Goal: Information Seeking & Learning: Learn about a topic

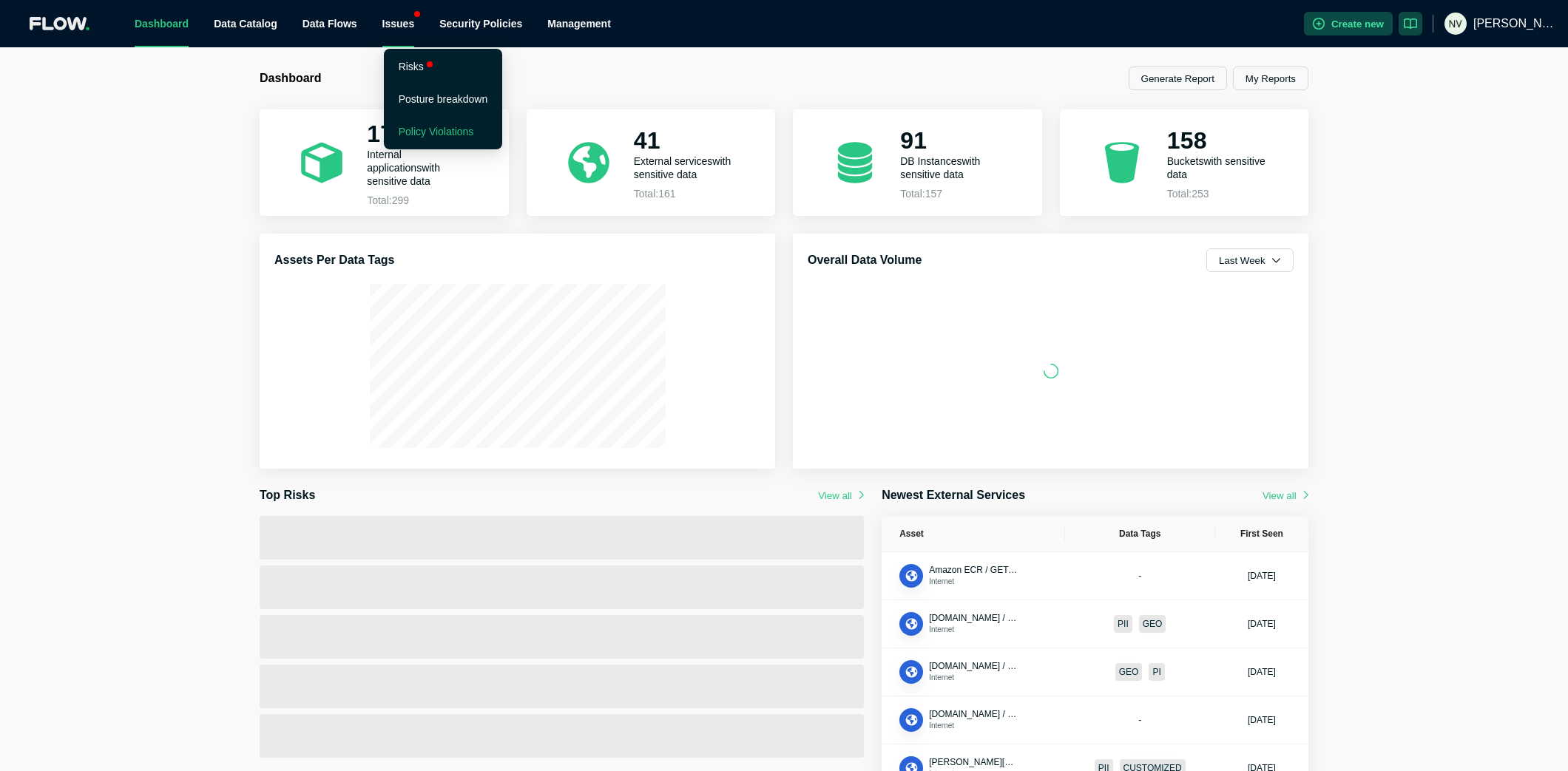
click at [448, 129] on link "Policy Violations" at bounding box center [436, 131] width 76 height 11
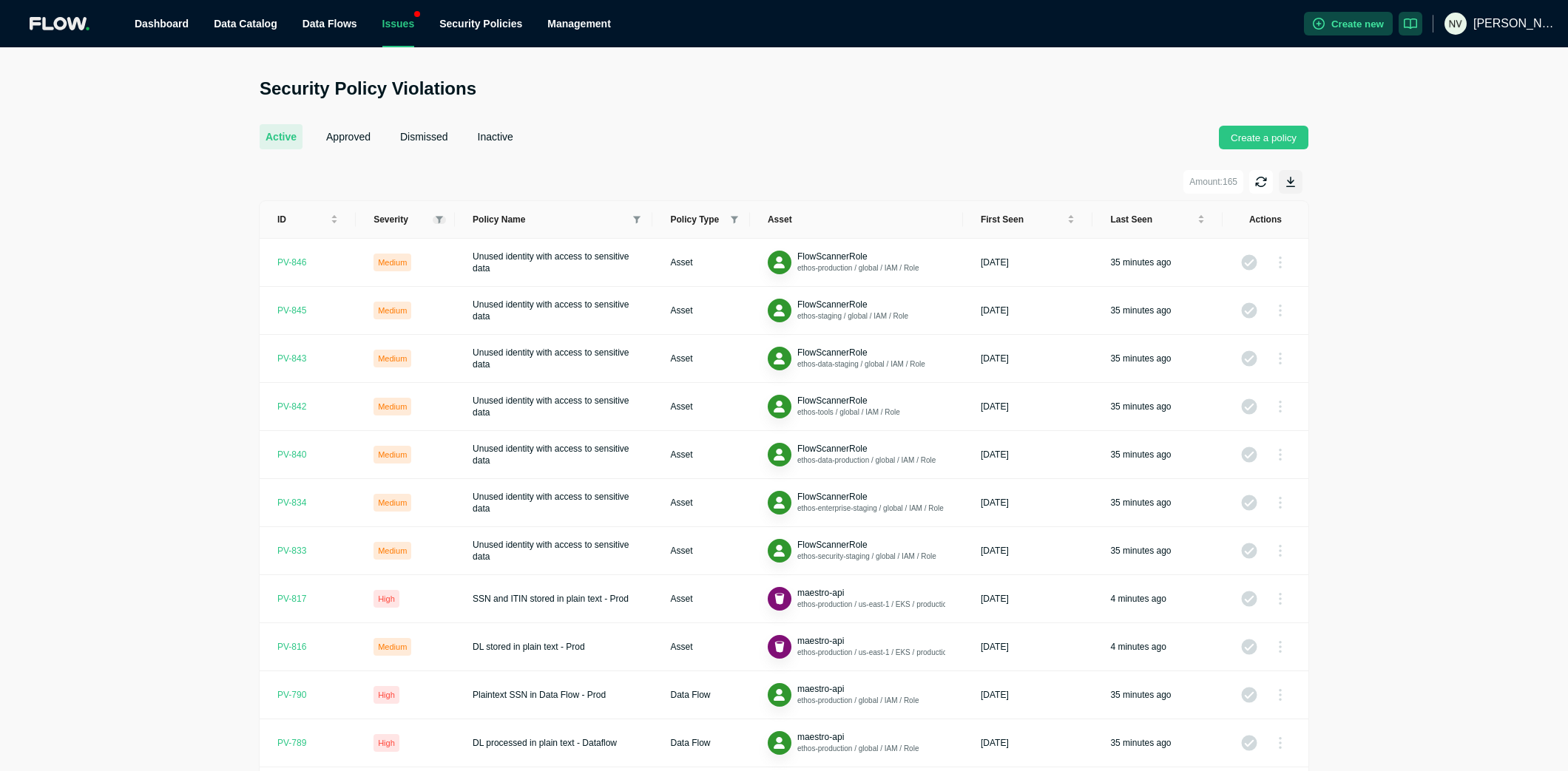
click at [436, 217] on icon at bounding box center [440, 220] width 8 height 8
drag, startPoint x: 399, startPoint y: 268, endPoint x: 399, endPoint y: 250, distance: 18.0
click at [399, 268] on span "High" at bounding box center [399, 272] width 24 height 11
checkbox input "true"
click at [399, 234] on span "Critical" at bounding box center [401, 243] width 65 height 18
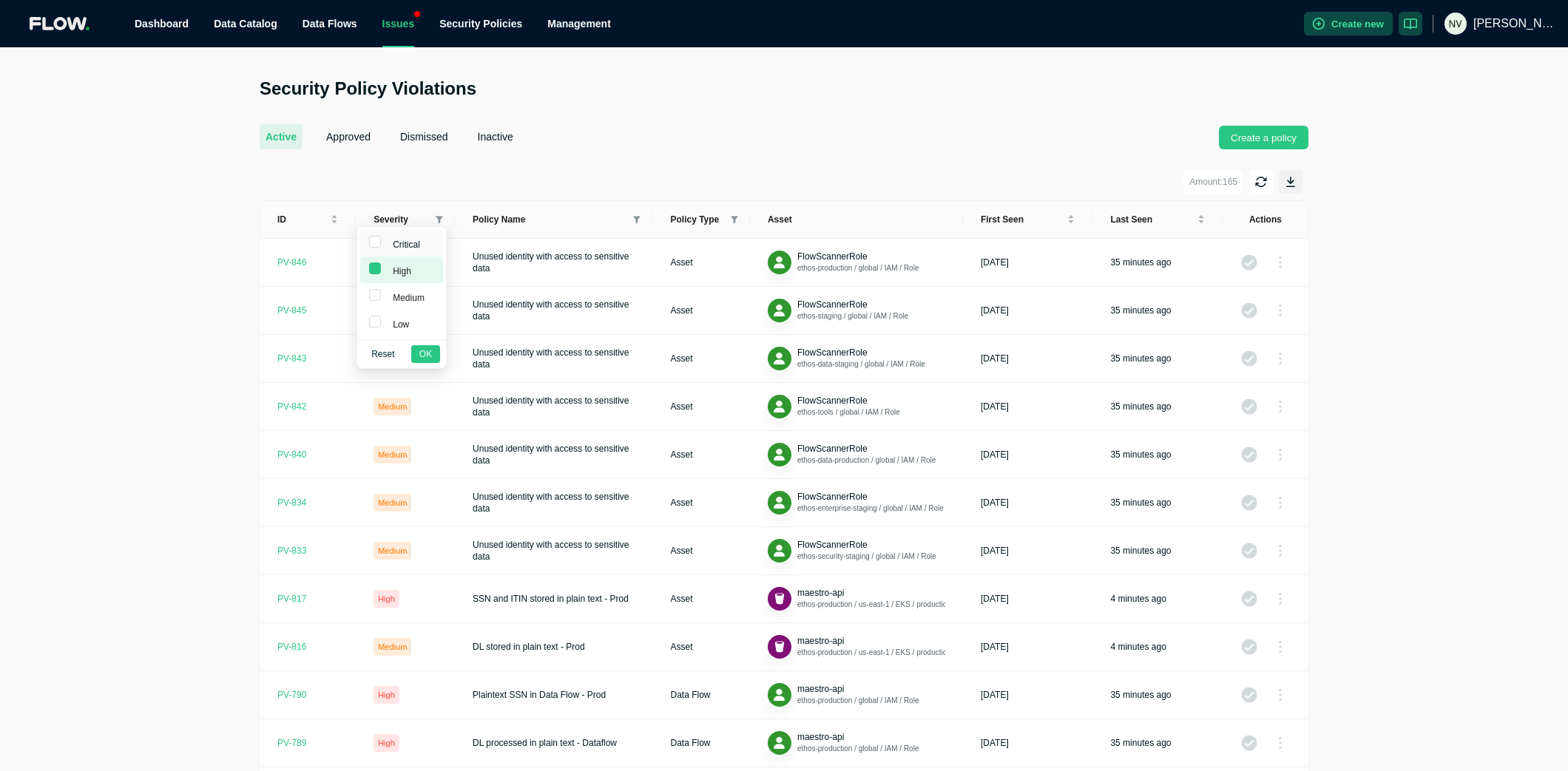
checkbox input "true"
click at [713, 157] on div "active approved dismissed inactive Create a policy Amount: 165 ID Severity Poli…" at bounding box center [784, 556] width 1049 height 901
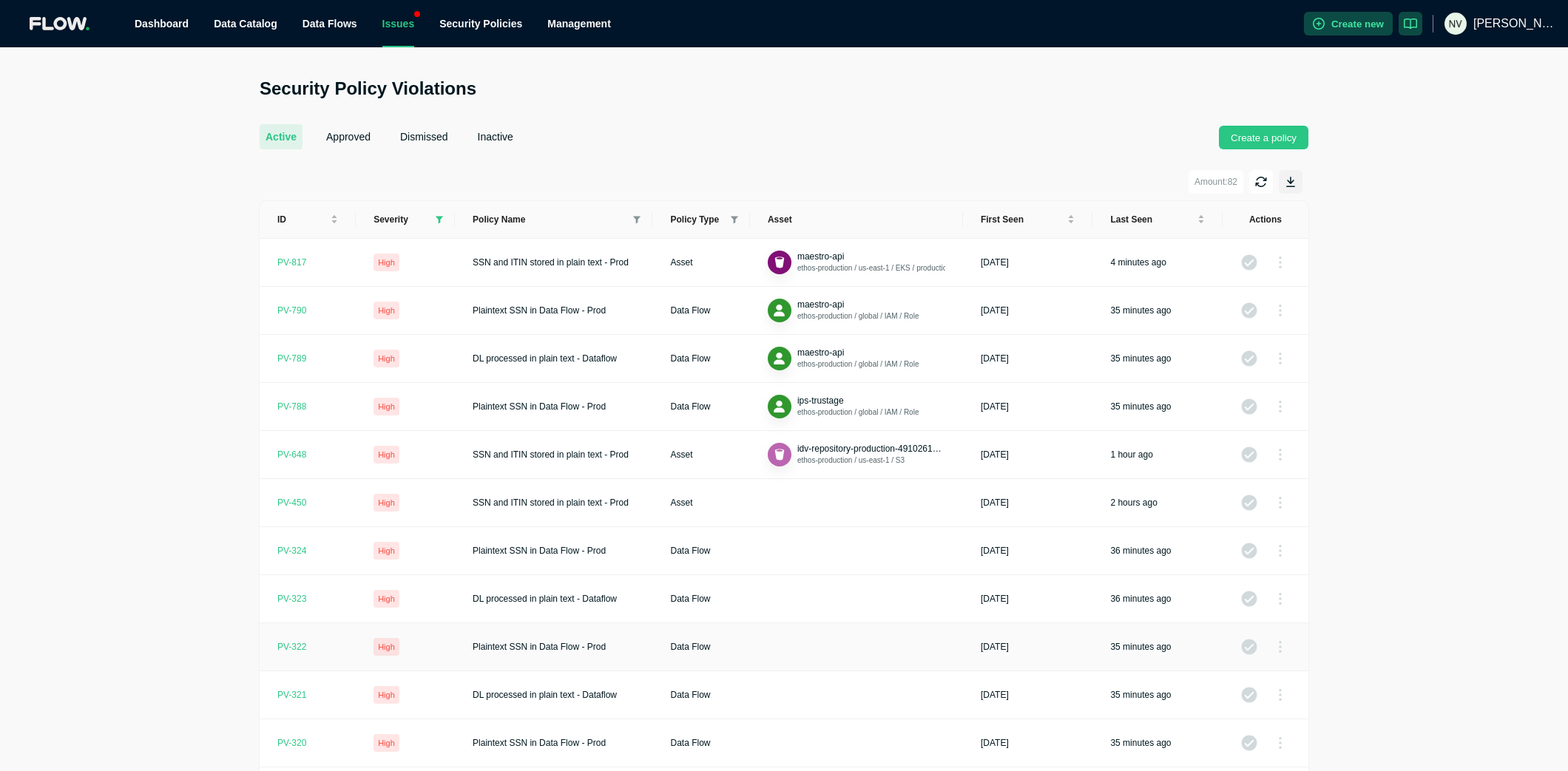
scroll to position [238, 0]
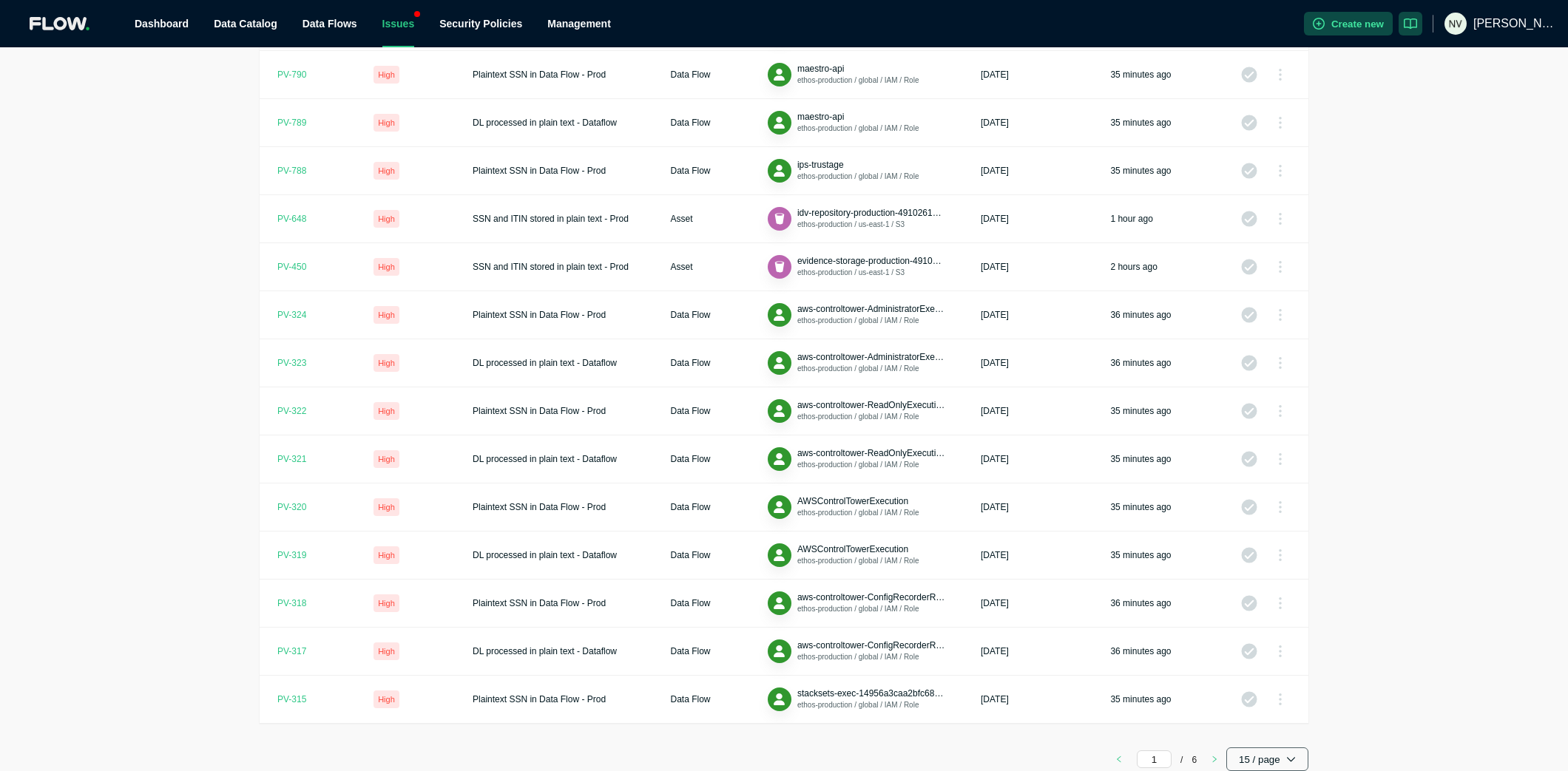
drag, startPoint x: 1282, startPoint y: 766, endPoint x: 1281, endPoint y: 753, distance: 13.0
click at [1254, 617] on button "15 / page" at bounding box center [1268, 759] width 82 height 24
click at [1254, 617] on span "200 / page" at bounding box center [1264, 727] width 39 height 11
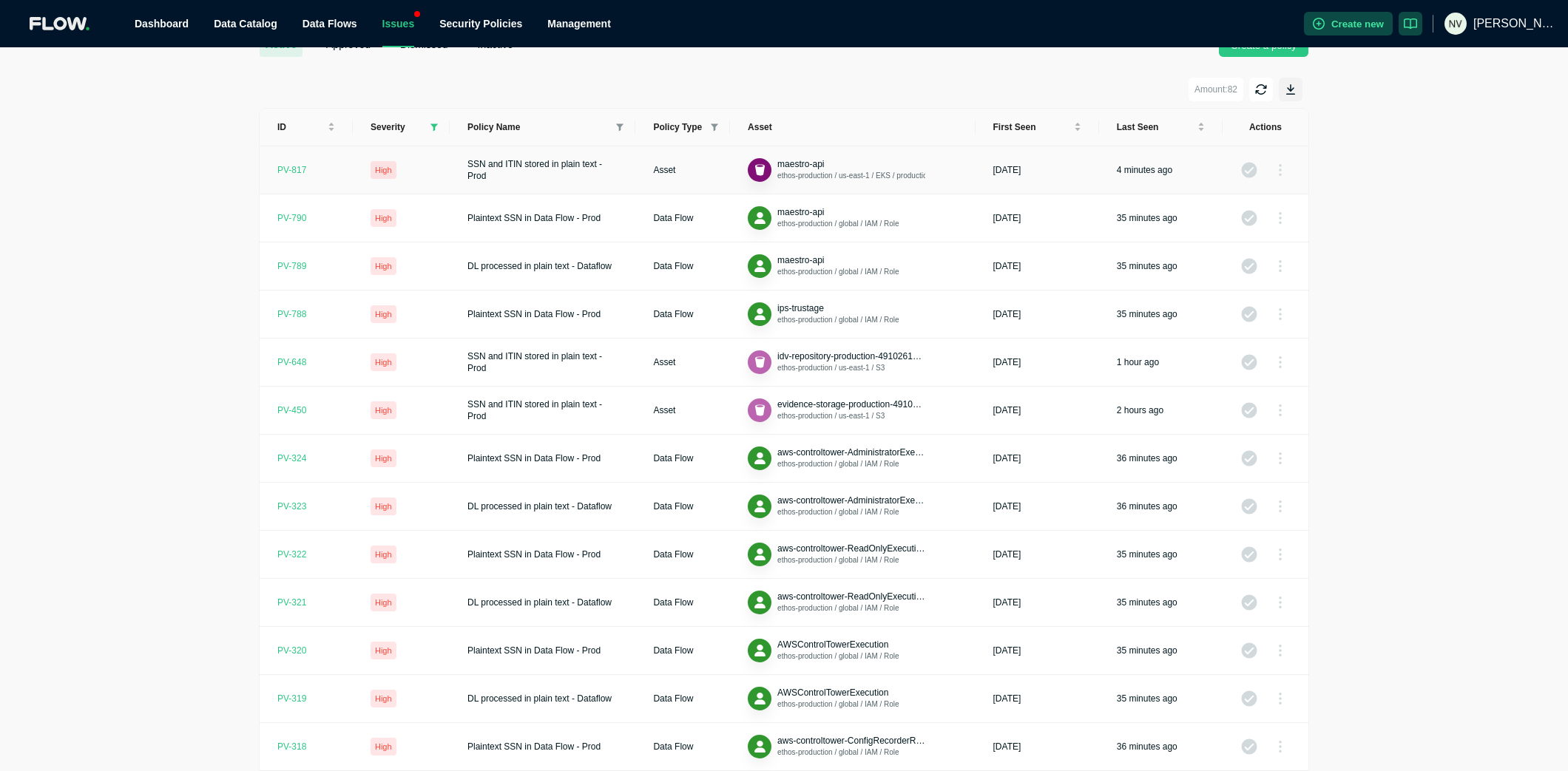
scroll to position [96, 0]
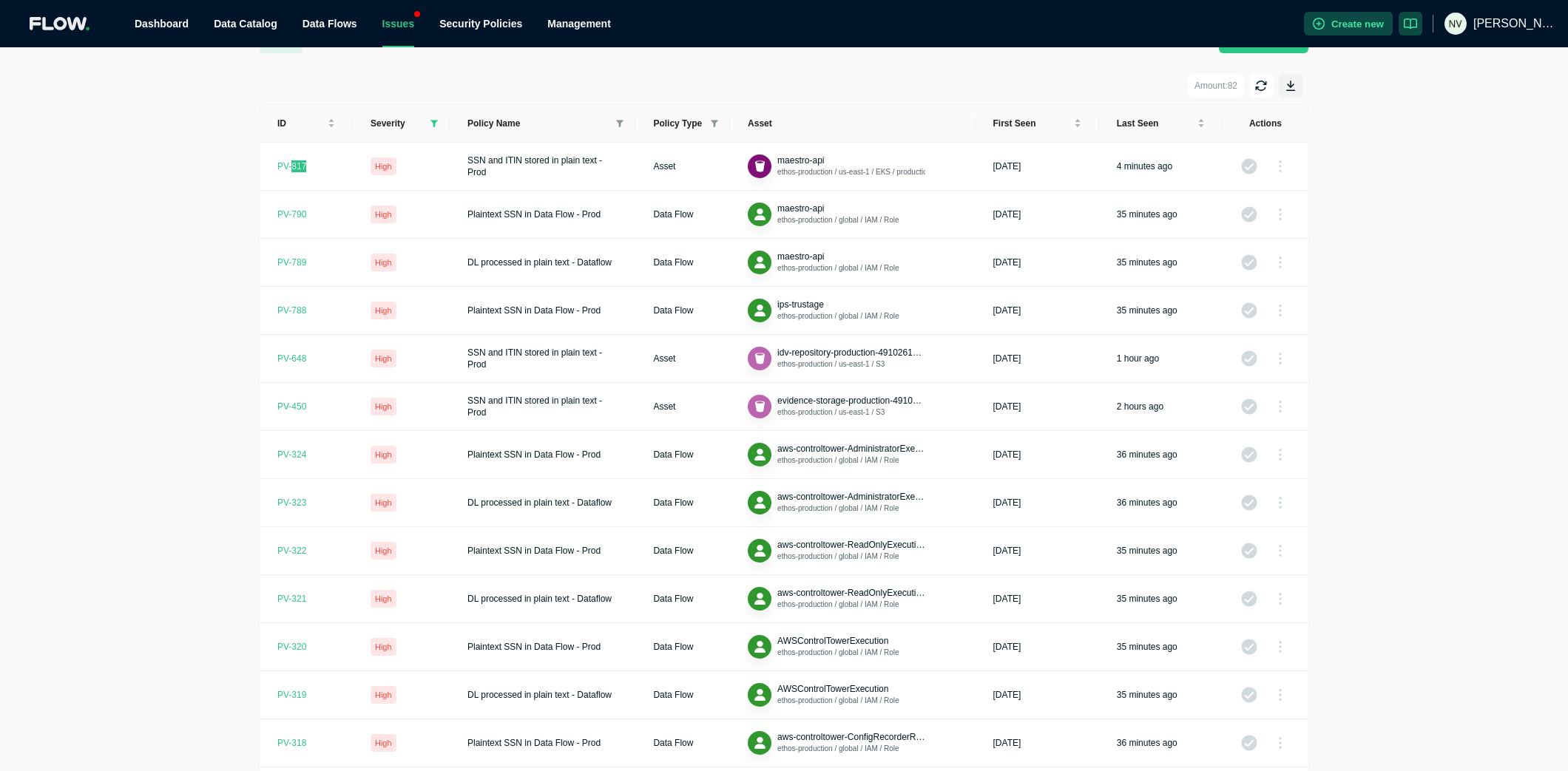
drag, startPoint x: 296, startPoint y: 166, endPoint x: 1259, endPoint y: 1, distance: 977.0
click at [0, 0] on div ".logo_svg__cls-2{fill:#ececec} Dashboard Data Catalog Data Flows Issues Securit…" at bounding box center [784, 386] width 1568 height 771
click at [277, 160] on div "PV- 817" at bounding box center [292, 166] width 29 height 11
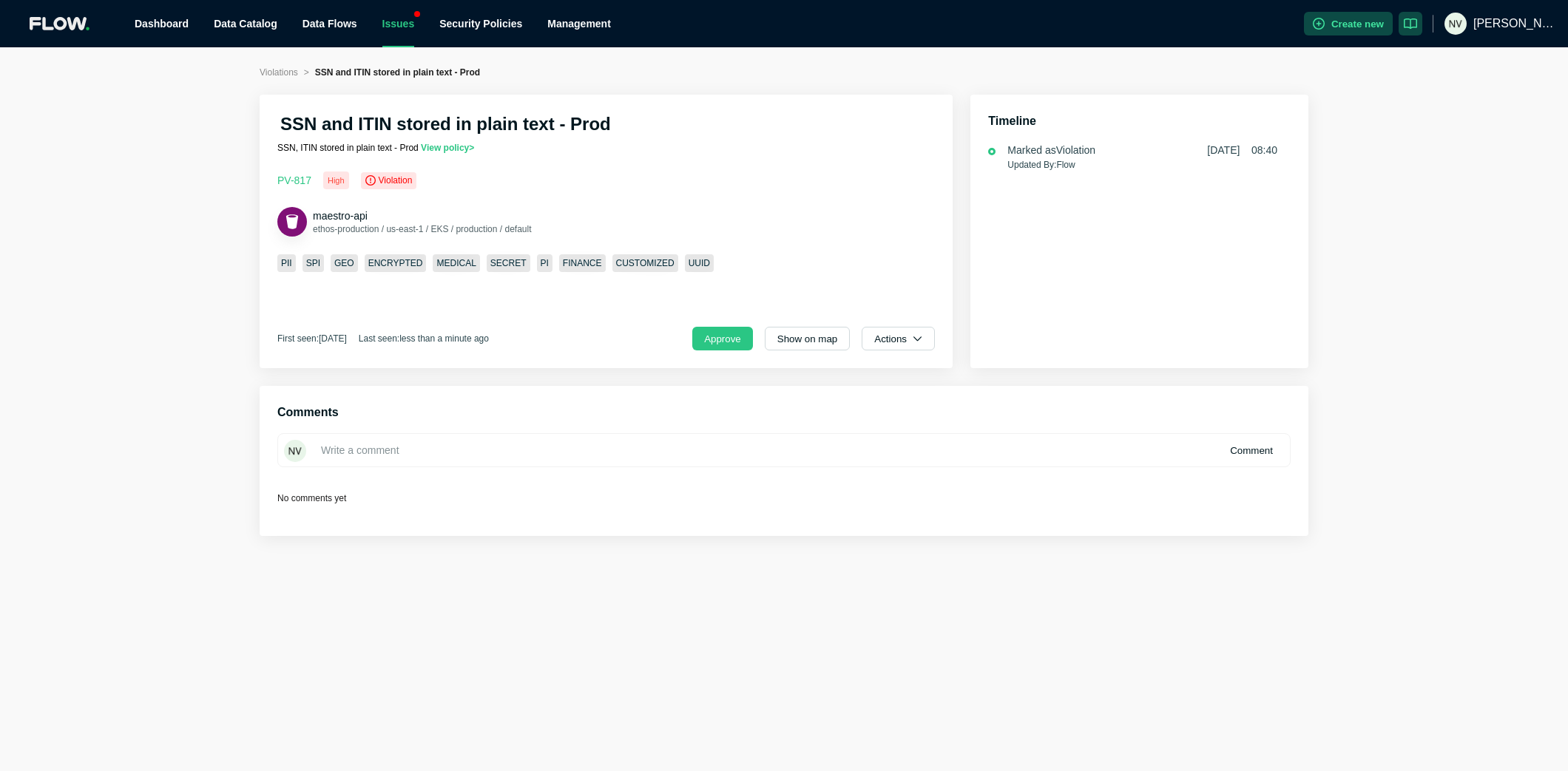
click at [1254, 151] on span "[DATE] 08:40" at bounding box center [1243, 150] width 70 height 15
click at [1254, 152] on span "[DATE] 08:40" at bounding box center [1243, 150] width 70 height 15
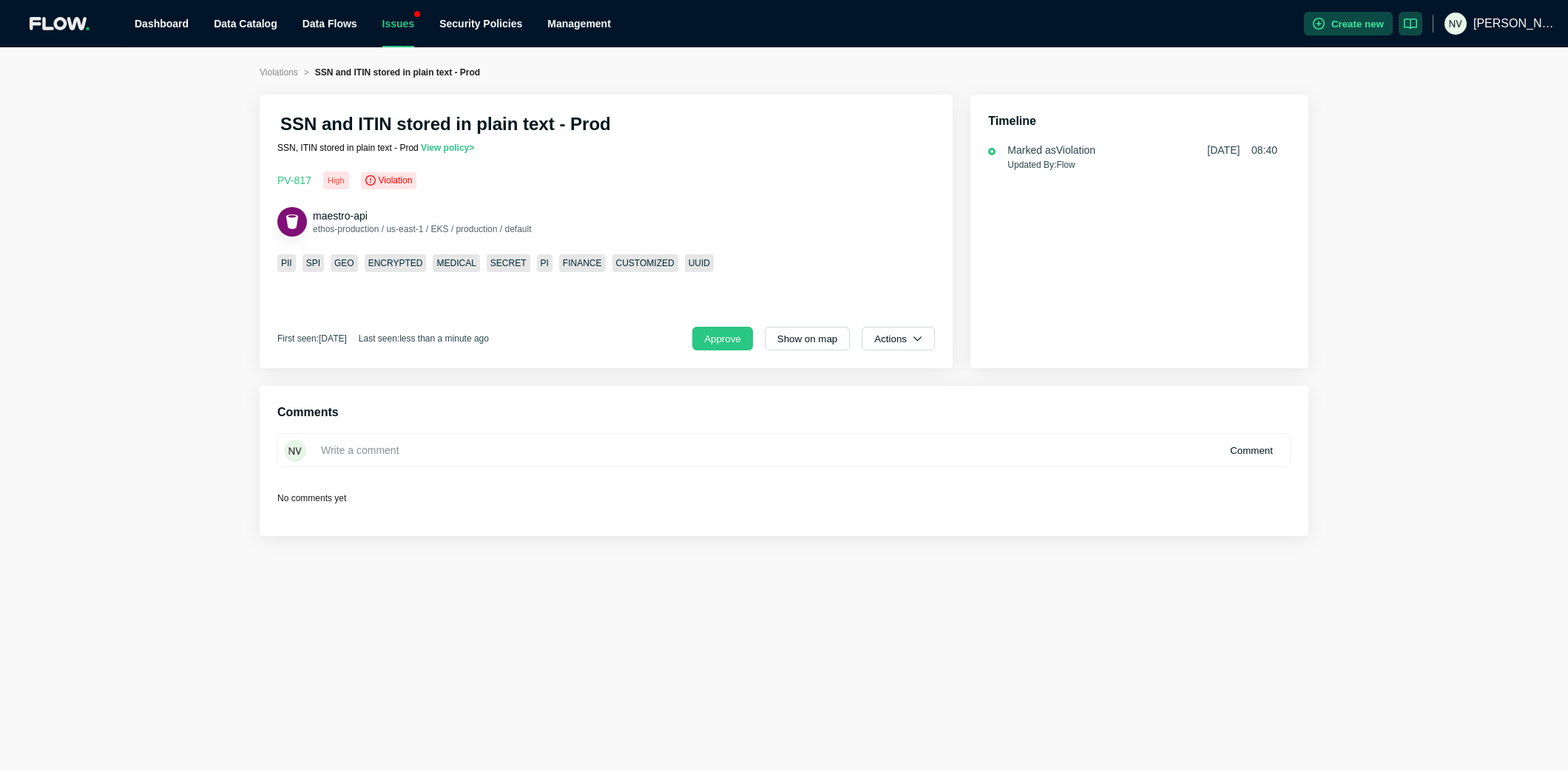
click at [1254, 152] on span "[DATE] 08:40" at bounding box center [1243, 150] width 70 height 15
click at [1233, 153] on span "[DATE] 08:40" at bounding box center [1243, 150] width 70 height 15
drag, startPoint x: 1233, startPoint y: 153, endPoint x: 1248, endPoint y: 153, distance: 15.0
click at [1234, 153] on span "[DATE] 08:40" at bounding box center [1243, 150] width 70 height 15
click at [1250, 153] on span "[DATE] 08:40" at bounding box center [1243, 150] width 70 height 15
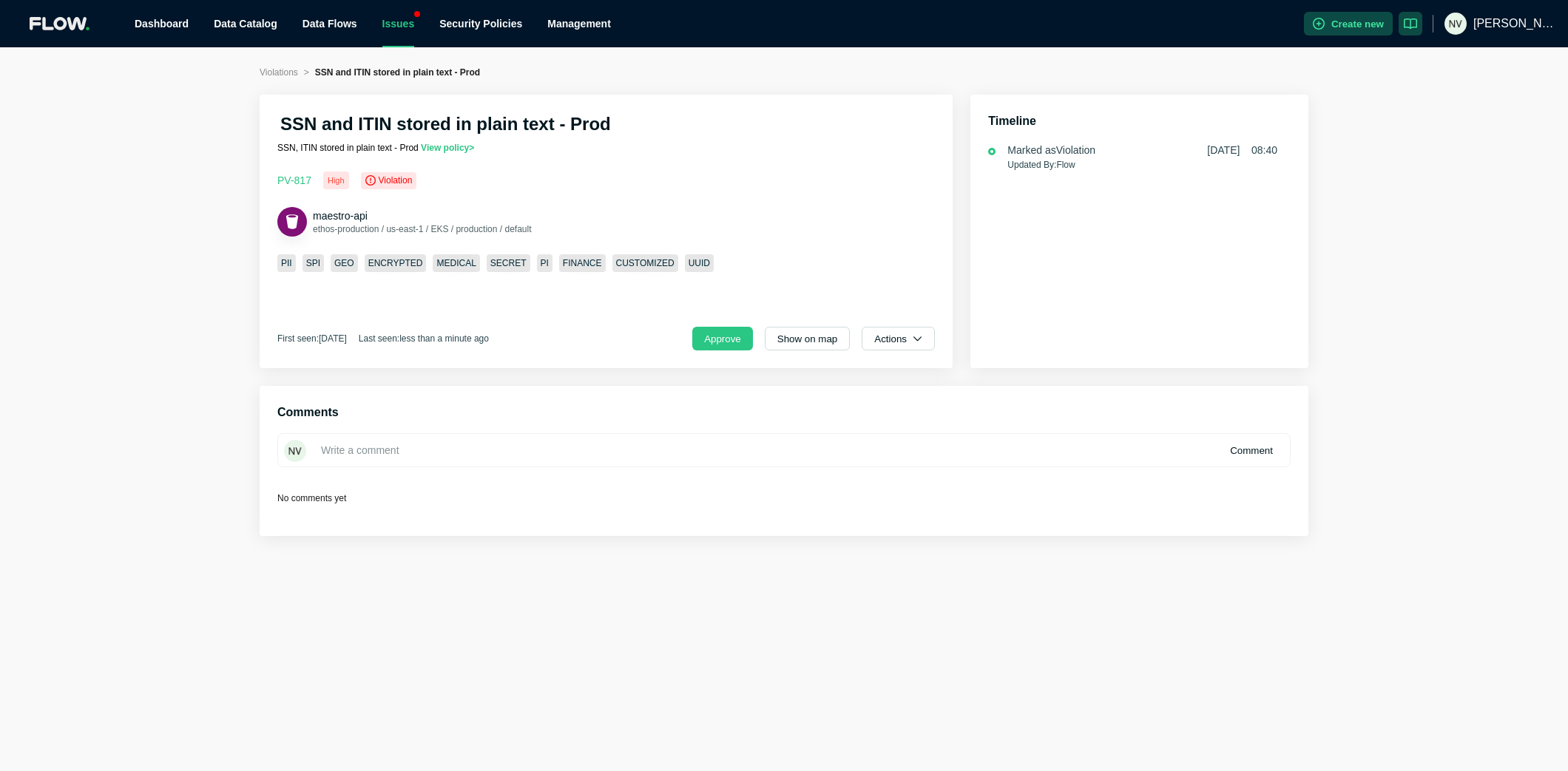
drag, startPoint x: 1250, startPoint y: 153, endPoint x: 1392, endPoint y: 131, distance: 143.7
click at [1252, 153] on span "[DATE] 08:40" at bounding box center [1243, 150] width 70 height 15
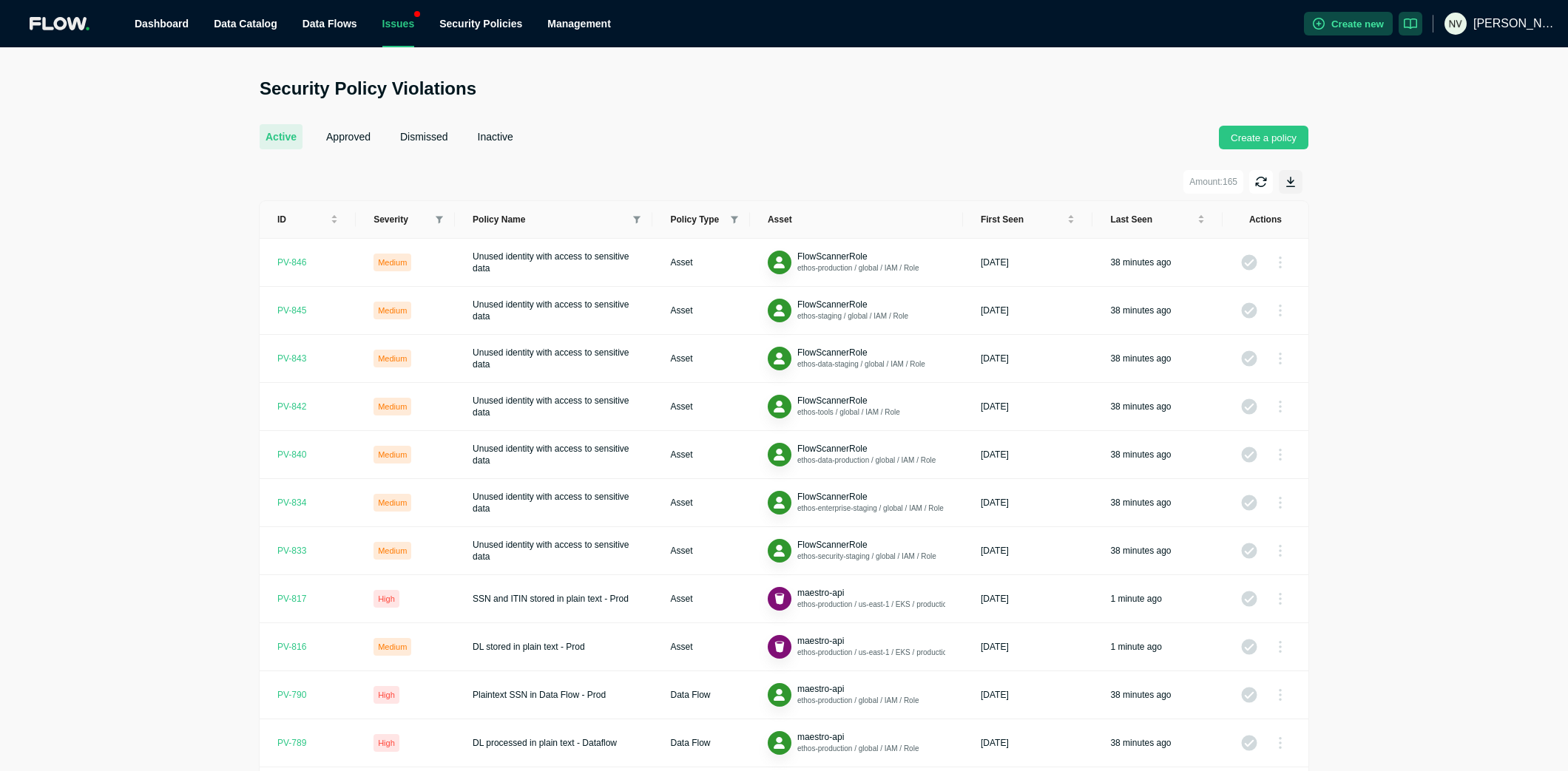
click at [434, 221] on span at bounding box center [439, 220] width 13 height 8
click at [407, 263] on span "High" at bounding box center [401, 269] width 65 height 18
checkbox input "true"
click at [410, 240] on span "Critical" at bounding box center [404, 245] width 34 height 11
checkbox input "true"
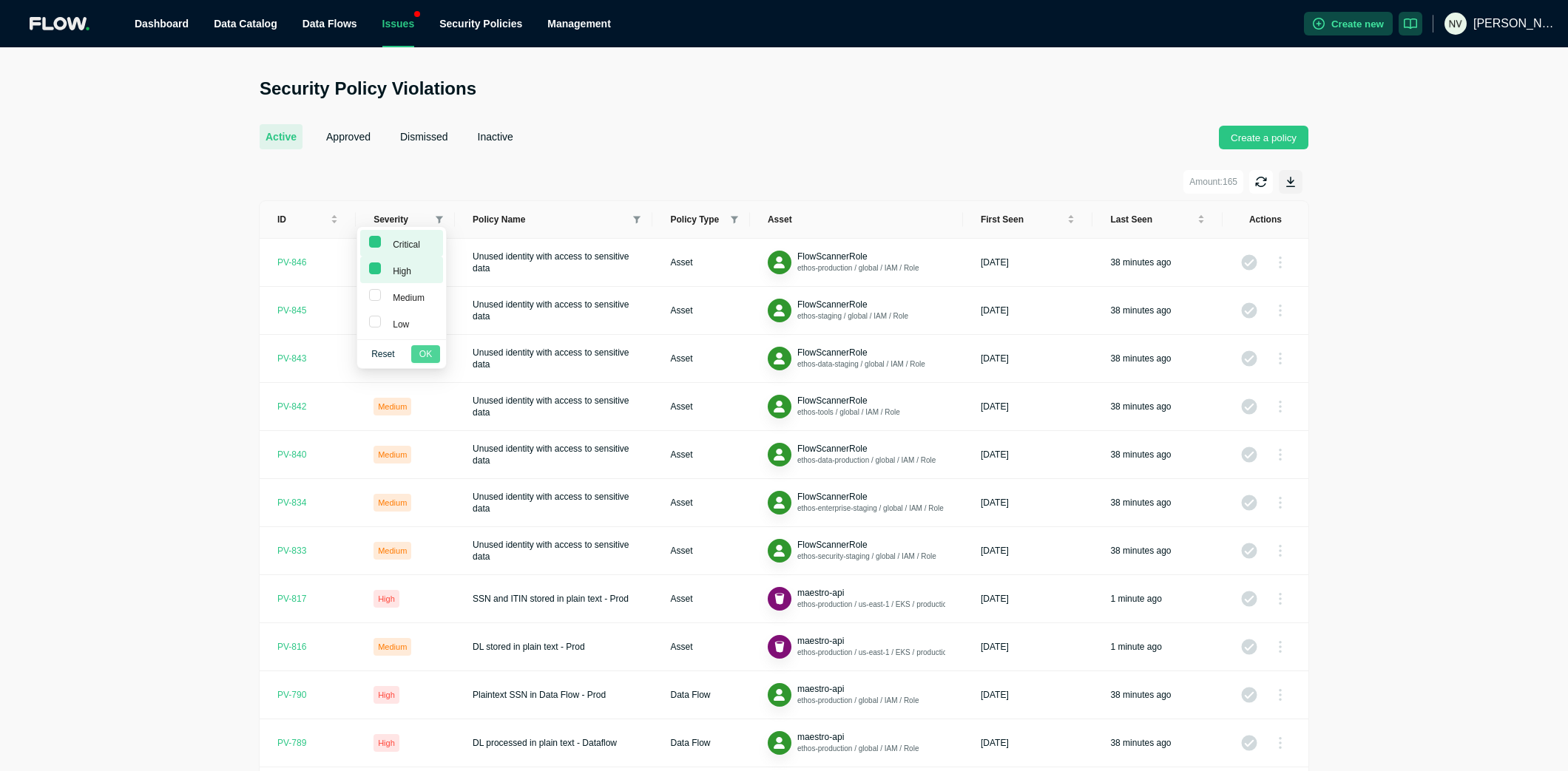
click at [430, 348] on span "OK" at bounding box center [425, 353] width 12 height 15
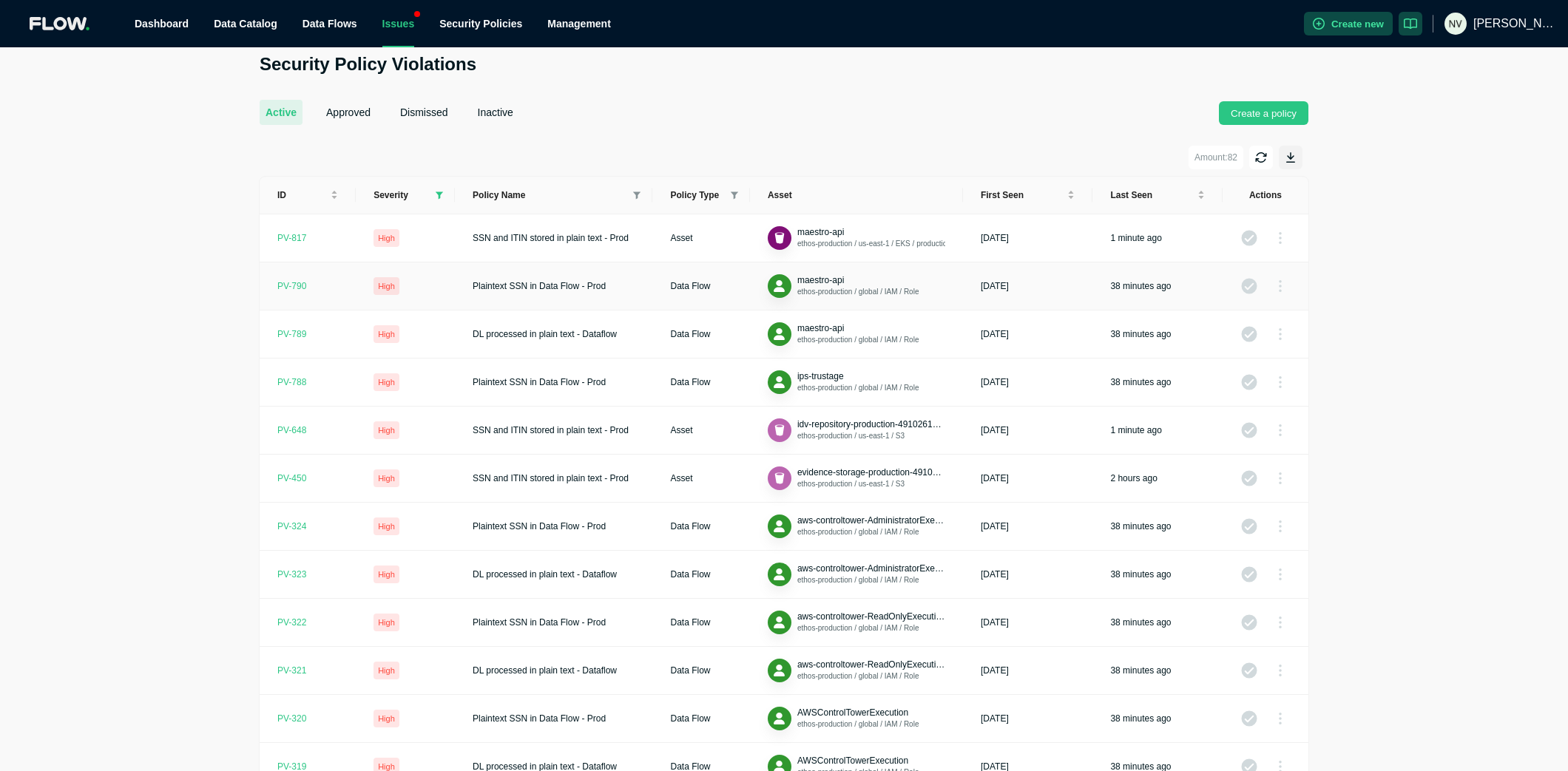
scroll to position [23, 0]
click at [286, 289] on div "PV- 790" at bounding box center [292, 287] width 29 height 11
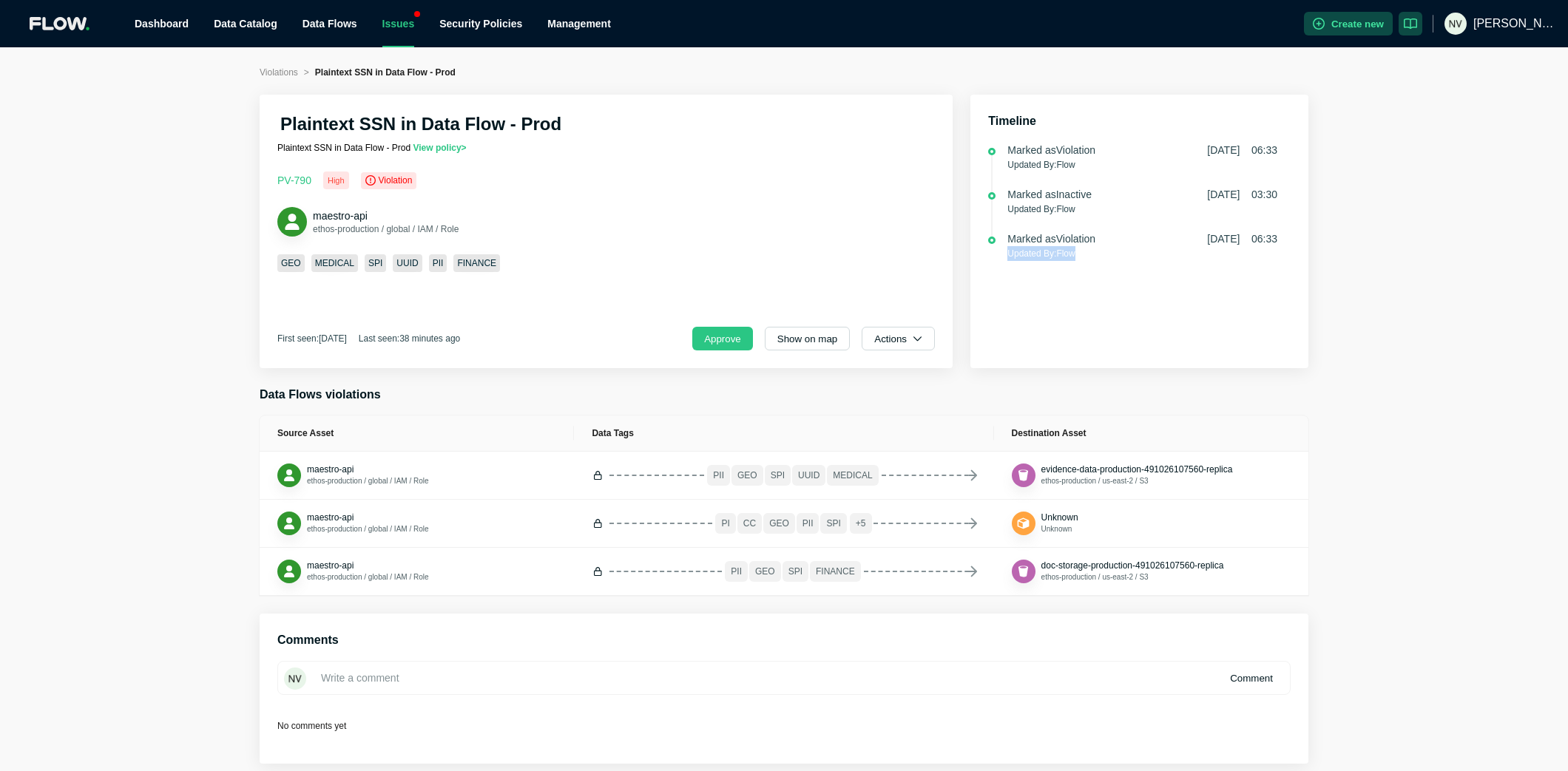
drag, startPoint x: 1009, startPoint y: 254, endPoint x: 1114, endPoint y: 253, distance: 105.0
click at [1114, 253] on p "Updated By: Flow" at bounding box center [1143, 253] width 270 height 15
drag, startPoint x: 1014, startPoint y: 207, endPoint x: 1101, endPoint y: 205, distance: 87.0
click at [1100, 205] on p "Updated By: Flow" at bounding box center [1143, 208] width 270 height 15
click at [1101, 205] on p "Updated By: Flow" at bounding box center [1143, 208] width 270 height 15
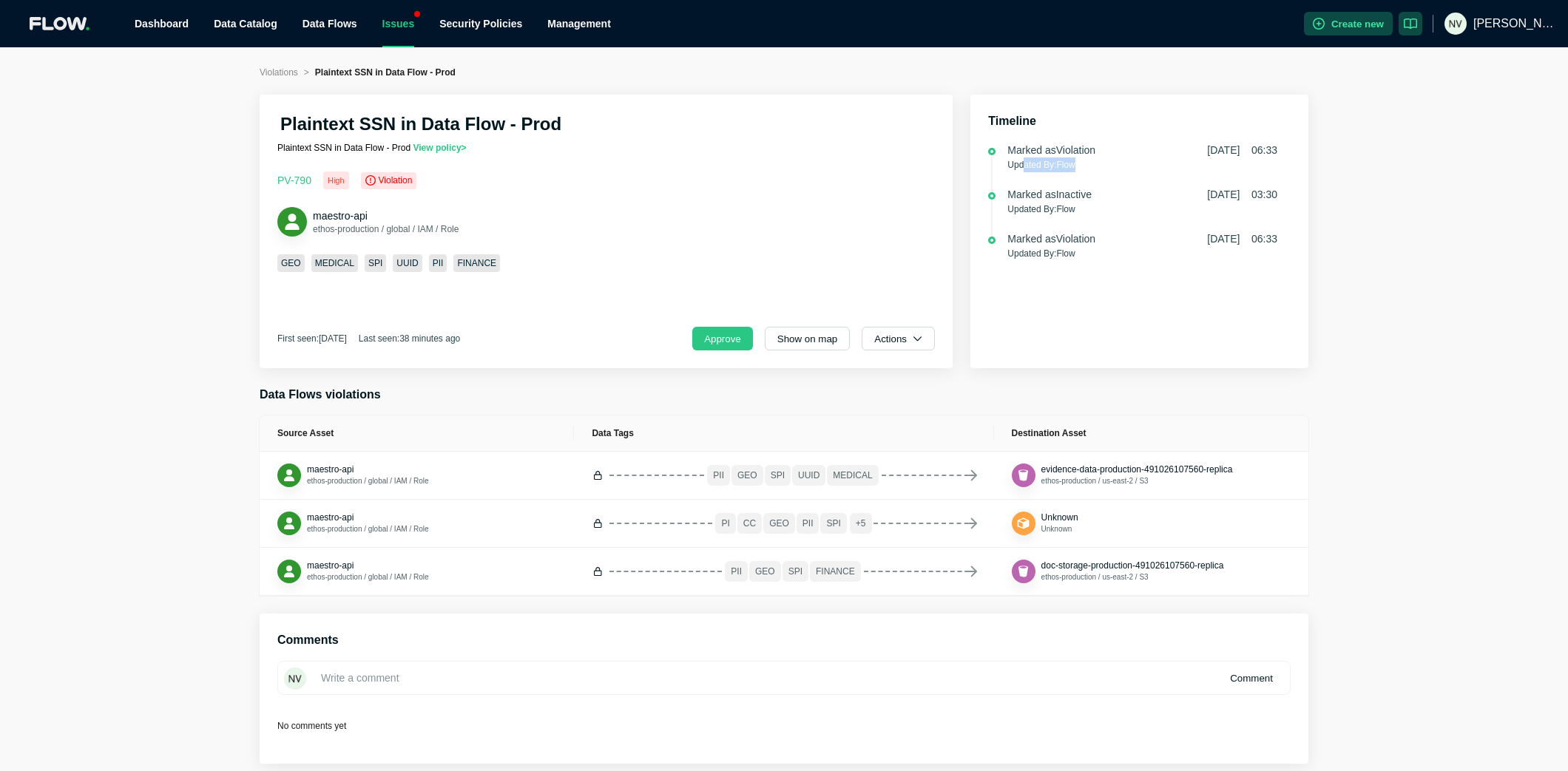
drag, startPoint x: 1038, startPoint y: 160, endPoint x: 1098, endPoint y: 162, distance: 60.0
click at [1098, 162] on p "Updated By: Flow" at bounding box center [1143, 164] width 270 height 15
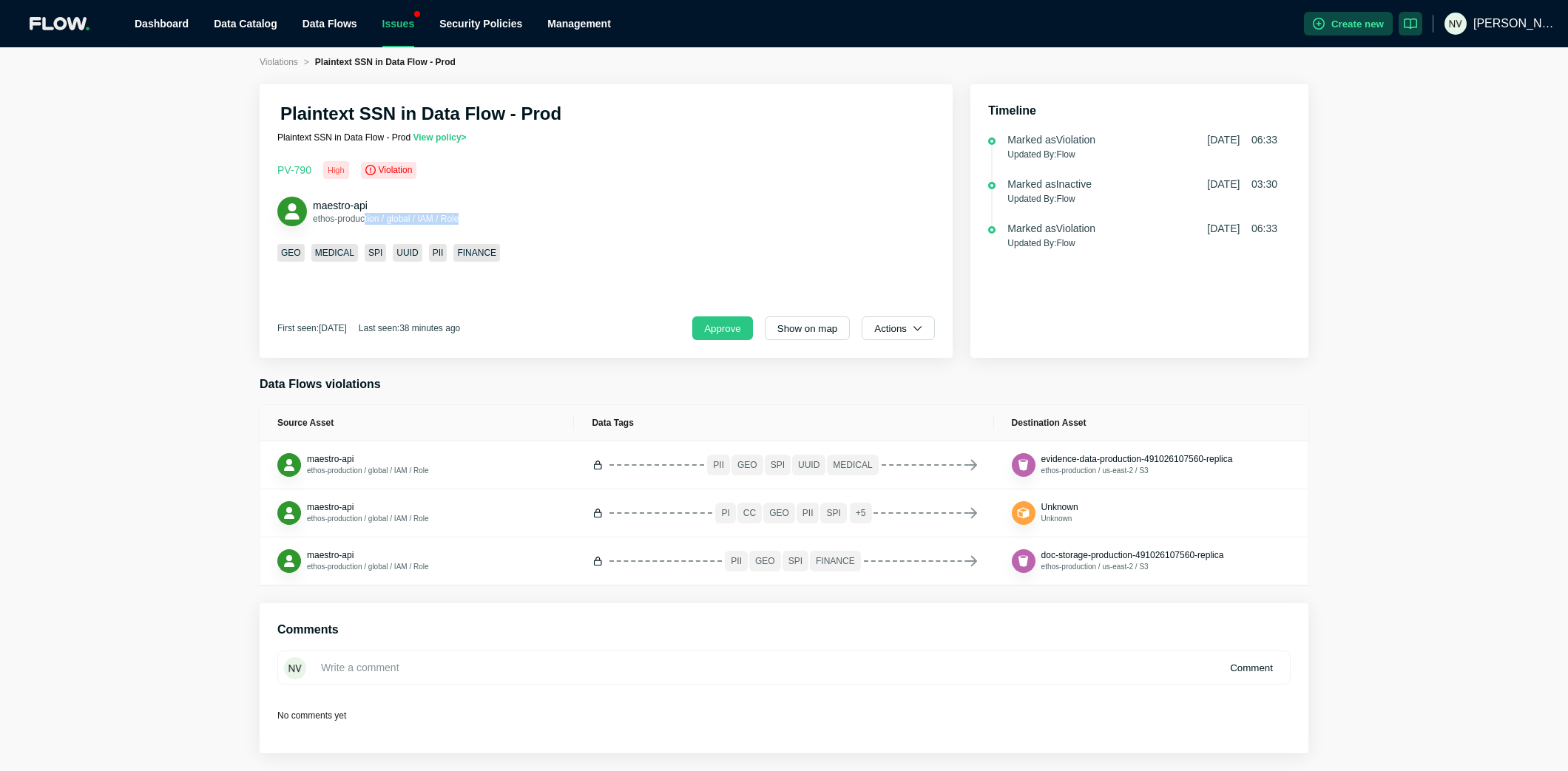
drag, startPoint x: 370, startPoint y: 222, endPoint x: 506, endPoint y: 221, distance: 136.0
click at [506, 221] on div "maestro-api ethos-production / global / IAM / Role" at bounding box center [606, 211] width 658 height 30
click at [506, 221] on div "maestro-api ethos-production / global / IAM / Role" at bounding box center [606, 211] width 658 height 30
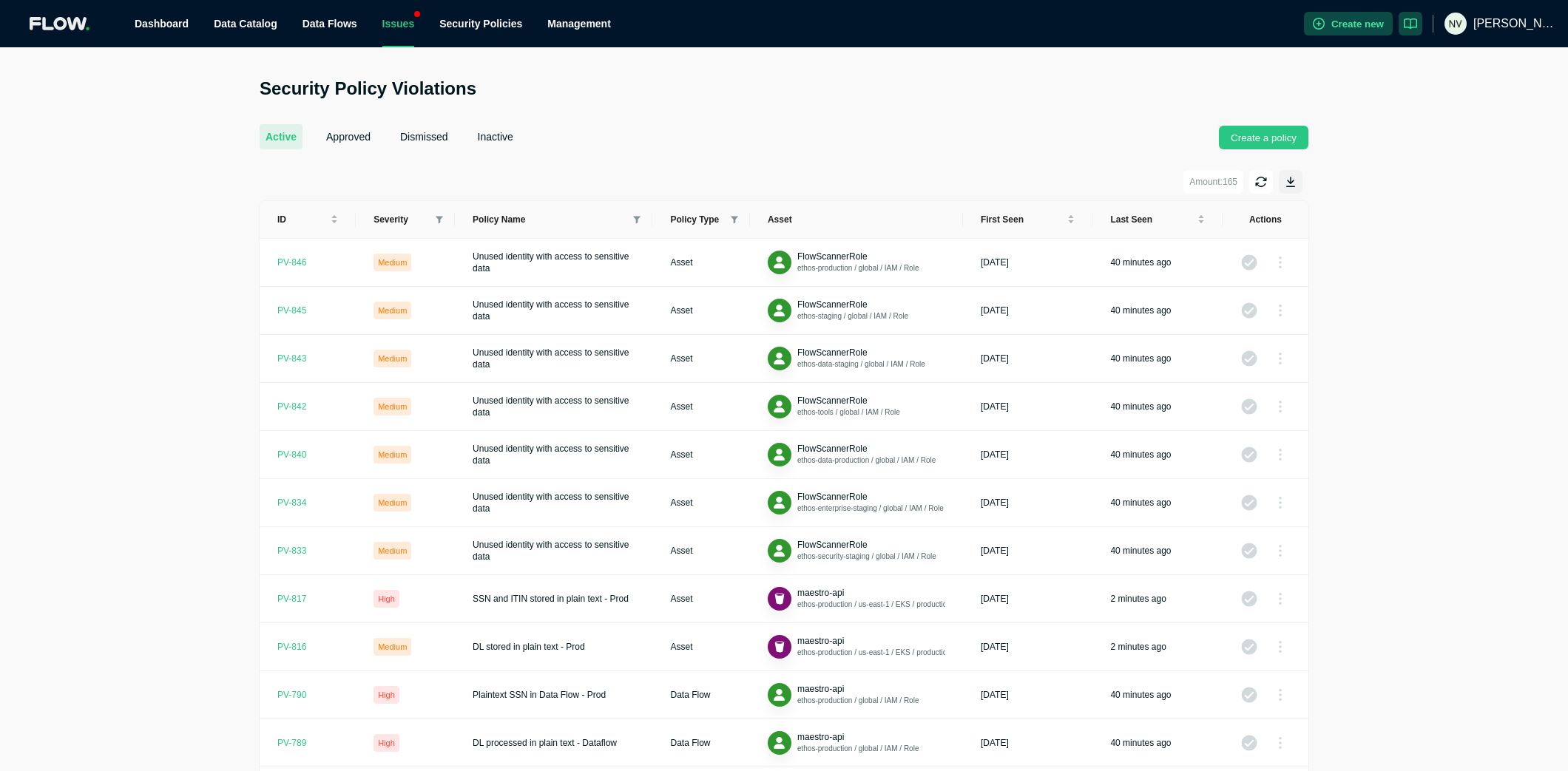
click at [440, 223] on icon at bounding box center [440, 220] width 8 height 8
drag, startPoint x: 414, startPoint y: 288, endPoint x: 405, endPoint y: 277, distance: 14.2
click at [413, 288] on span "Medium" at bounding box center [401, 296] width 65 height 18
drag, startPoint x: 397, startPoint y: 313, endPoint x: 386, endPoint y: 295, distance: 21.1
click at [396, 308] on ul "Critical High Medium Low" at bounding box center [402, 282] width 89 height 112
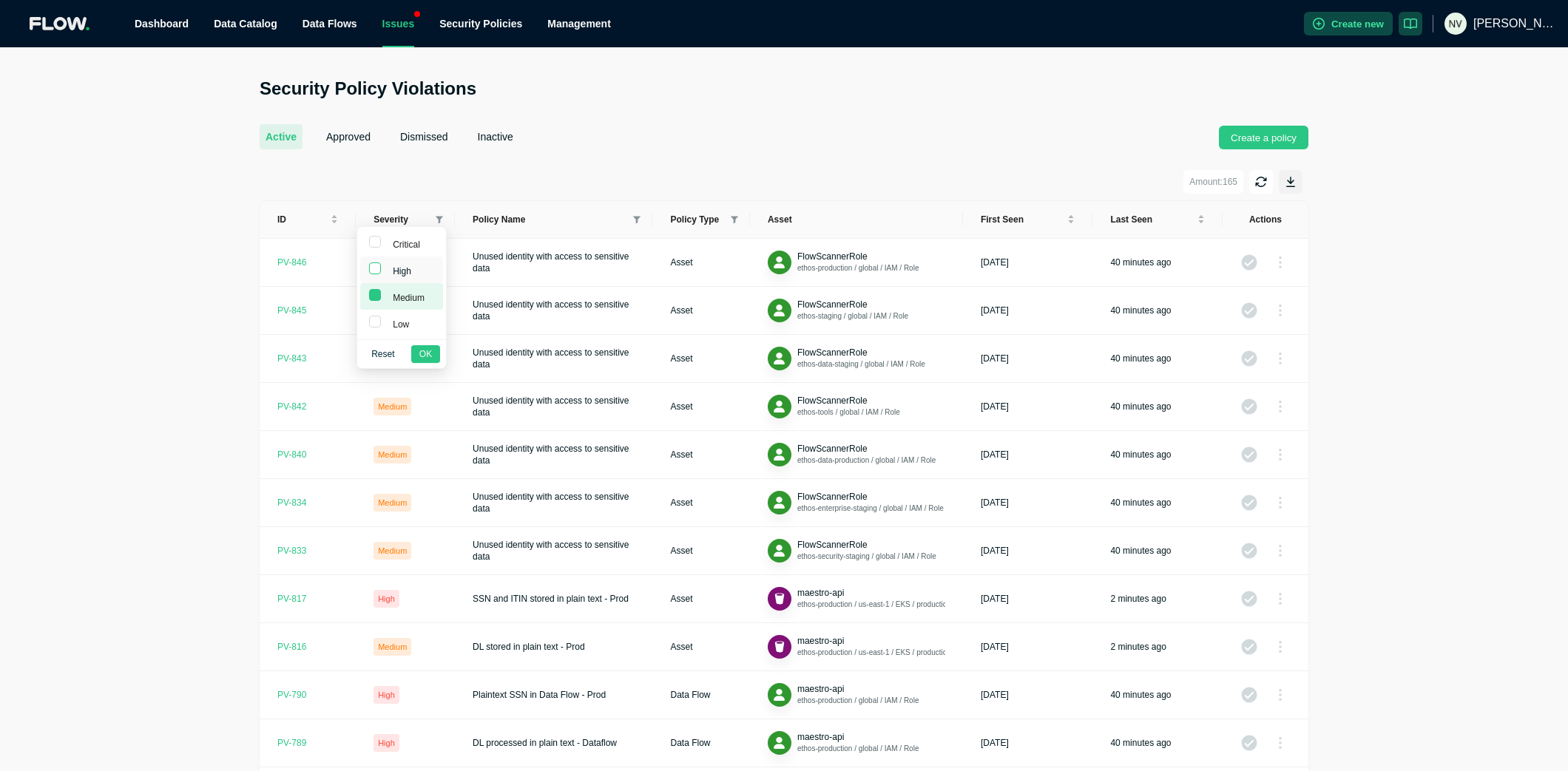
drag, startPoint x: 386, startPoint y: 291, endPoint x: 380, endPoint y: 273, distance: 19.0
click at [386, 291] on span "Medium" at bounding box center [401, 296] width 65 height 18
checkbox input "false"
drag, startPoint x: 381, startPoint y: 262, endPoint x: 382, endPoint y: 251, distance: 11.0
click at [381, 262] on span "High" at bounding box center [401, 269] width 65 height 18
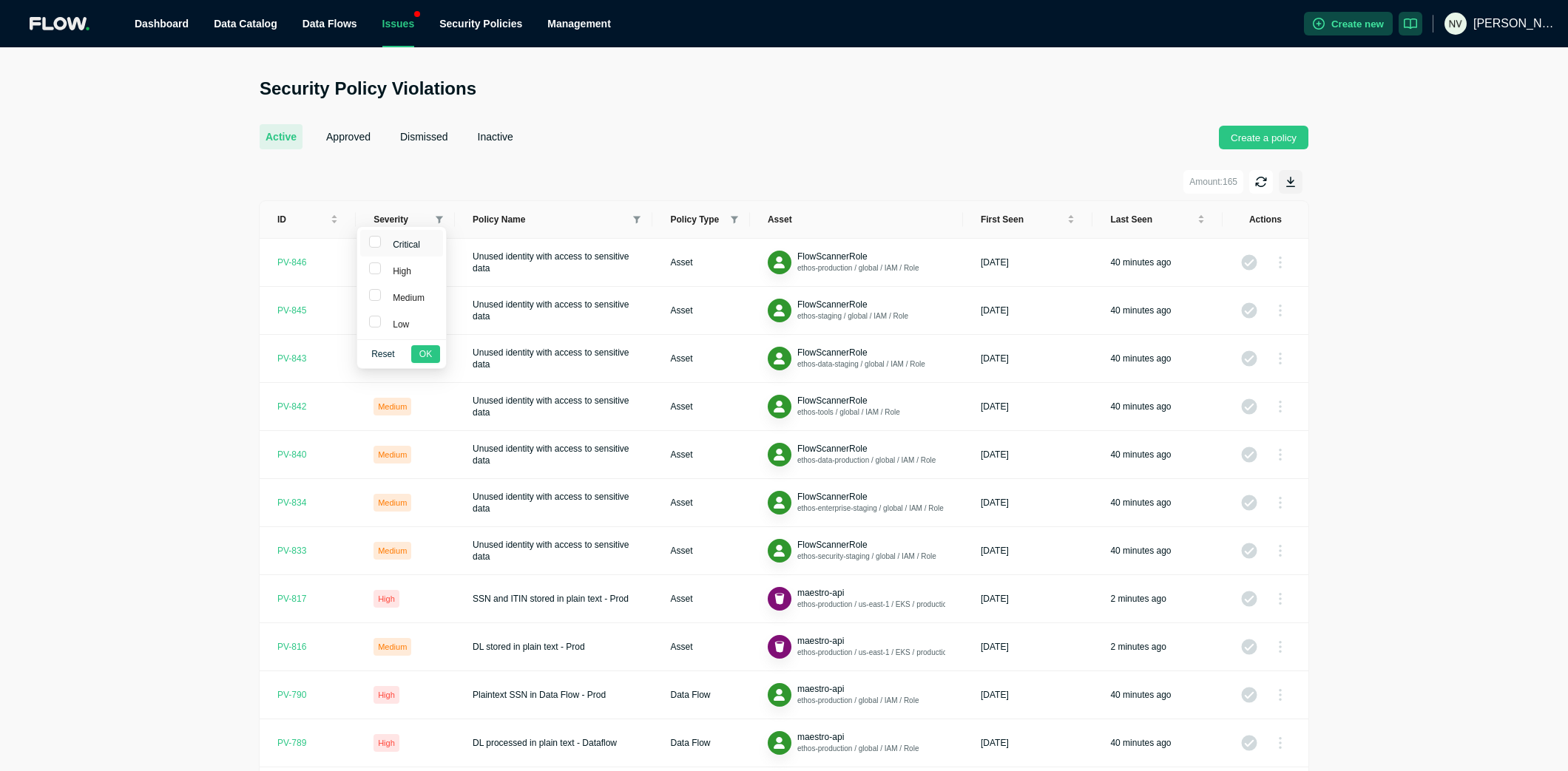
checkbox input "true"
drag, startPoint x: 381, startPoint y: 241, endPoint x: 393, endPoint y: 257, distance: 20.0
click at [381, 241] on span "Critical" at bounding box center [401, 243] width 65 height 18
checkbox input "true"
click at [431, 359] on span "OK" at bounding box center [425, 353] width 12 height 15
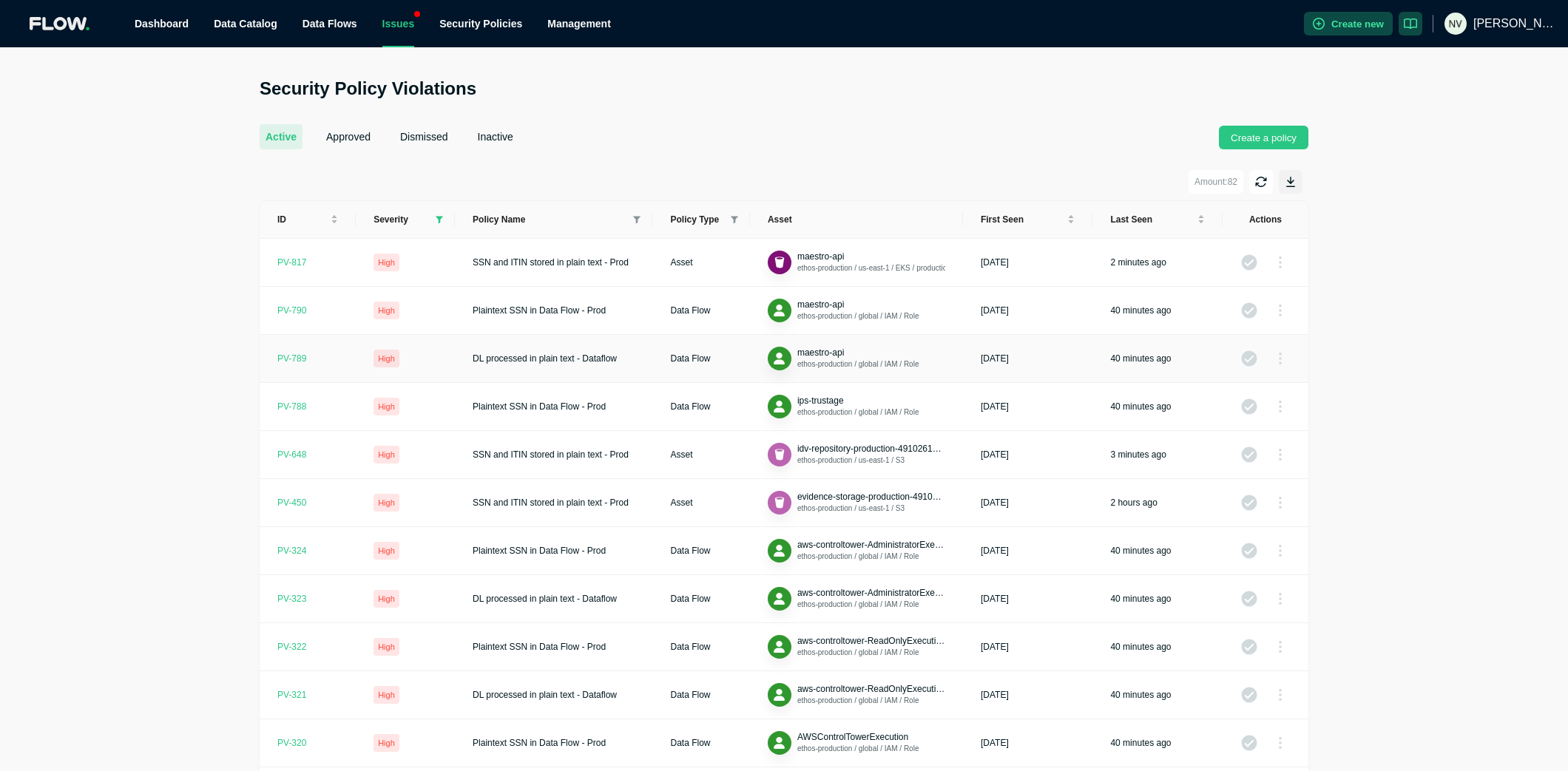
click at [289, 357] on div "PV- 789" at bounding box center [292, 358] width 29 height 11
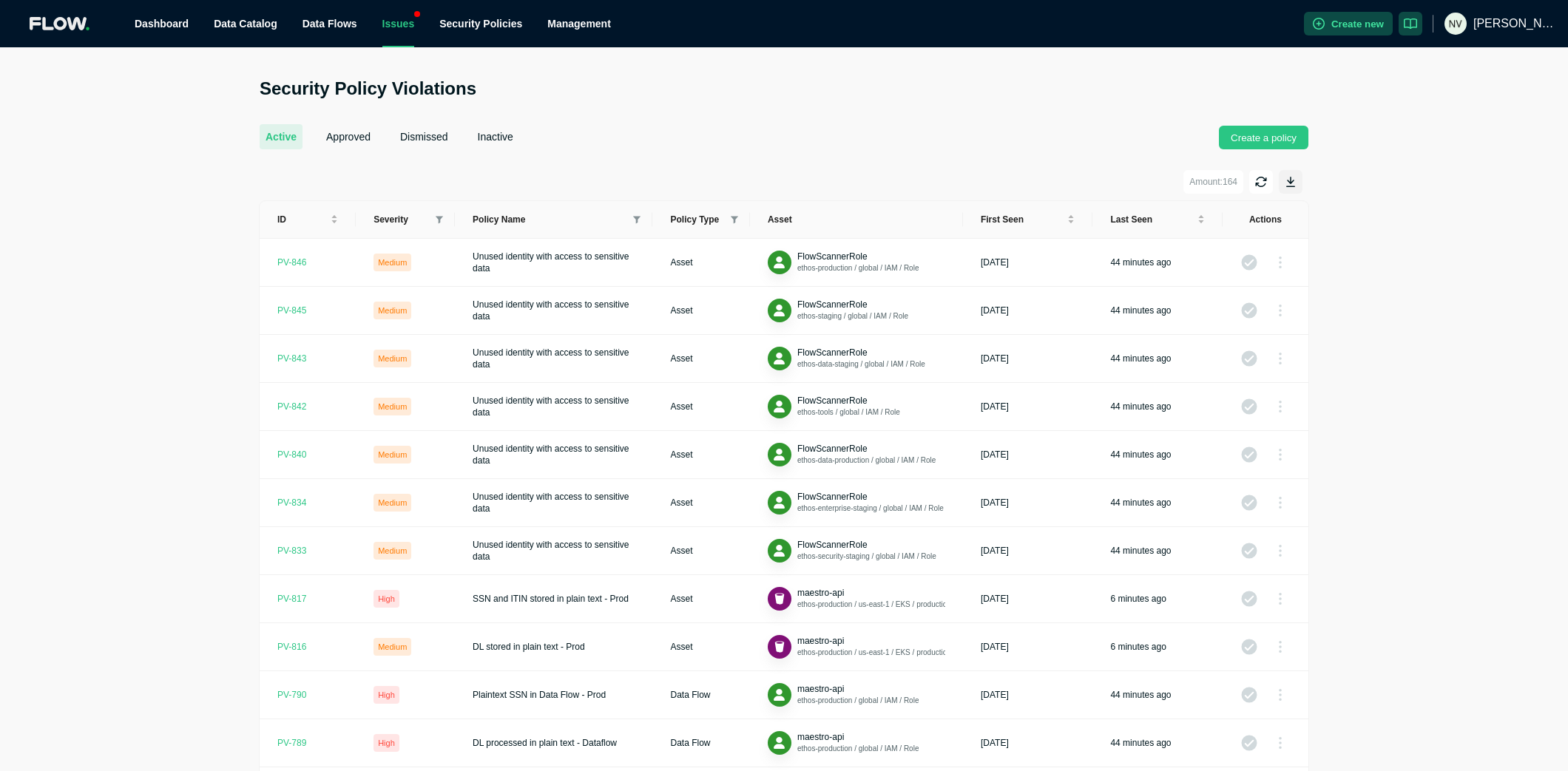
click at [437, 214] on th "Severity" at bounding box center [406, 219] width 99 height 37
click at [438, 222] on icon at bounding box center [440, 220] width 8 height 8
drag, startPoint x: 396, startPoint y: 277, endPoint x: 398, endPoint y: 253, distance: 24.1
click at [396, 275] on span "High" at bounding box center [401, 269] width 65 height 18
checkbox input "true"
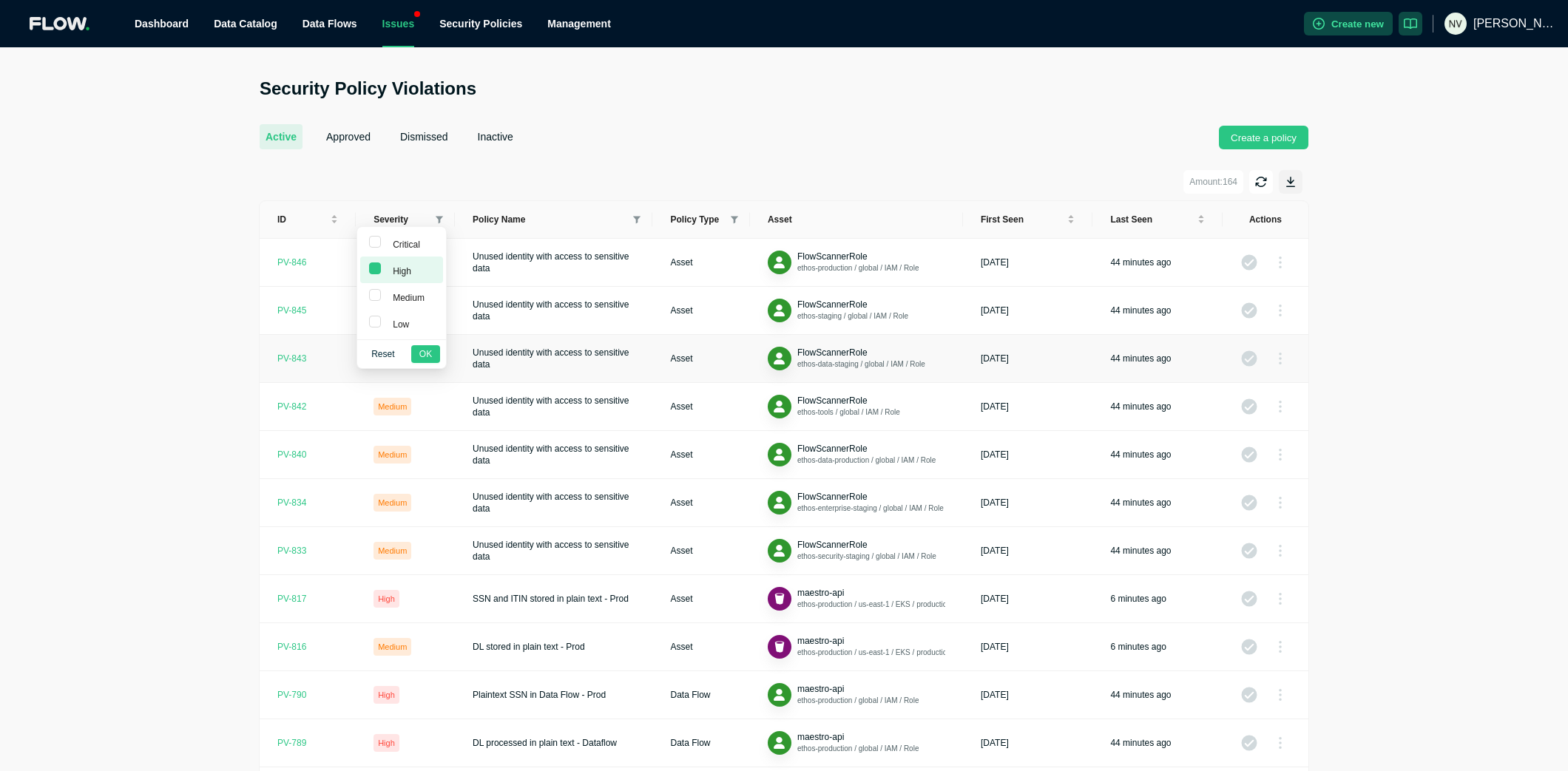
drag, startPoint x: 399, startPoint y: 243, endPoint x: 439, endPoint y: 373, distance: 136.0
click at [399, 244] on span "Critical" at bounding box center [404, 245] width 34 height 11
checkbox input "true"
click at [423, 358] on span "OK" at bounding box center [425, 353] width 12 height 15
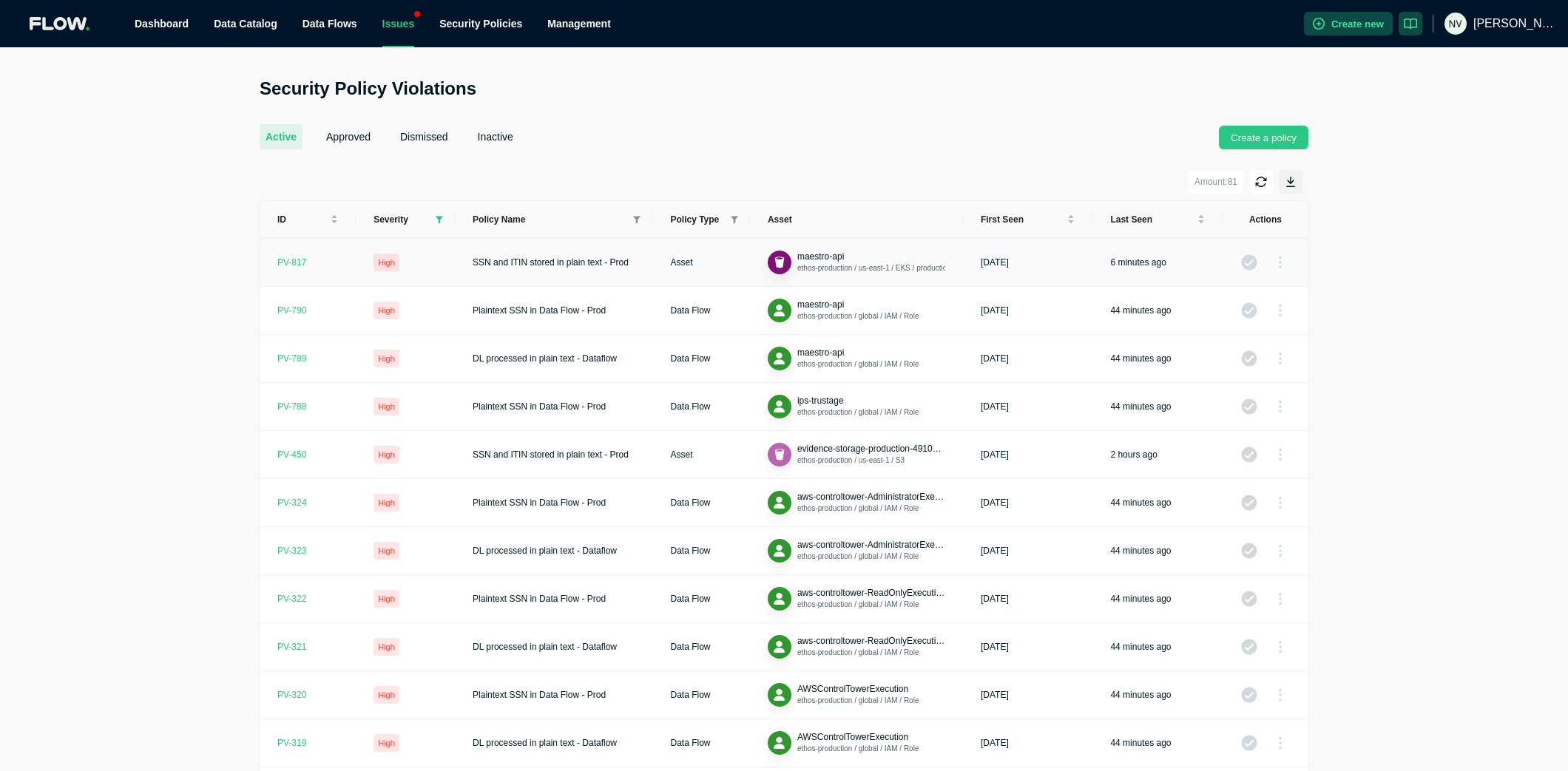
click at [289, 261] on div "PV- 817" at bounding box center [292, 262] width 29 height 11
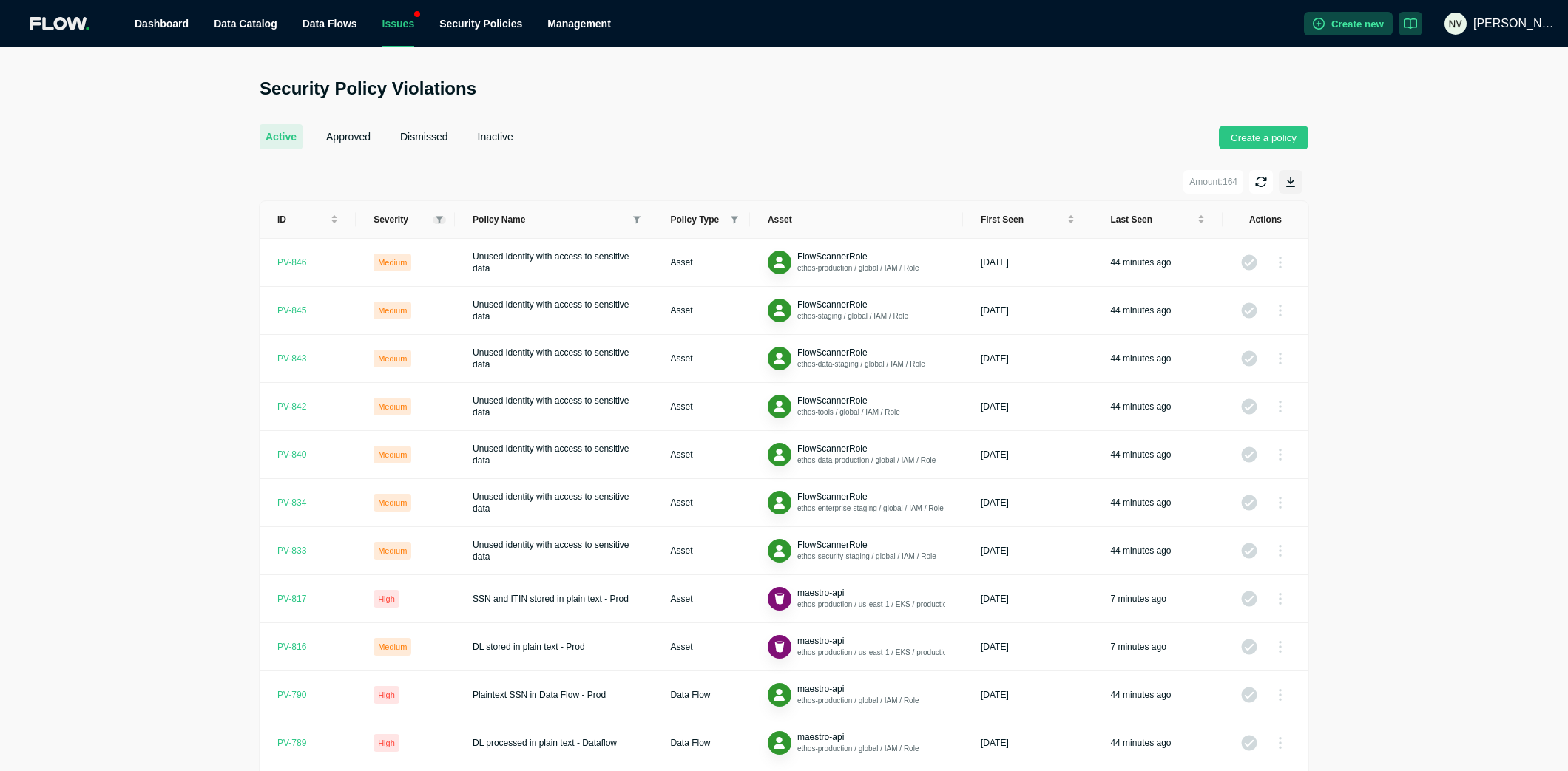
click at [436, 218] on icon at bounding box center [440, 220] width 8 height 8
drag, startPoint x: 393, startPoint y: 274, endPoint x: 398, endPoint y: 253, distance: 21.6
click at [393, 273] on span "High" at bounding box center [399, 272] width 24 height 11
checkbox input "true"
drag, startPoint x: 398, startPoint y: 238, endPoint x: 419, endPoint y: 305, distance: 70.2
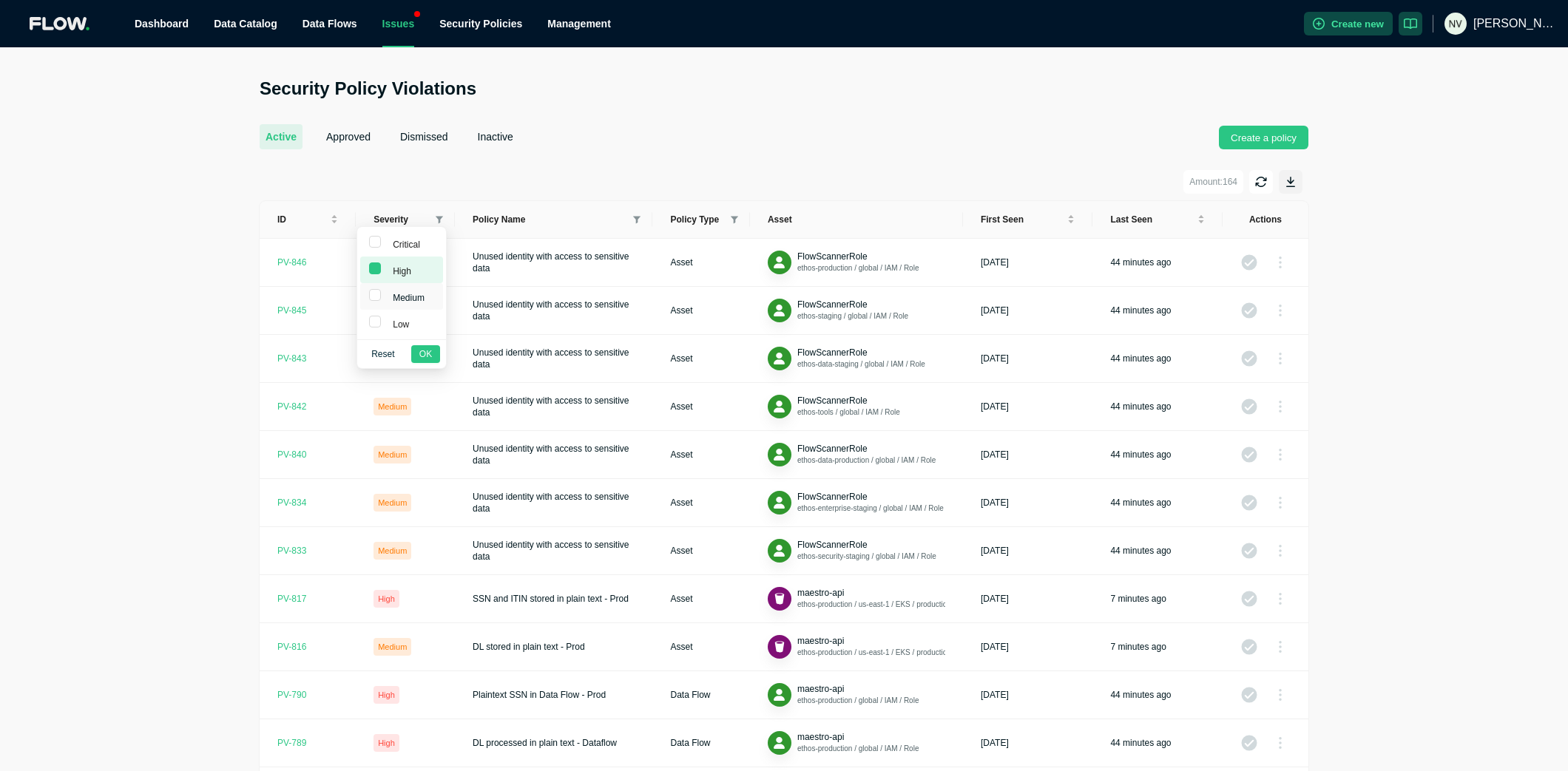
click at [399, 240] on span "Critical" at bounding box center [404, 245] width 34 height 11
checkbox input "true"
click at [434, 356] on button "OK" at bounding box center [426, 353] width 29 height 18
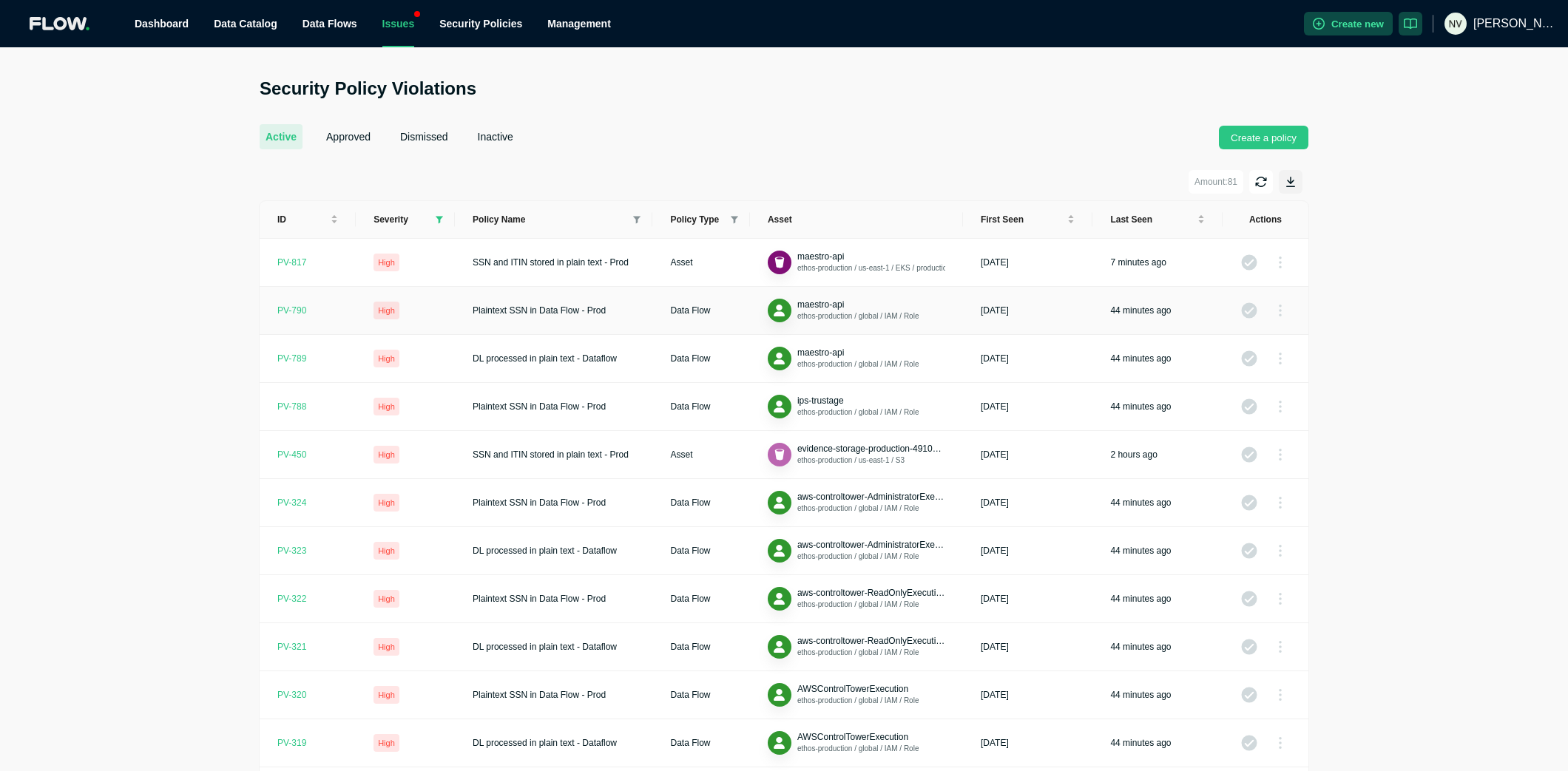
scroll to position [1, 0]
click at [296, 311] on div "PV- 790" at bounding box center [292, 309] width 29 height 11
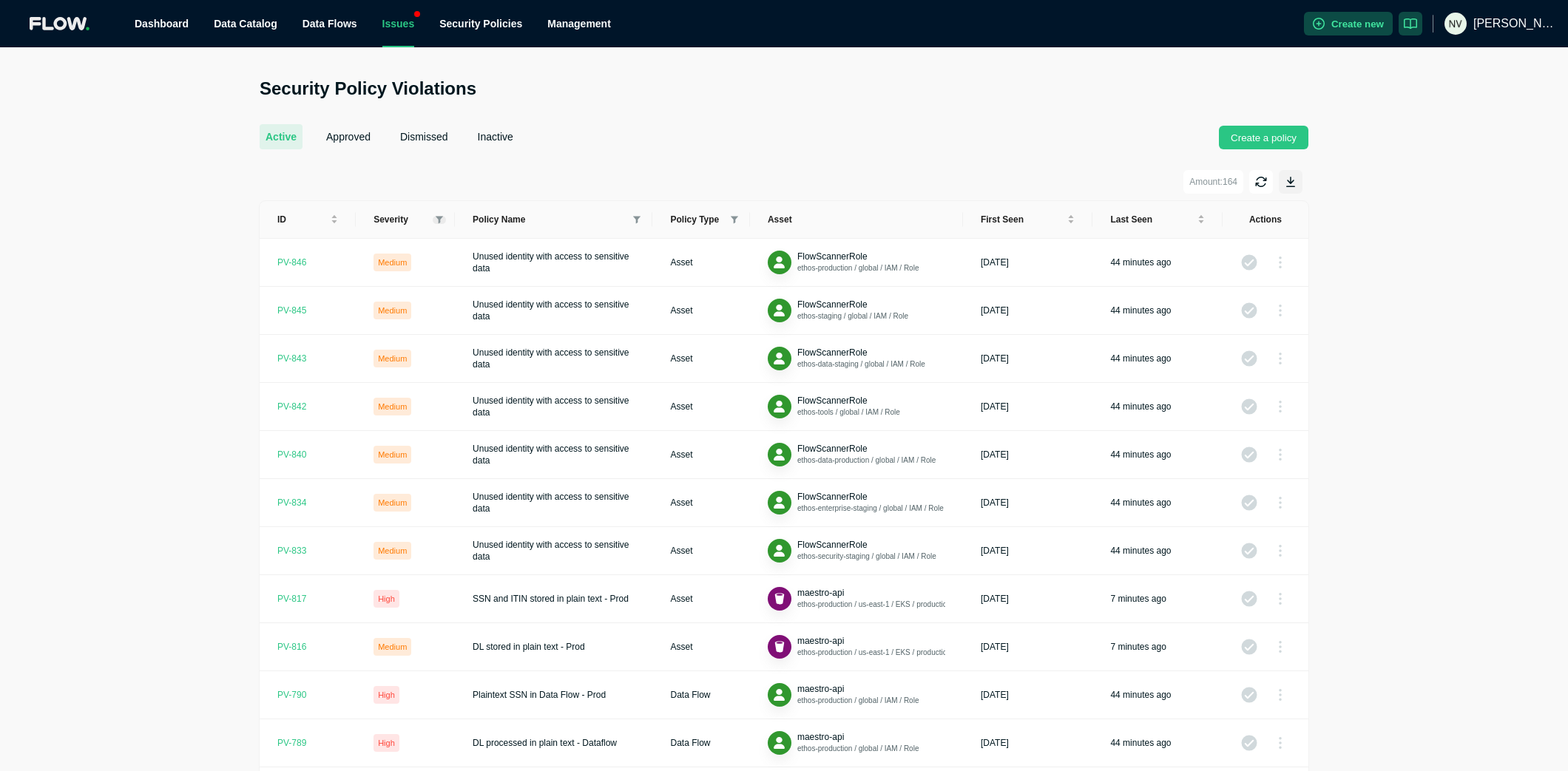
click at [444, 221] on span at bounding box center [439, 220] width 13 height 8
click at [426, 263] on span "High" at bounding box center [401, 269] width 65 height 18
checkbox input "true"
drag, startPoint x: 413, startPoint y: 247, endPoint x: 406, endPoint y: 311, distance: 64.4
click at [413, 247] on span "Critical" at bounding box center [404, 245] width 34 height 11
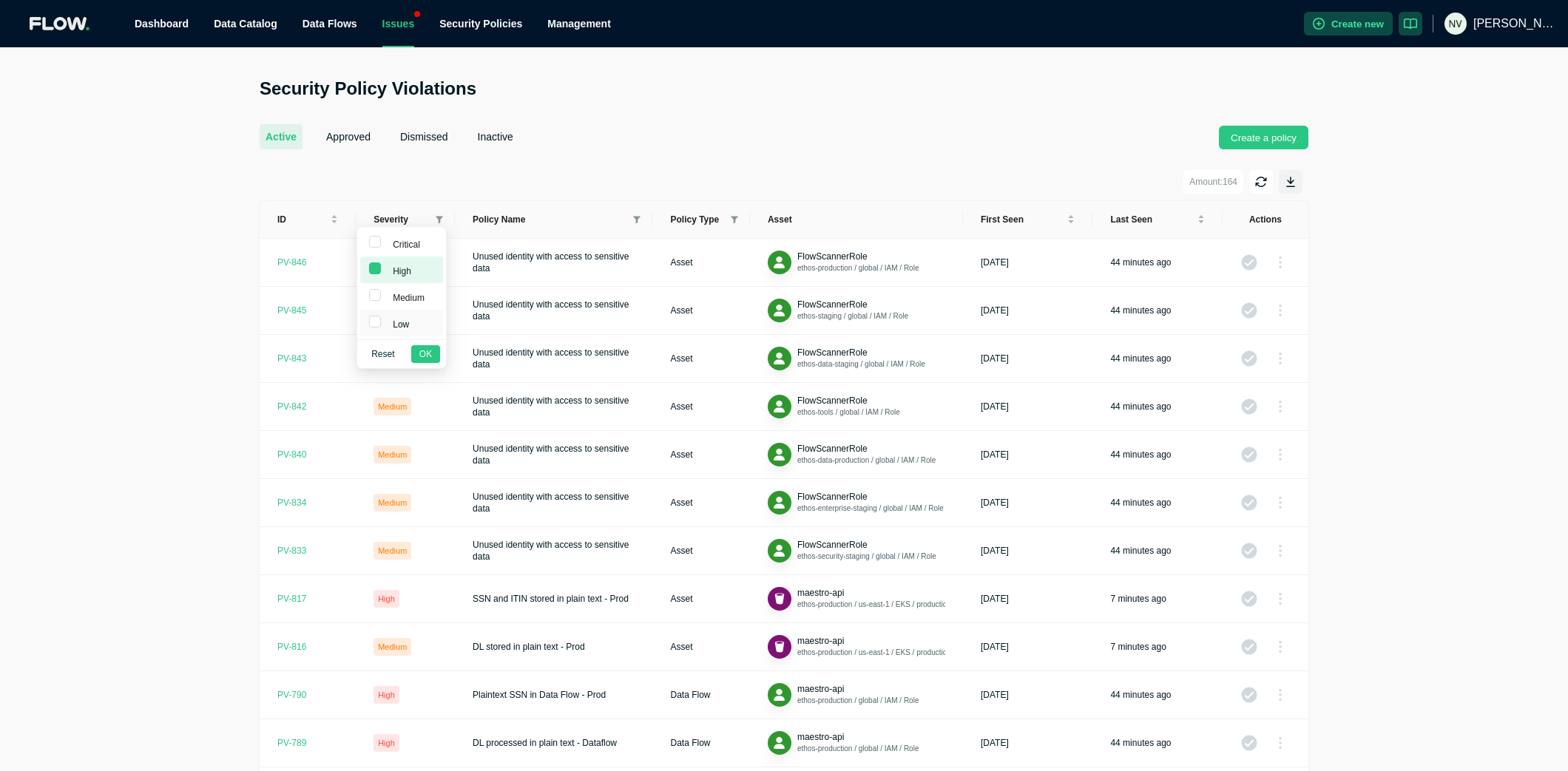
checkbox input "true"
click at [428, 359] on span "OK" at bounding box center [425, 353] width 12 height 15
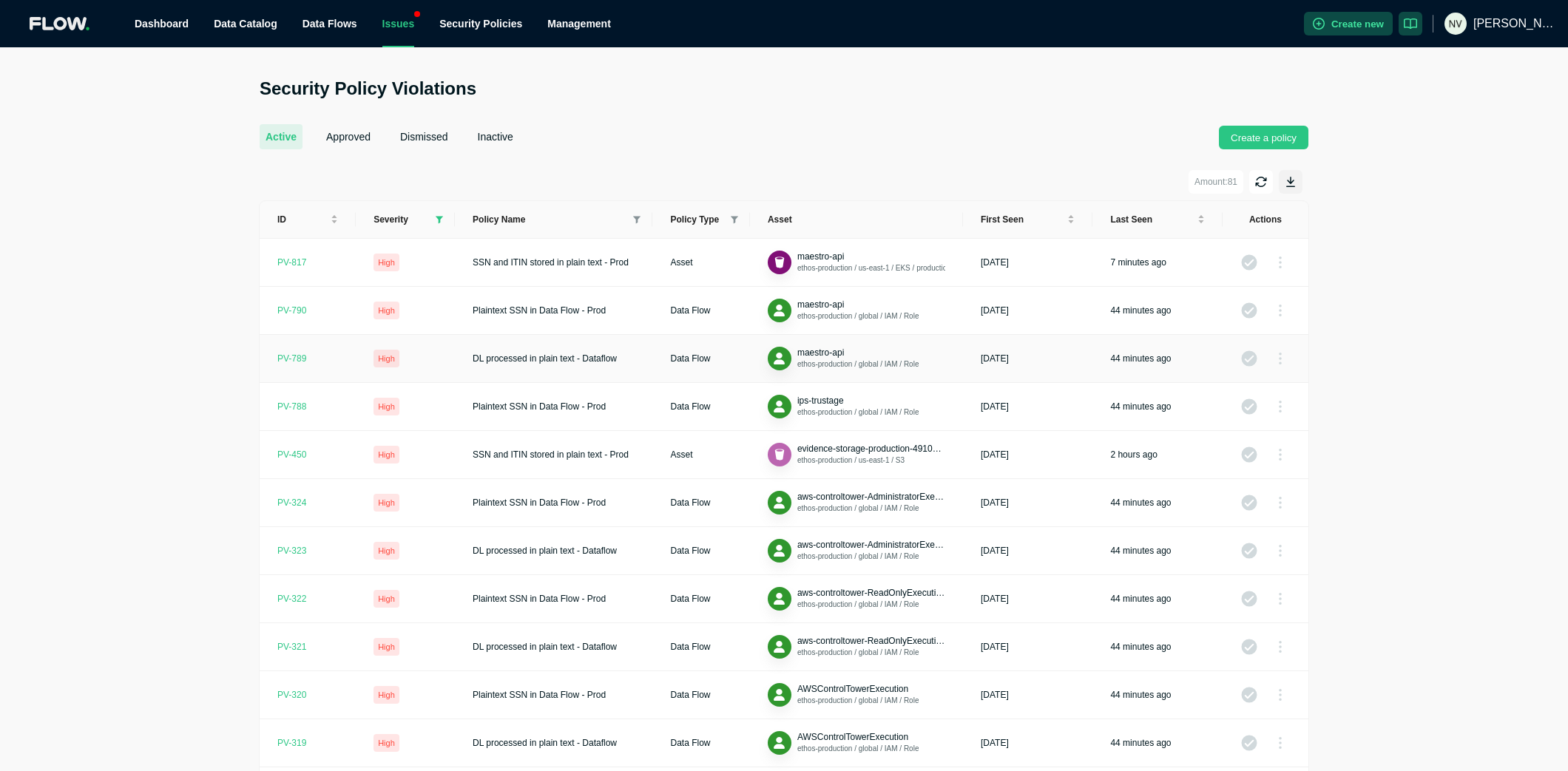
click at [295, 358] on div "PV- 789" at bounding box center [292, 358] width 29 height 11
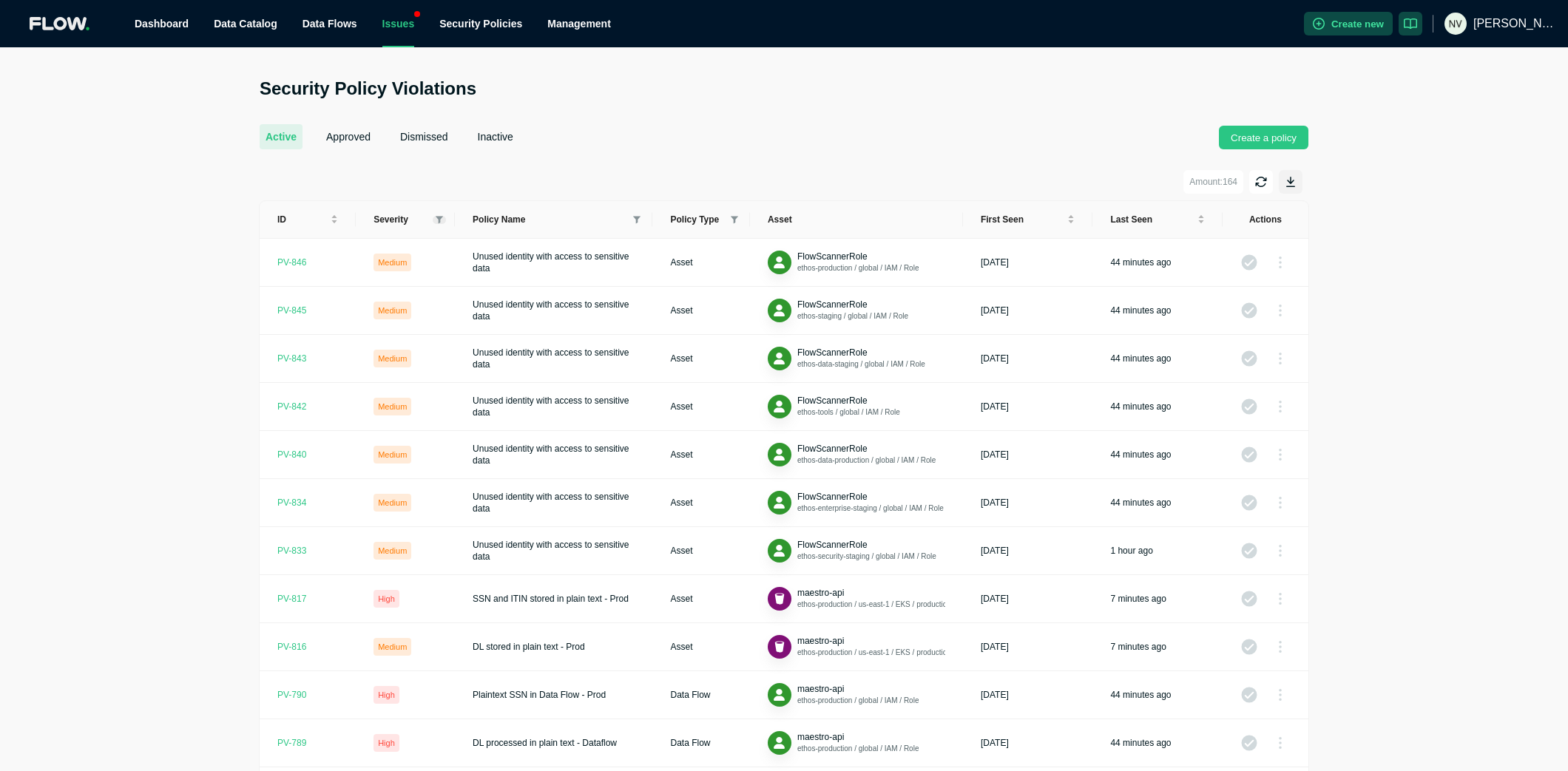
click at [439, 220] on icon at bounding box center [440, 220] width 8 height 8
drag, startPoint x: 413, startPoint y: 276, endPoint x: 409, endPoint y: 253, distance: 23.3
click at [414, 275] on span "High" at bounding box center [401, 269] width 65 height 18
checkbox input "true"
drag, startPoint x: 410, startPoint y: 247, endPoint x: 415, endPoint y: 341, distance: 94.1
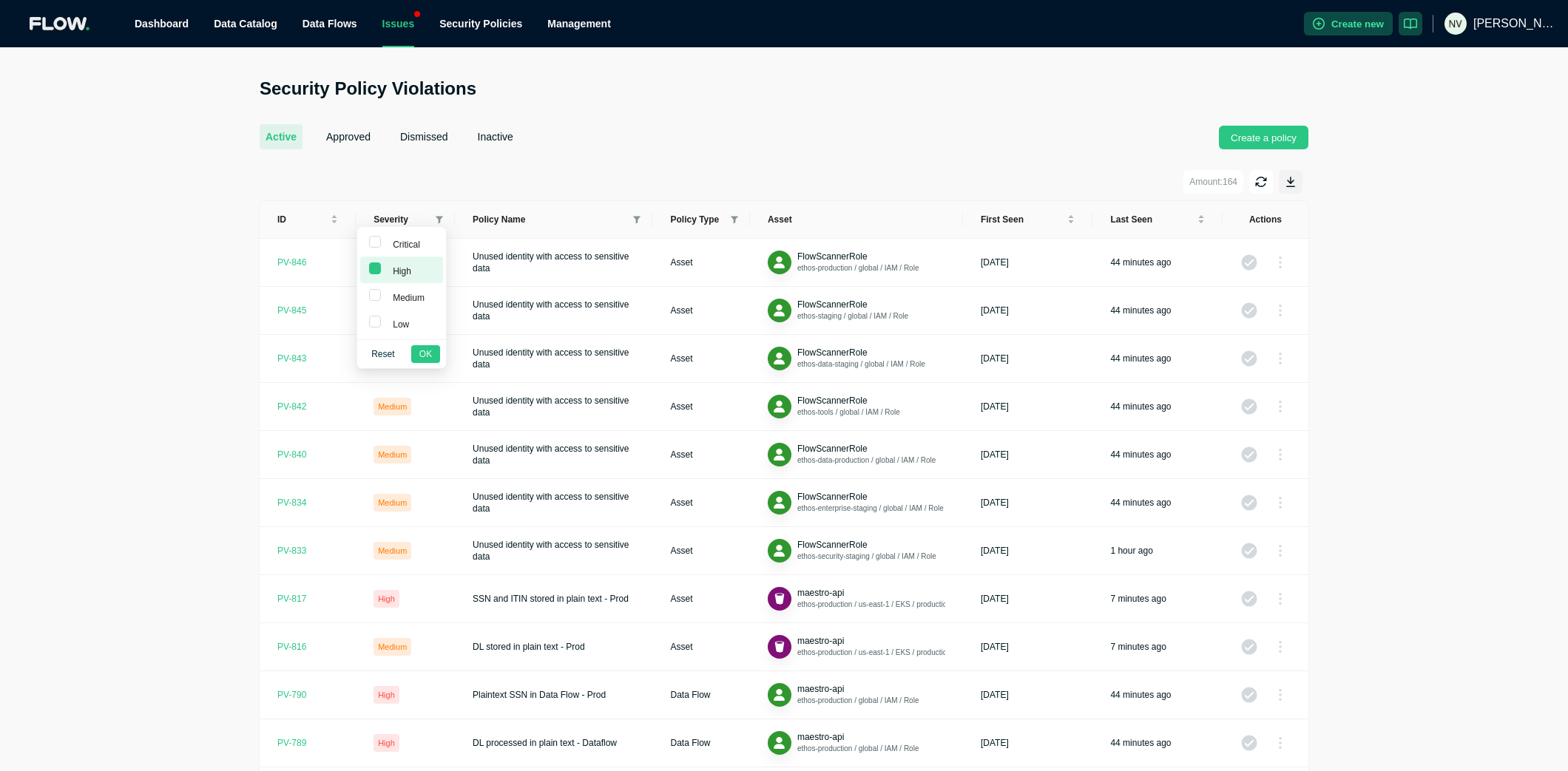
click at [410, 253] on li "Critical" at bounding box center [402, 243] width 82 height 27
checkbox input "true"
click at [424, 354] on span "OK" at bounding box center [425, 353] width 12 height 15
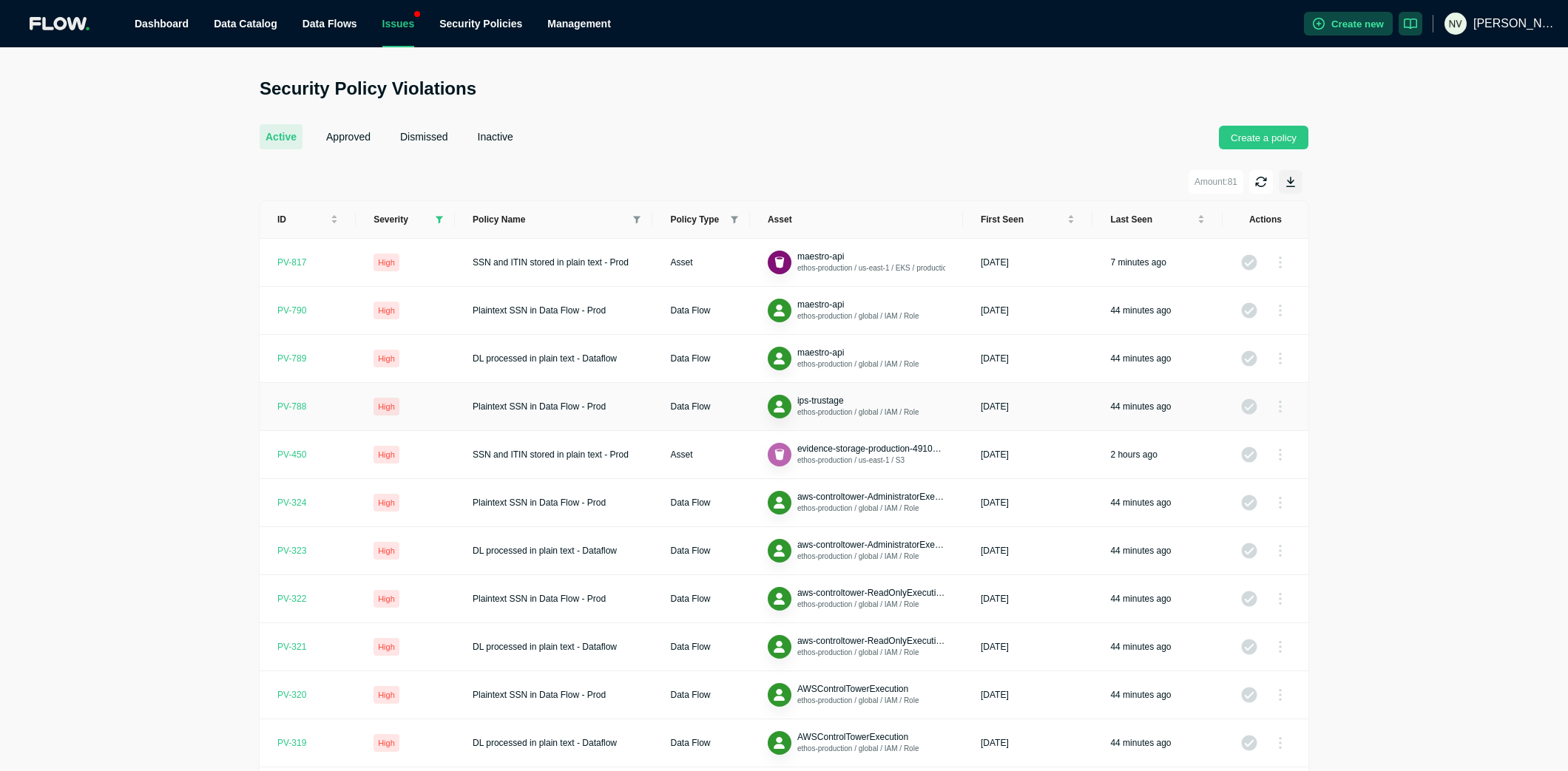
click at [289, 411] on div "PV- 788" at bounding box center [292, 406] width 29 height 11
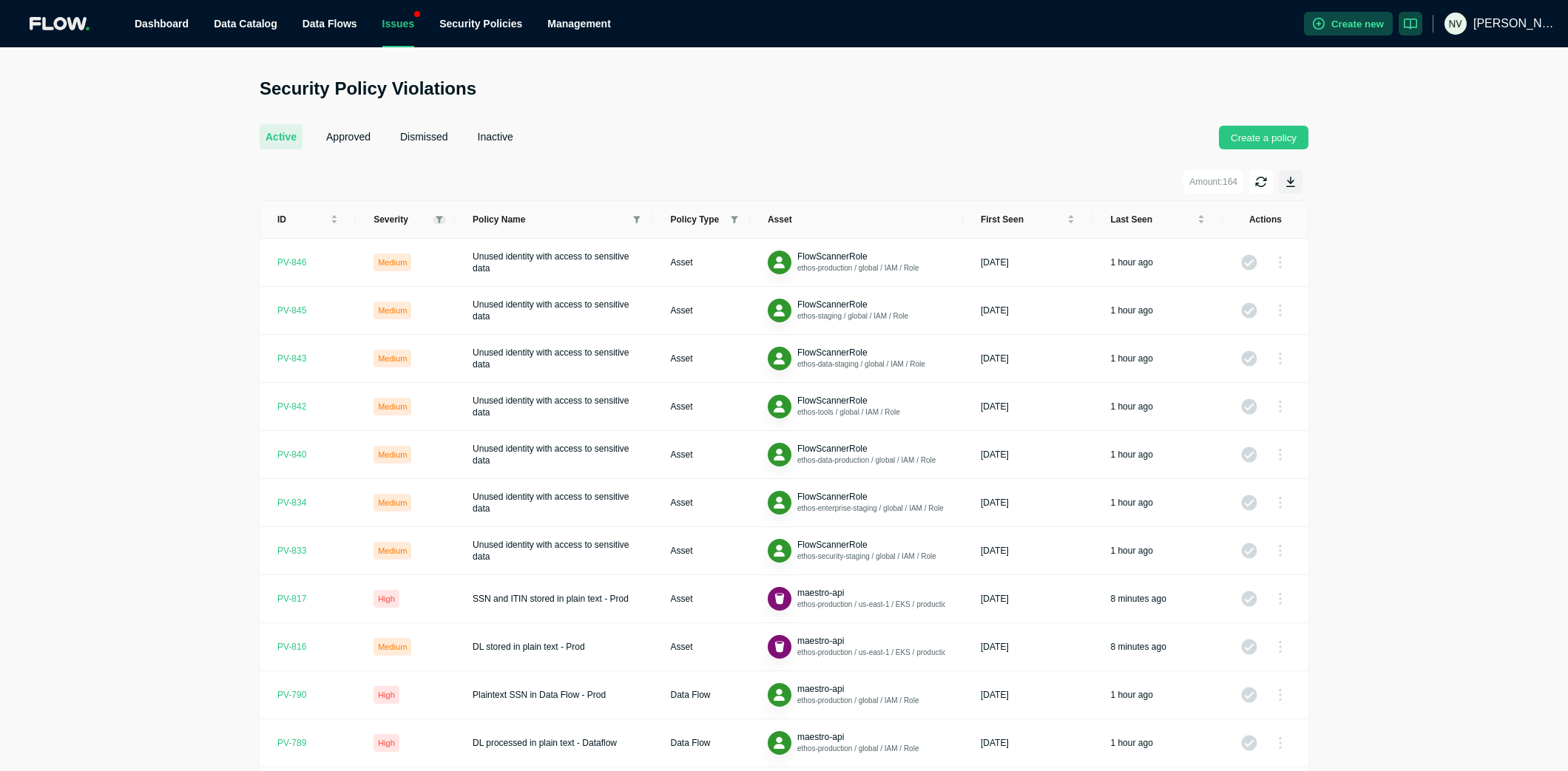
click at [439, 220] on icon at bounding box center [440, 220] width 8 height 8
click at [411, 275] on span "High" at bounding box center [401, 269] width 65 height 18
checkbox input "true"
click at [422, 247] on span "Critical" at bounding box center [401, 243] width 65 height 18
checkbox input "true"
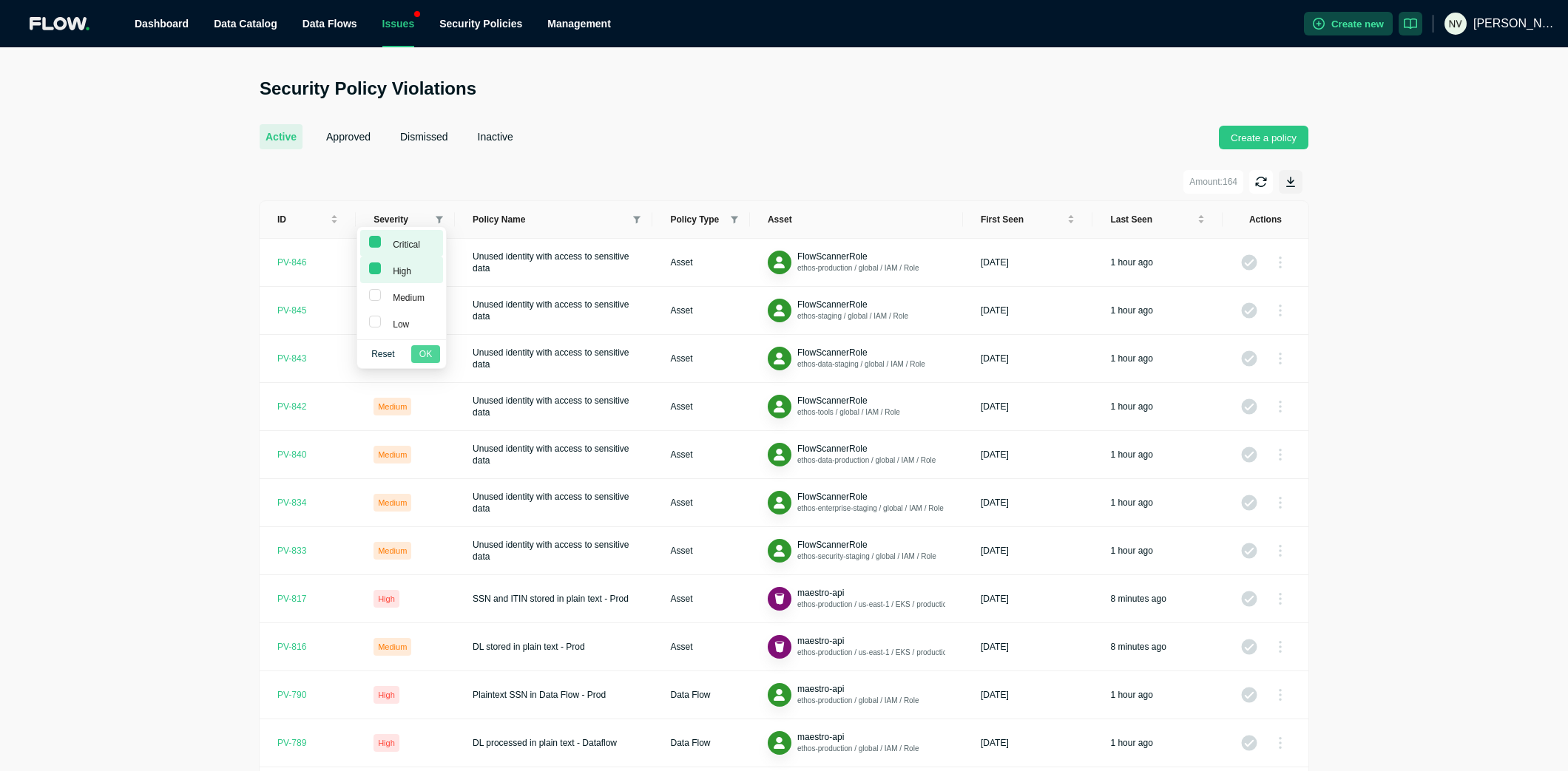
click at [428, 350] on span "OK" at bounding box center [425, 353] width 12 height 15
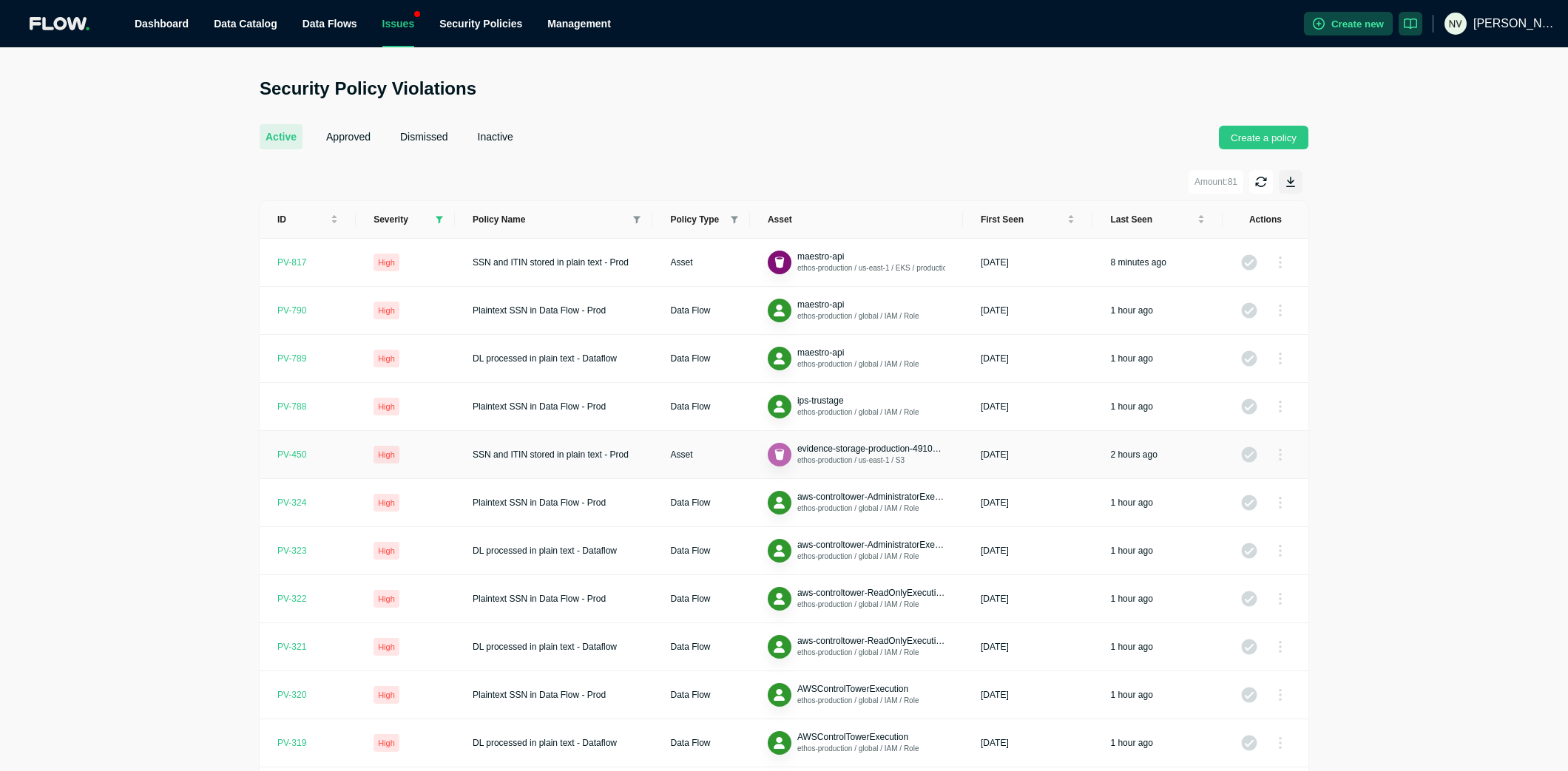
click at [293, 456] on div "PV- 450" at bounding box center [292, 454] width 29 height 11
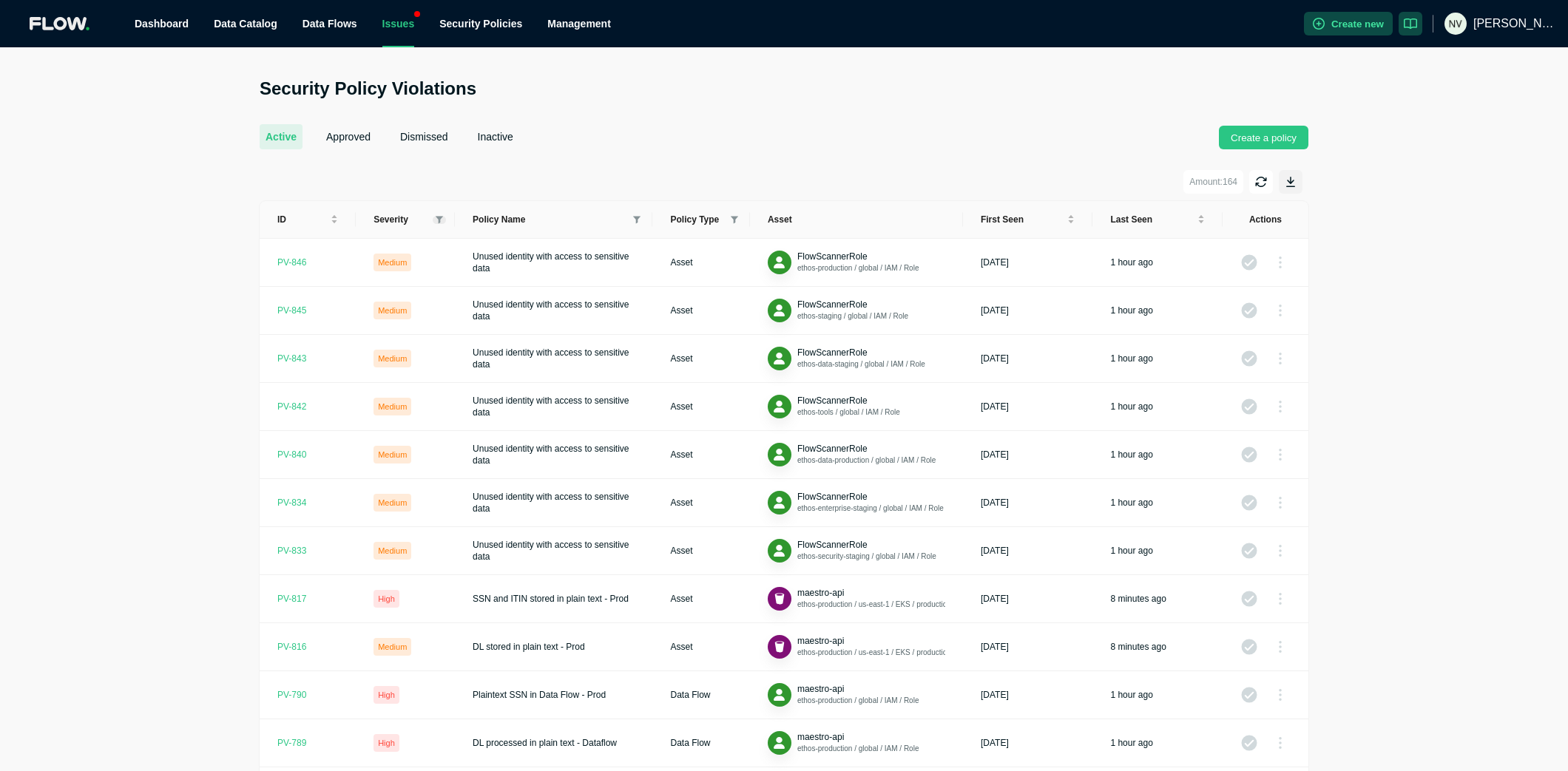
click at [443, 223] on icon at bounding box center [440, 220] width 8 height 8
drag, startPoint x: 405, startPoint y: 270, endPoint x: 410, endPoint y: 244, distance: 26.5
click at [405, 269] on span "High" at bounding box center [399, 272] width 24 height 11
checkbox input "true"
drag, startPoint x: 411, startPoint y: 244, endPoint x: 425, endPoint y: 359, distance: 115.8
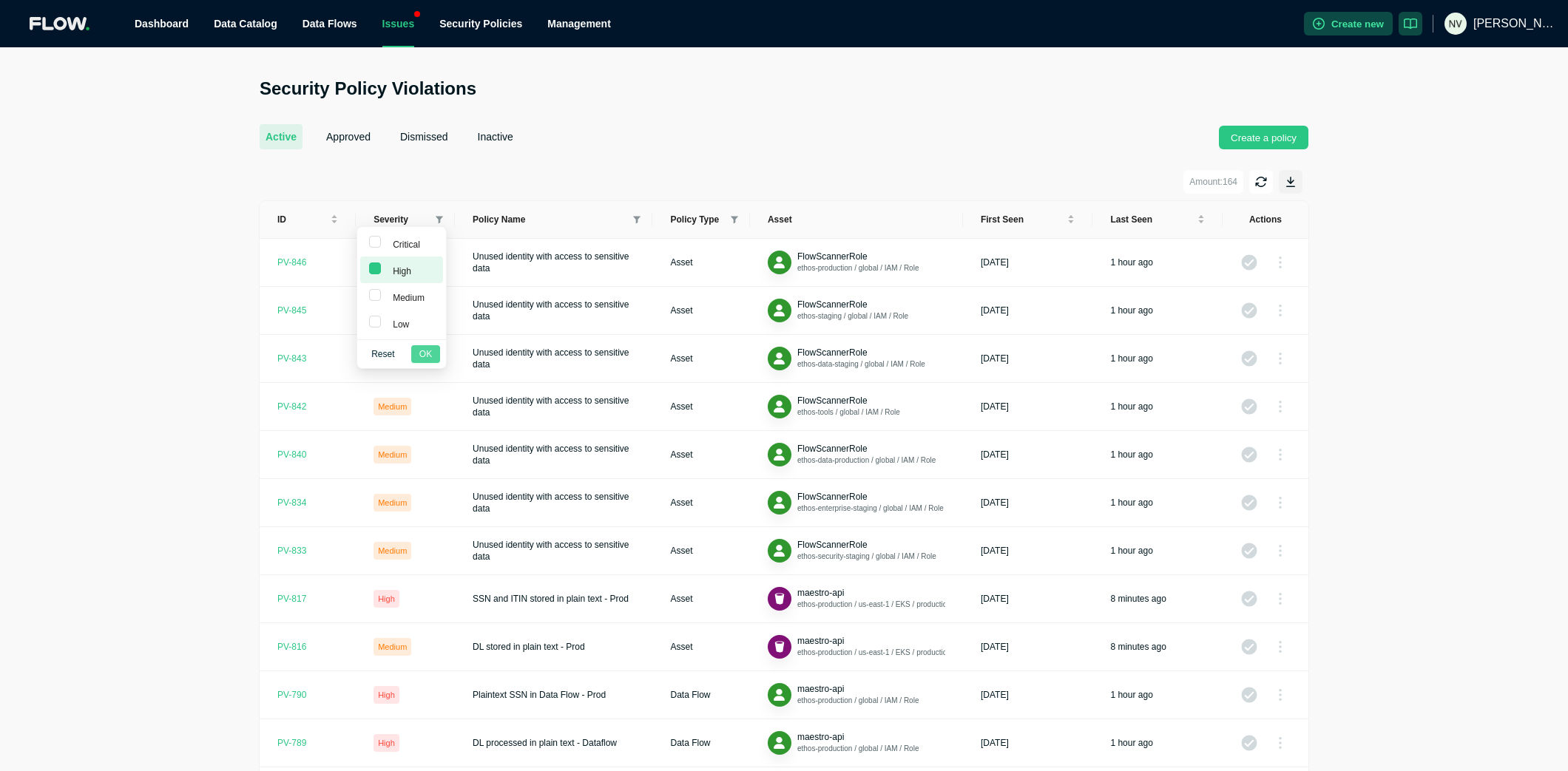
click at [411, 246] on span "Critical" at bounding box center [404, 245] width 34 height 11
checkbox input "true"
click at [431, 353] on span "OK" at bounding box center [425, 353] width 12 height 15
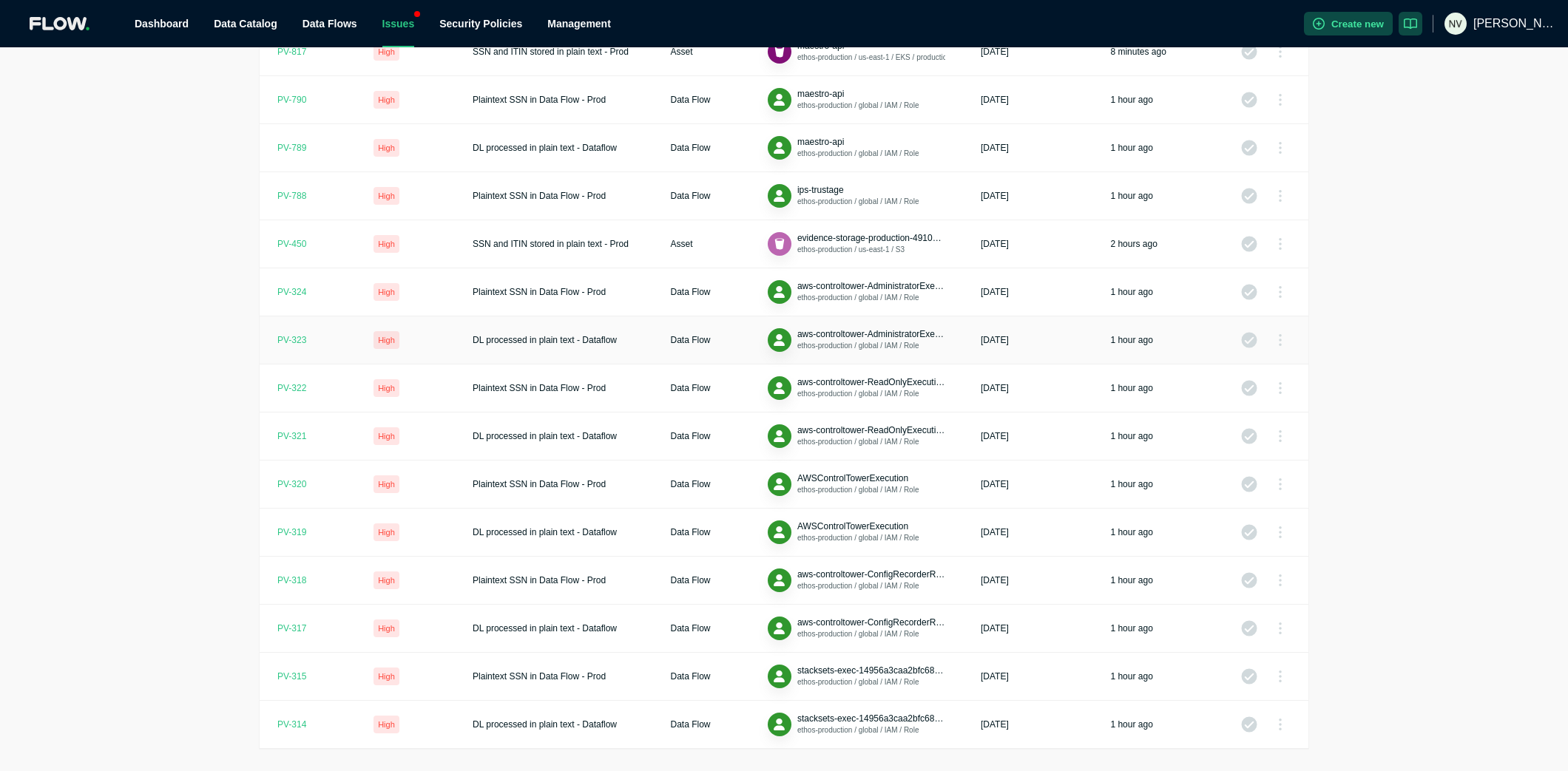
scroll to position [238, 0]
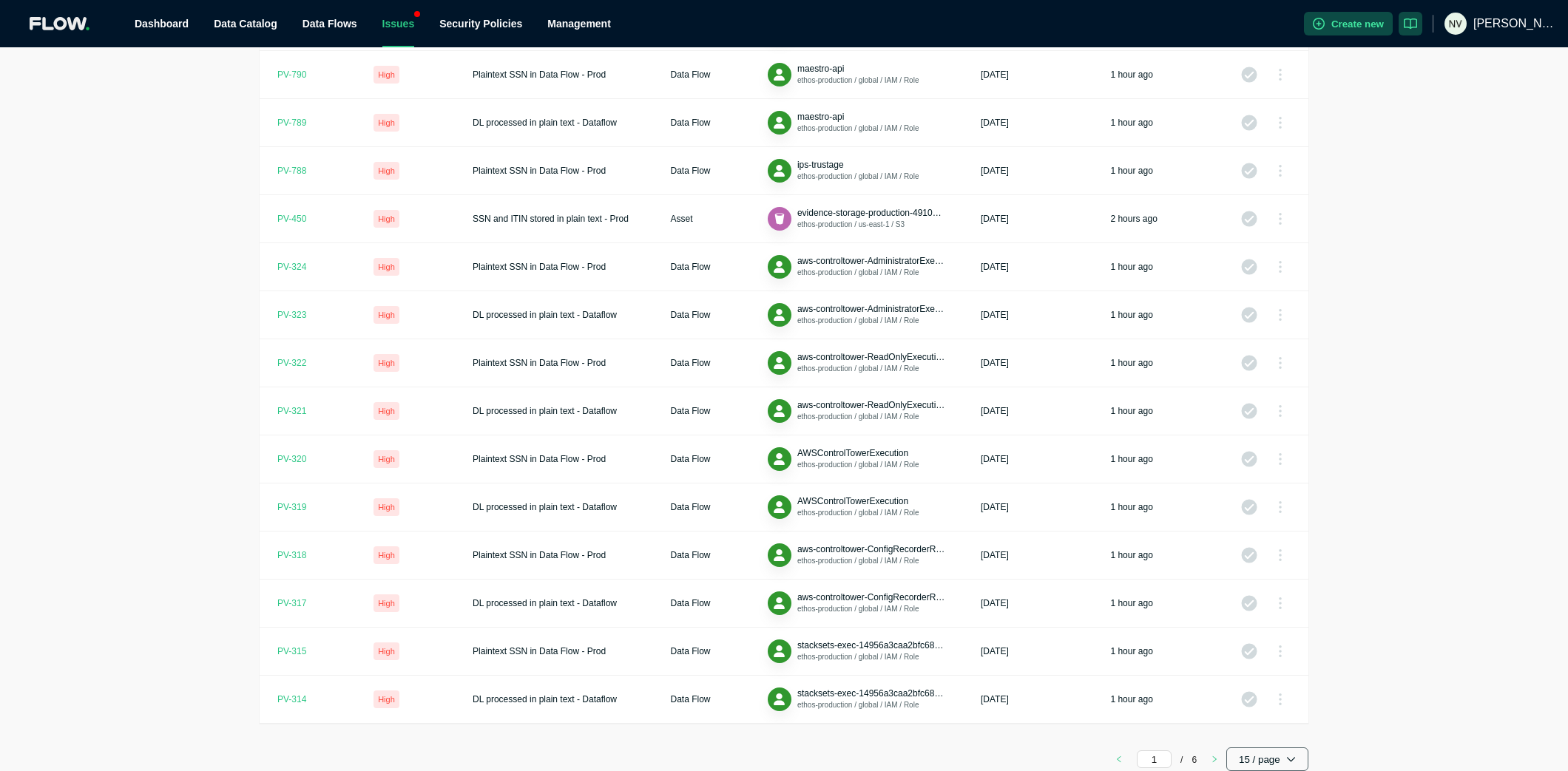
click at [1254, 617] on button "15 / page" at bounding box center [1268, 759] width 82 height 24
click at [1254, 617] on span "200 / page" at bounding box center [1264, 727] width 39 height 11
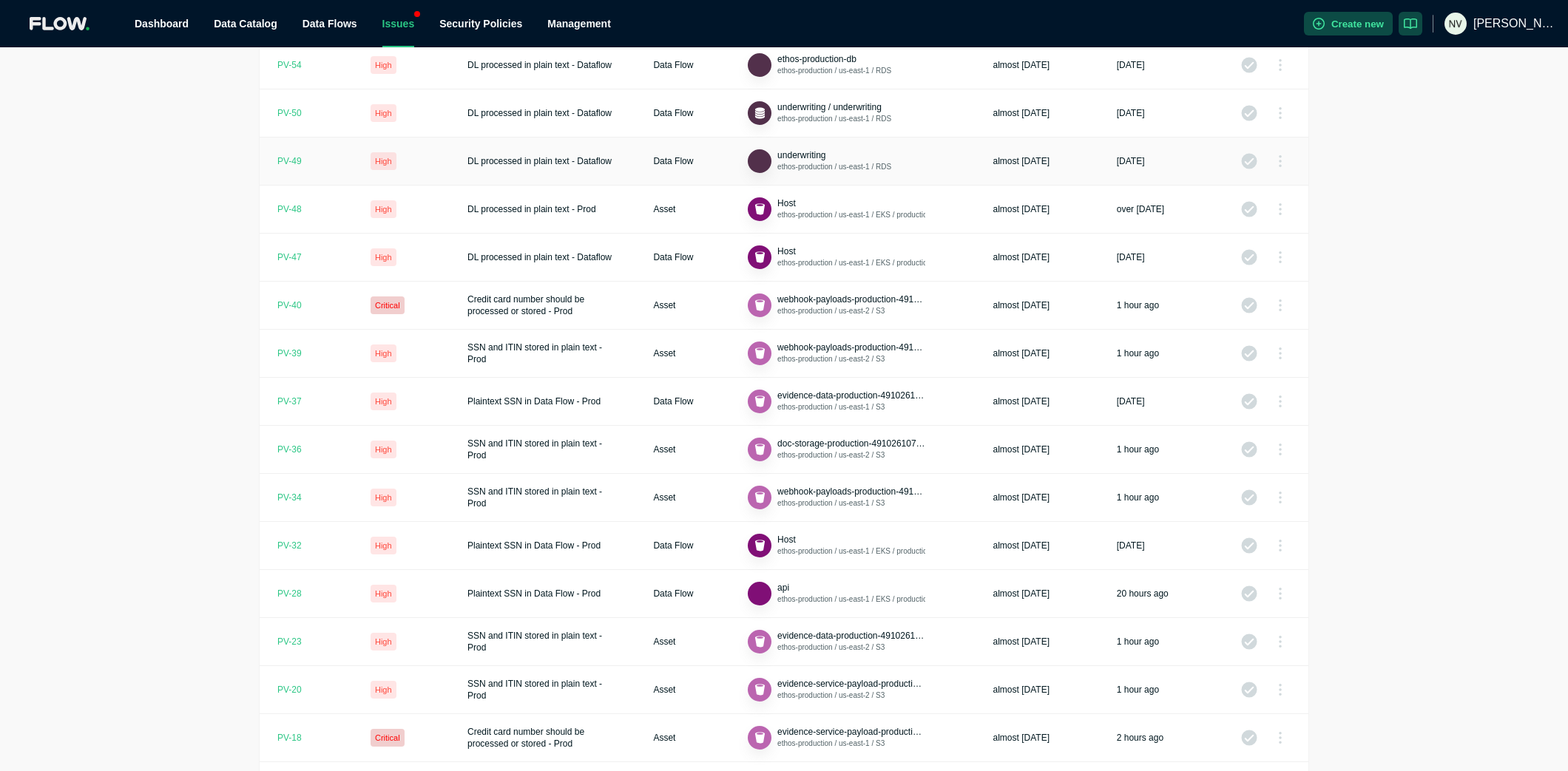
scroll to position [3421, 0]
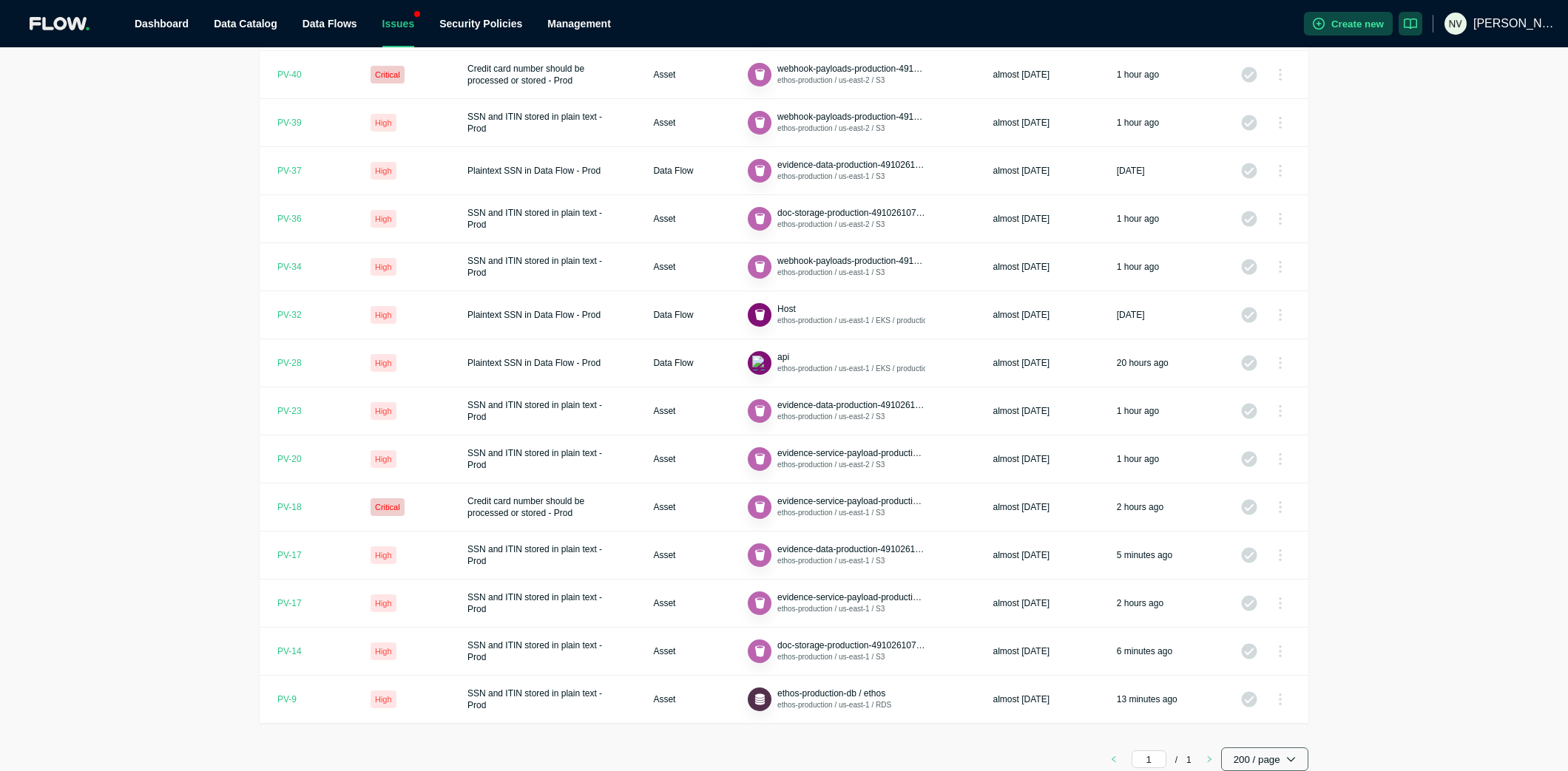
click at [1246, 617] on button "200 / page" at bounding box center [1265, 759] width 87 height 24
click at [1253, 617] on span "100 / page" at bounding box center [1254, 711] width 39 height 11
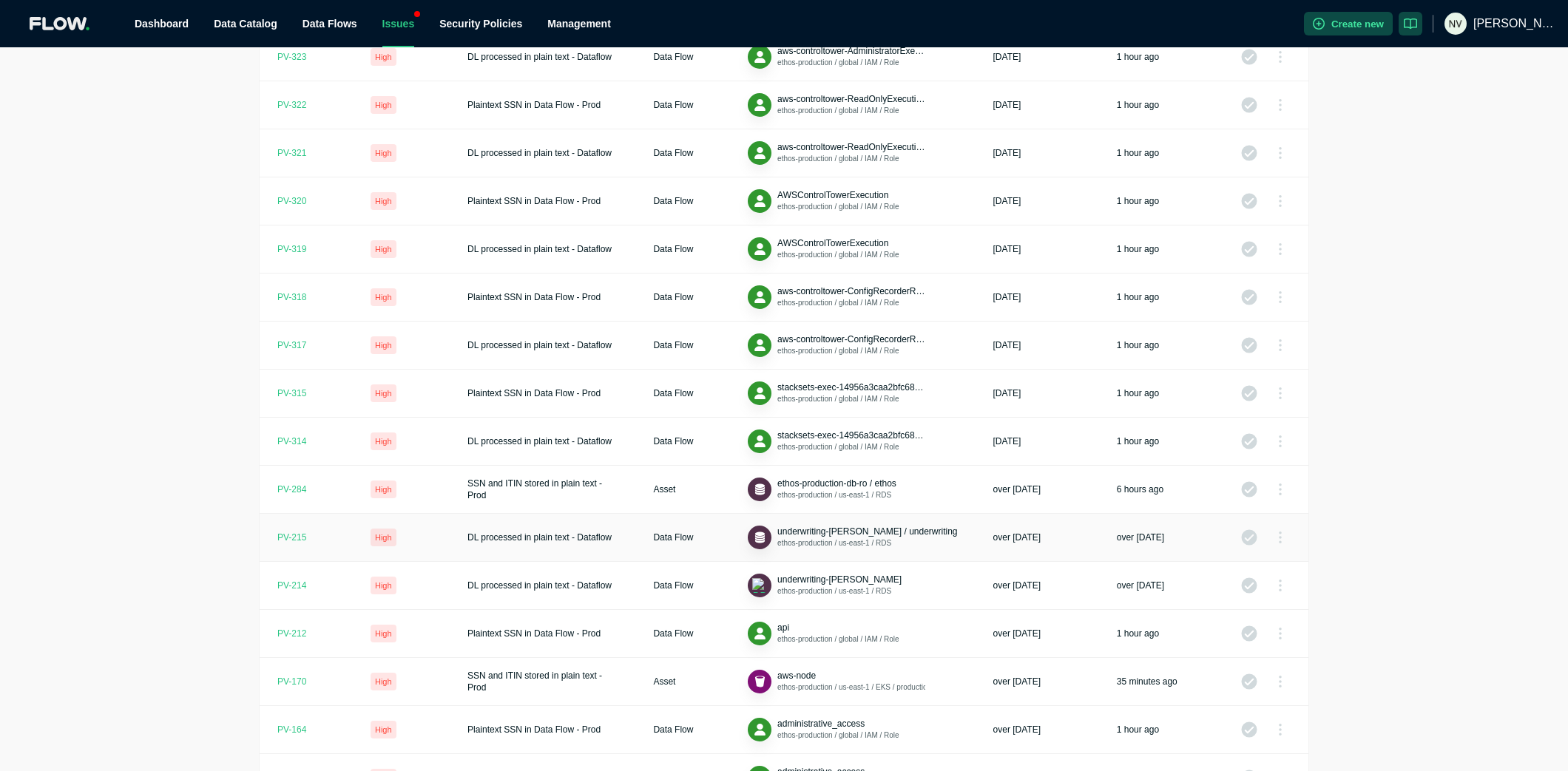
scroll to position [486, 0]
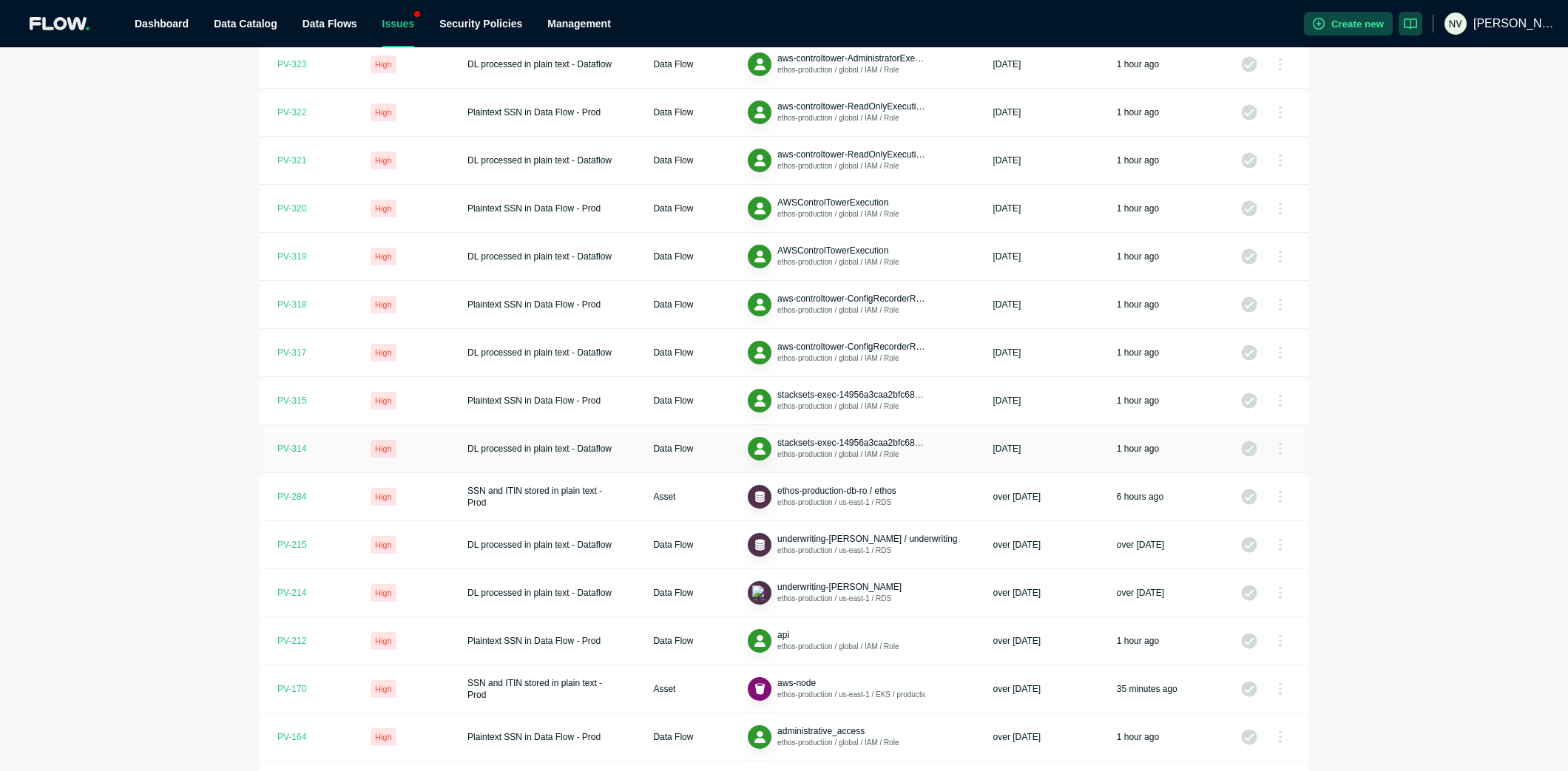
click at [293, 452] on div "PV- 314" at bounding box center [292, 448] width 29 height 11
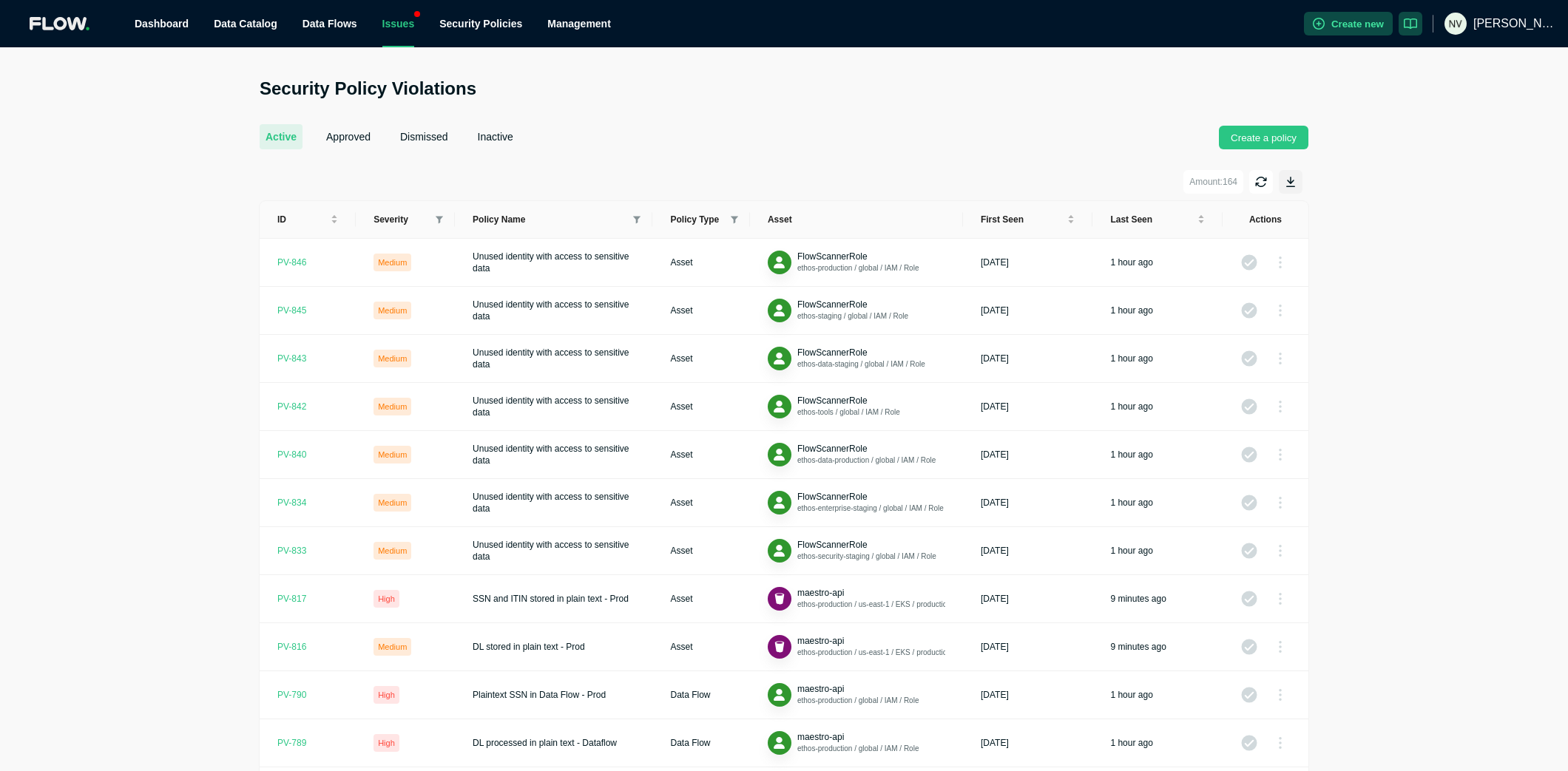
click at [429, 216] on span "Severity" at bounding box center [402, 219] width 57 height 11
click at [436, 218] on icon at bounding box center [440, 220] width 8 height 8
drag, startPoint x: 414, startPoint y: 273, endPoint x: 414, endPoint y: 243, distance: 30.0
click at [414, 270] on span "High" at bounding box center [401, 269] width 65 height 18
checkbox input "true"
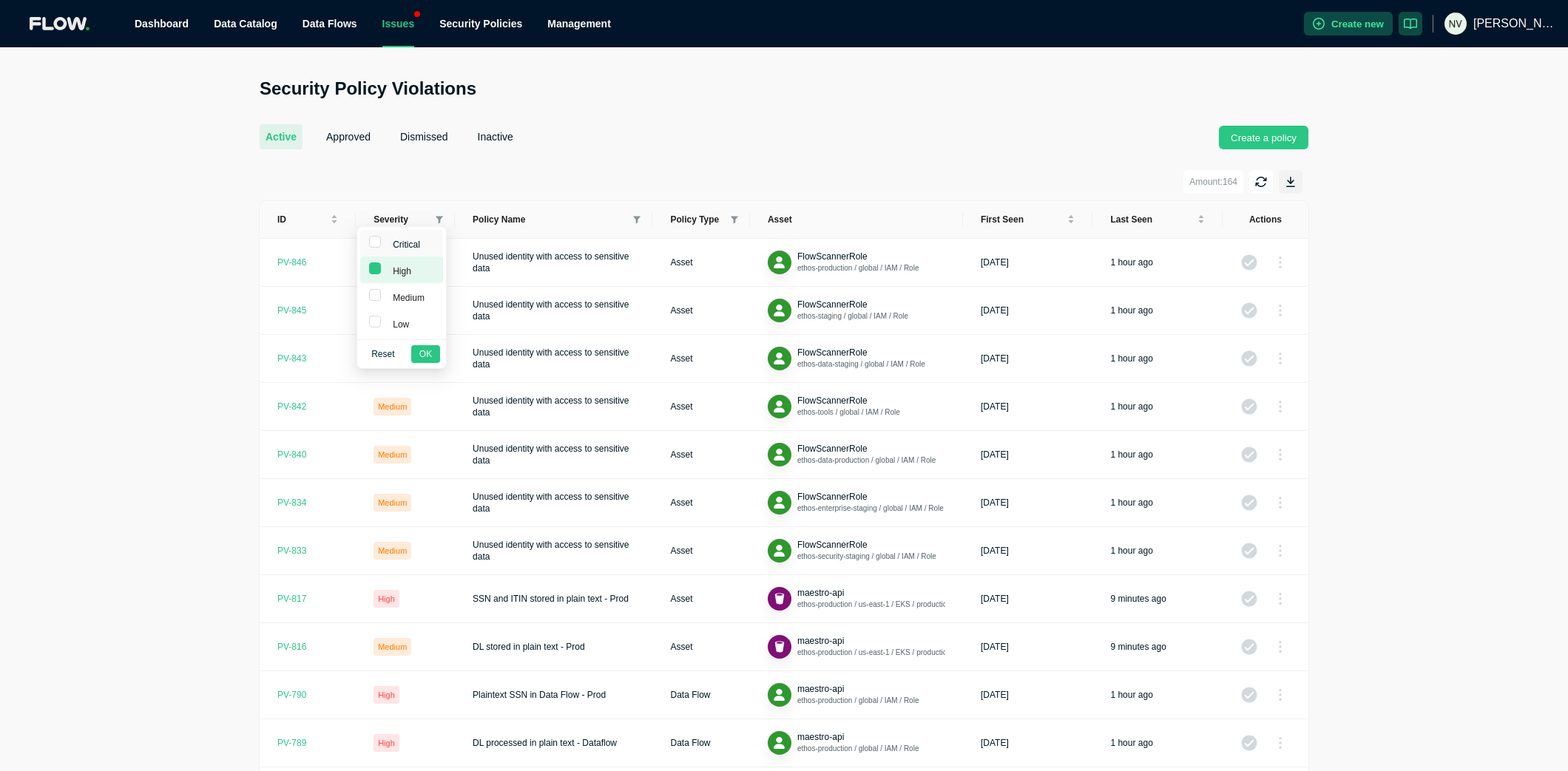
drag, startPoint x: 413, startPoint y: 237, endPoint x: 415, endPoint y: 248, distance: 11.2
click at [413, 240] on span "Critical" at bounding box center [404, 245] width 34 height 11
checkbox input "true"
click at [423, 353] on span "OK" at bounding box center [425, 353] width 12 height 15
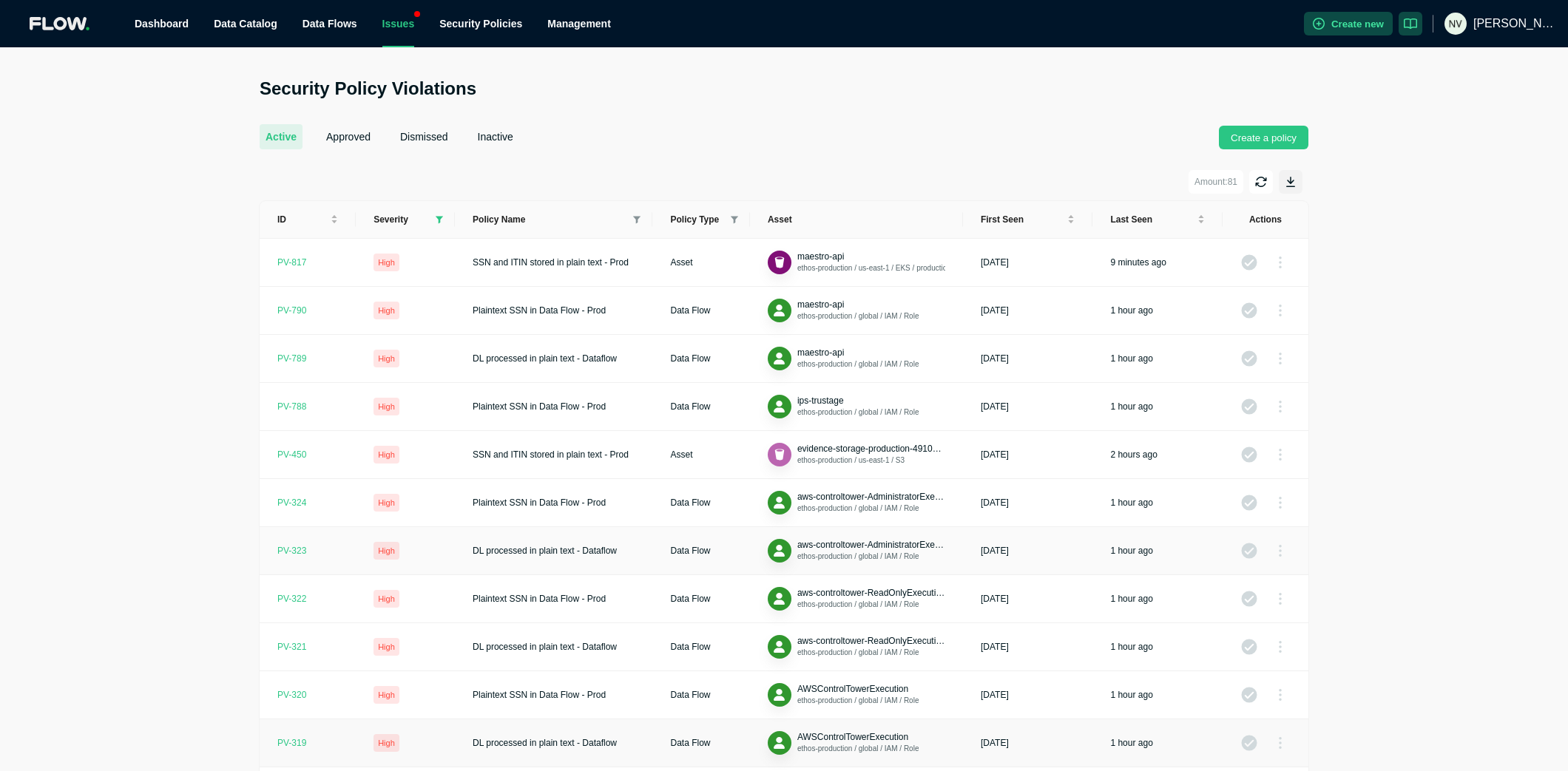
scroll to position [238, 0]
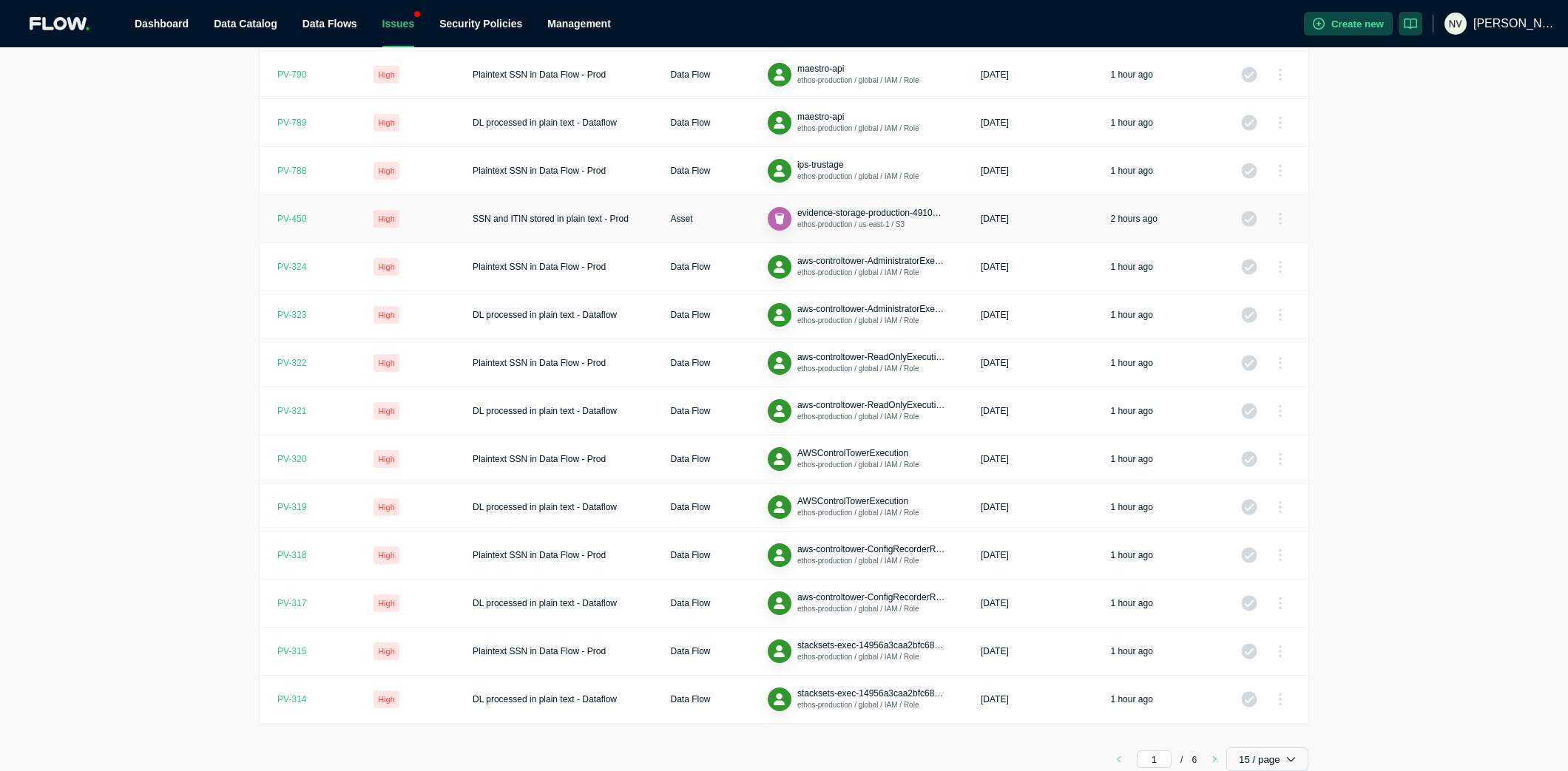
click at [289, 225] on td "PV- 450" at bounding box center [308, 219] width 96 height 48
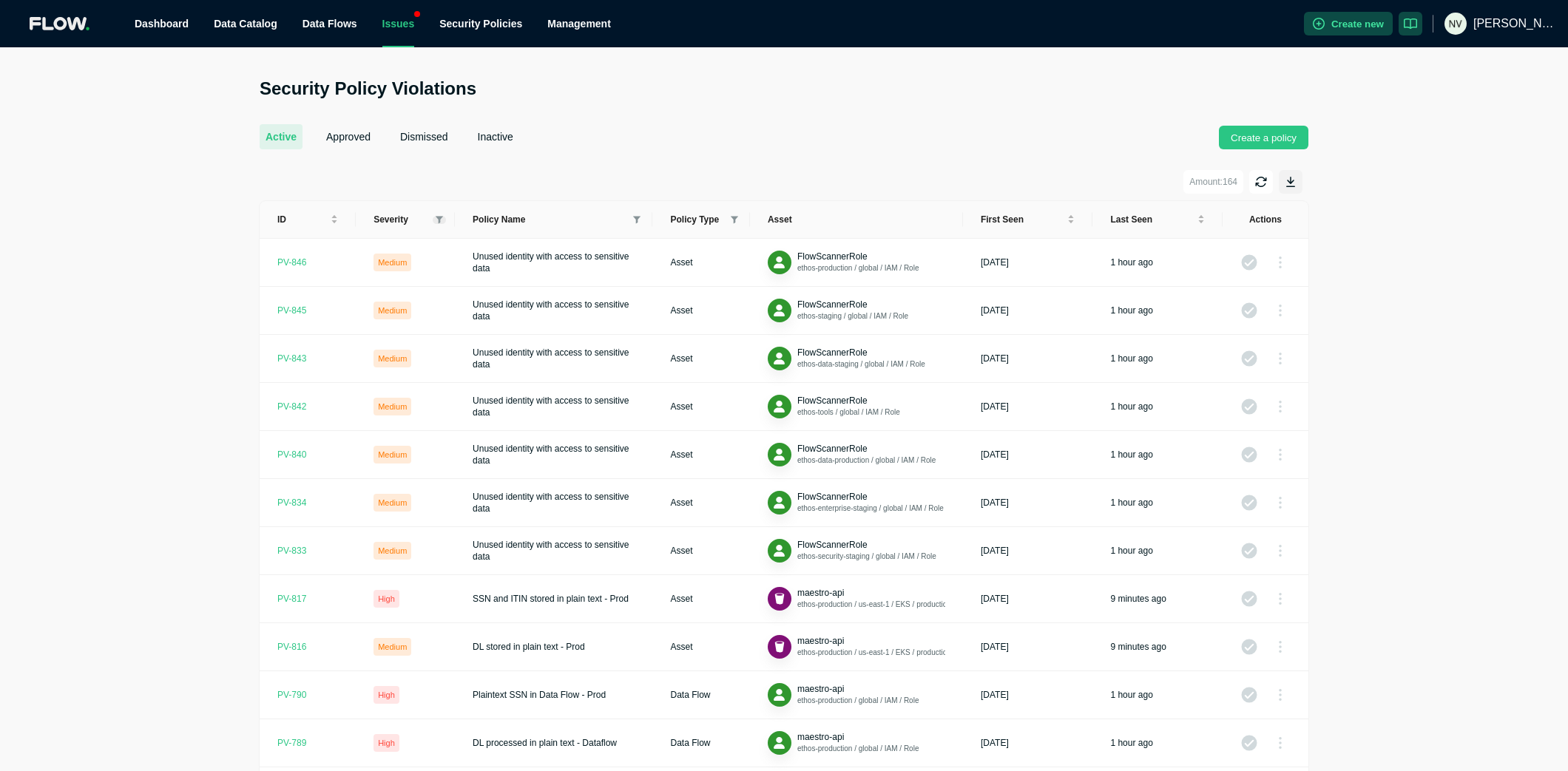
click at [443, 221] on span at bounding box center [439, 220] width 13 height 8
click at [412, 271] on span "High" at bounding box center [401, 269] width 65 height 18
checkbox input "true"
click at [412, 241] on span "Critical" at bounding box center [404, 245] width 34 height 11
checkbox input "true"
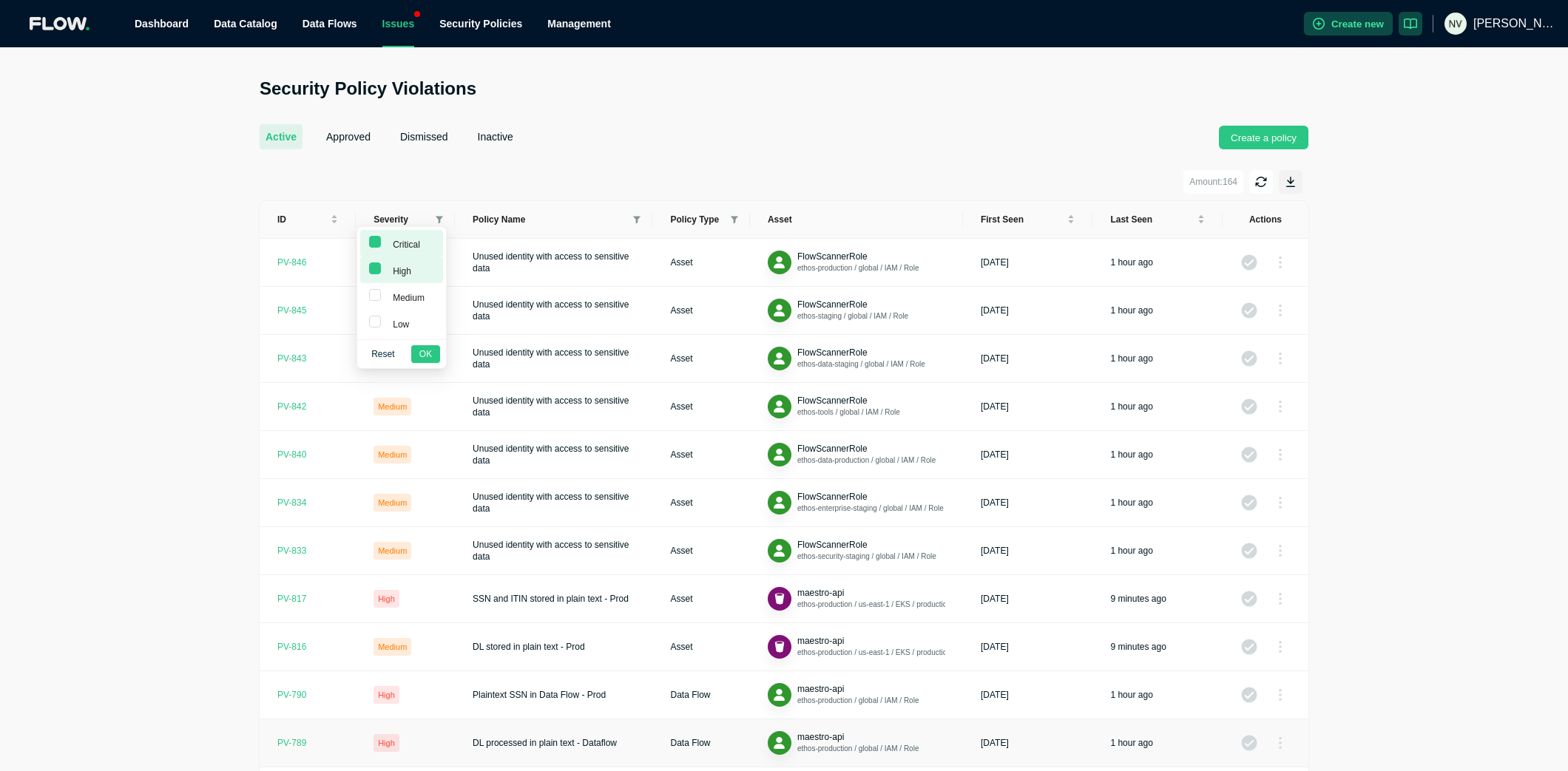
click at [421, 353] on span "OK" at bounding box center [425, 353] width 12 height 15
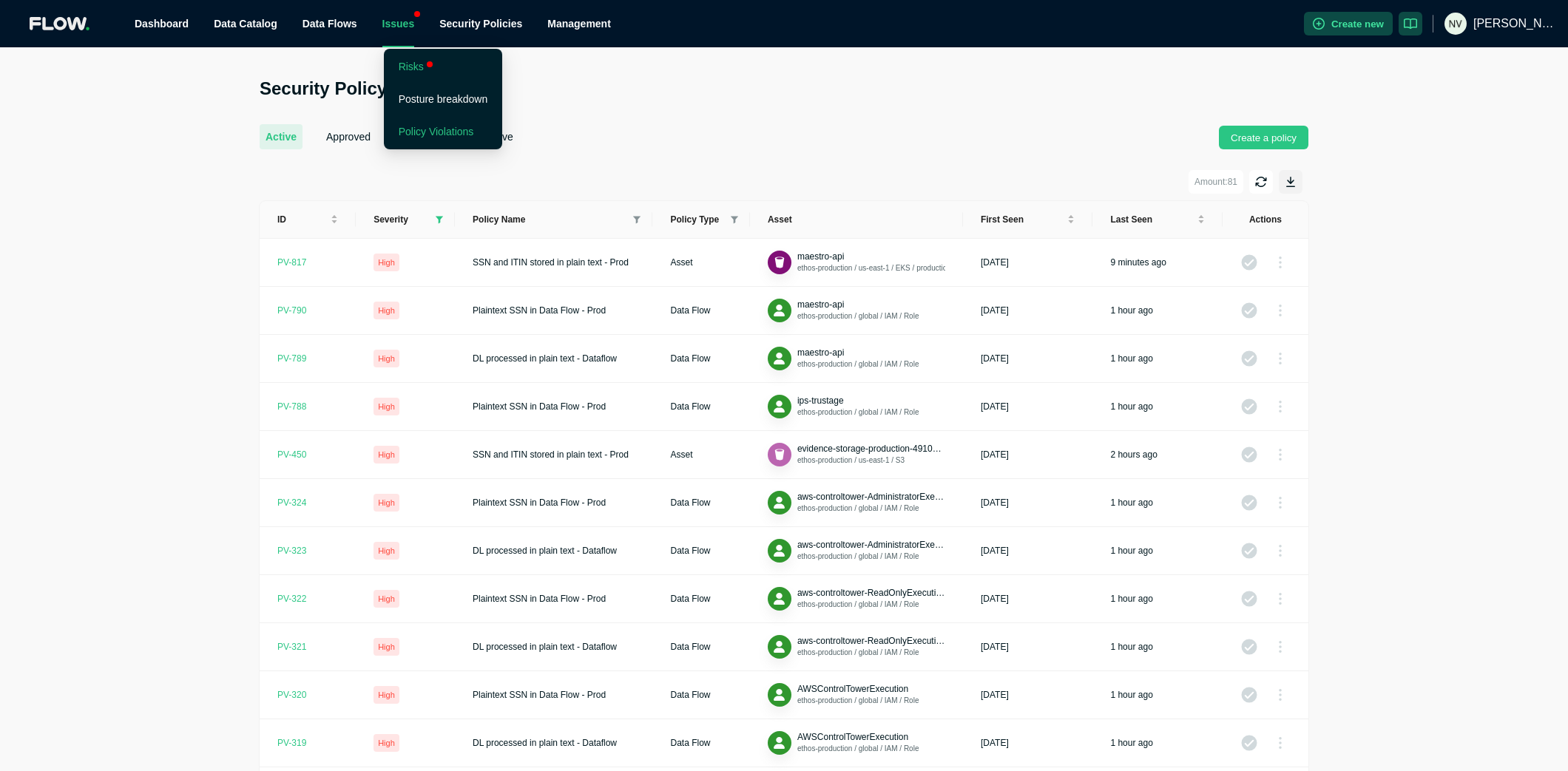
click at [399, 66] on link "Risks" at bounding box center [411, 66] width 25 height 11
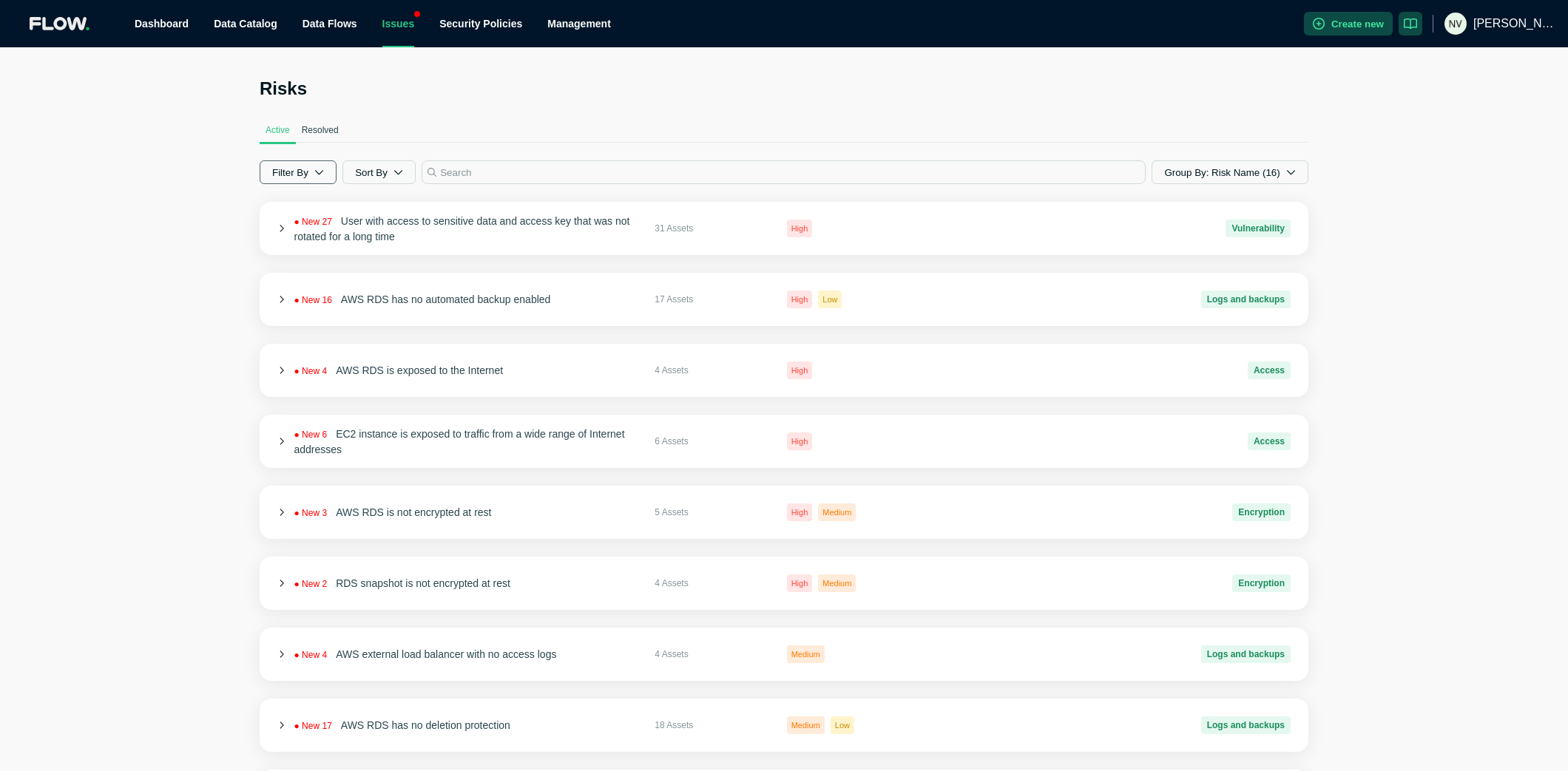
click at [328, 176] on button "Filter By" at bounding box center [298, 172] width 77 height 24
drag, startPoint x: 320, startPoint y: 261, endPoint x: 320, endPoint y: 276, distance: 15.0
click at [321, 262] on span "Medium ( 71 )" at bounding box center [322, 267] width 56 height 15
checkbox input "false"
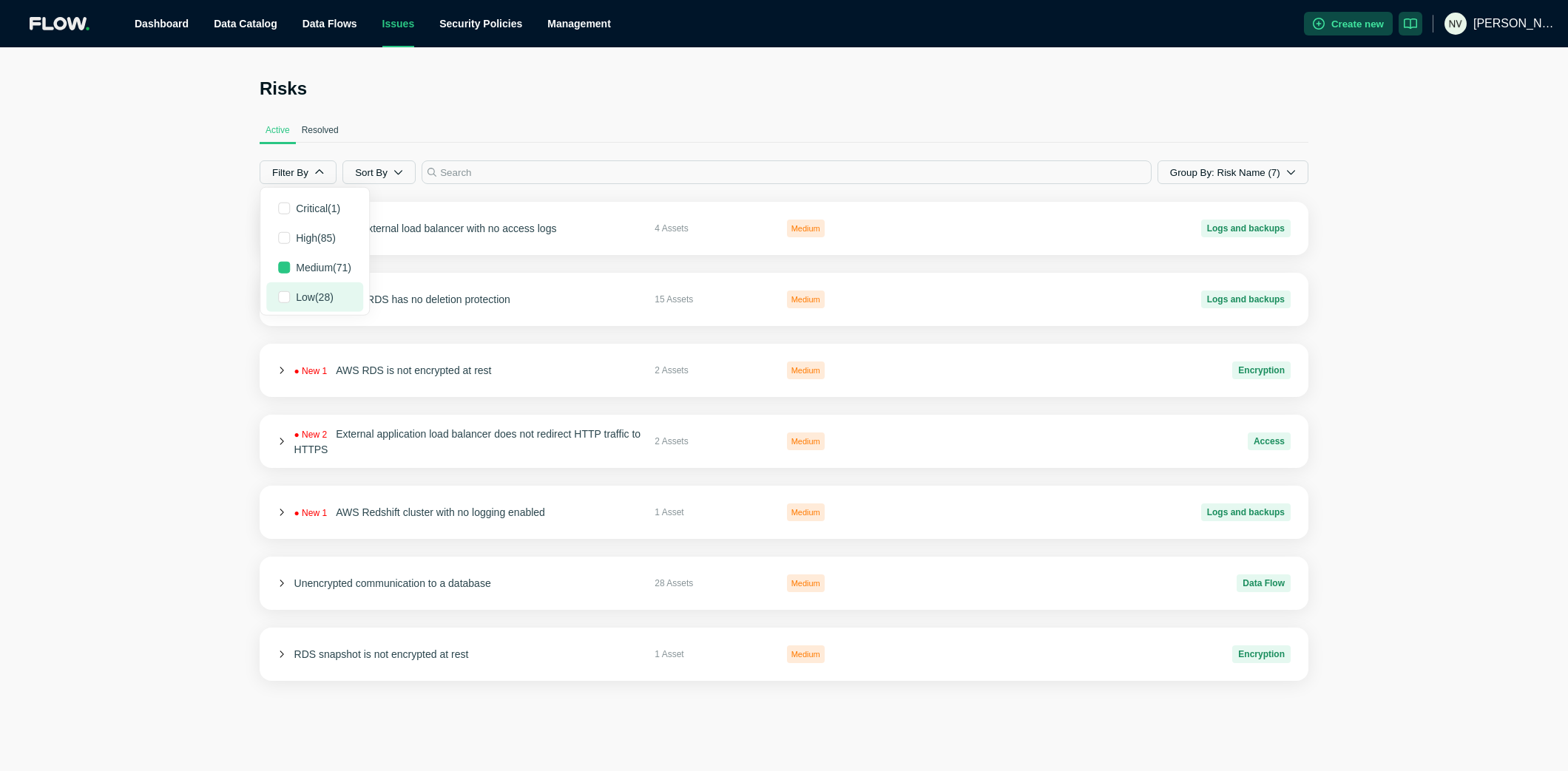
click at [321, 292] on span "Low ( 28 )" at bounding box center [314, 297] width 37 height 15
checkbox input "true"
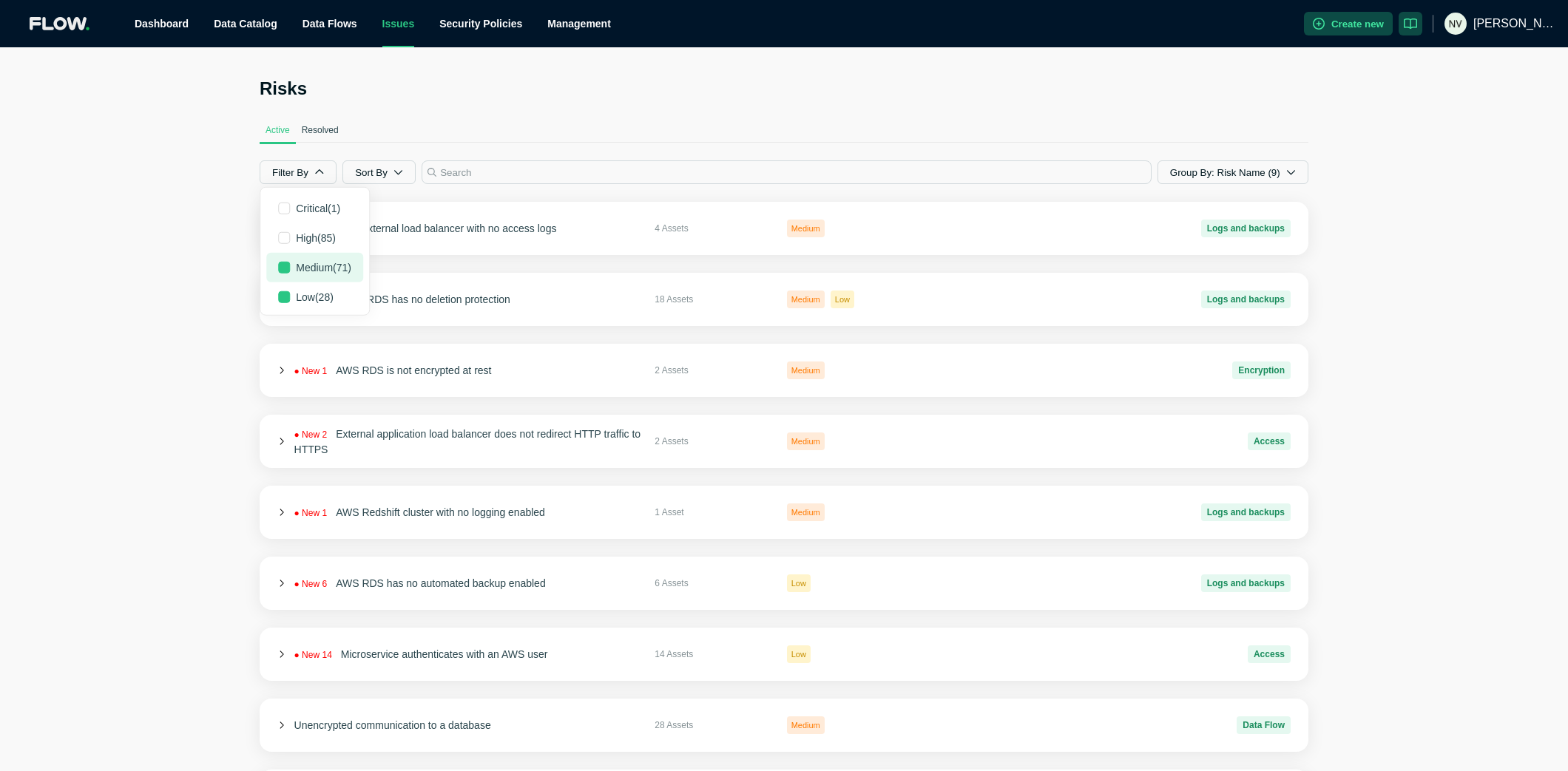
click at [322, 267] on span "Medium ( 71 )" at bounding box center [323, 267] width 56 height 15
checkbox input "false"
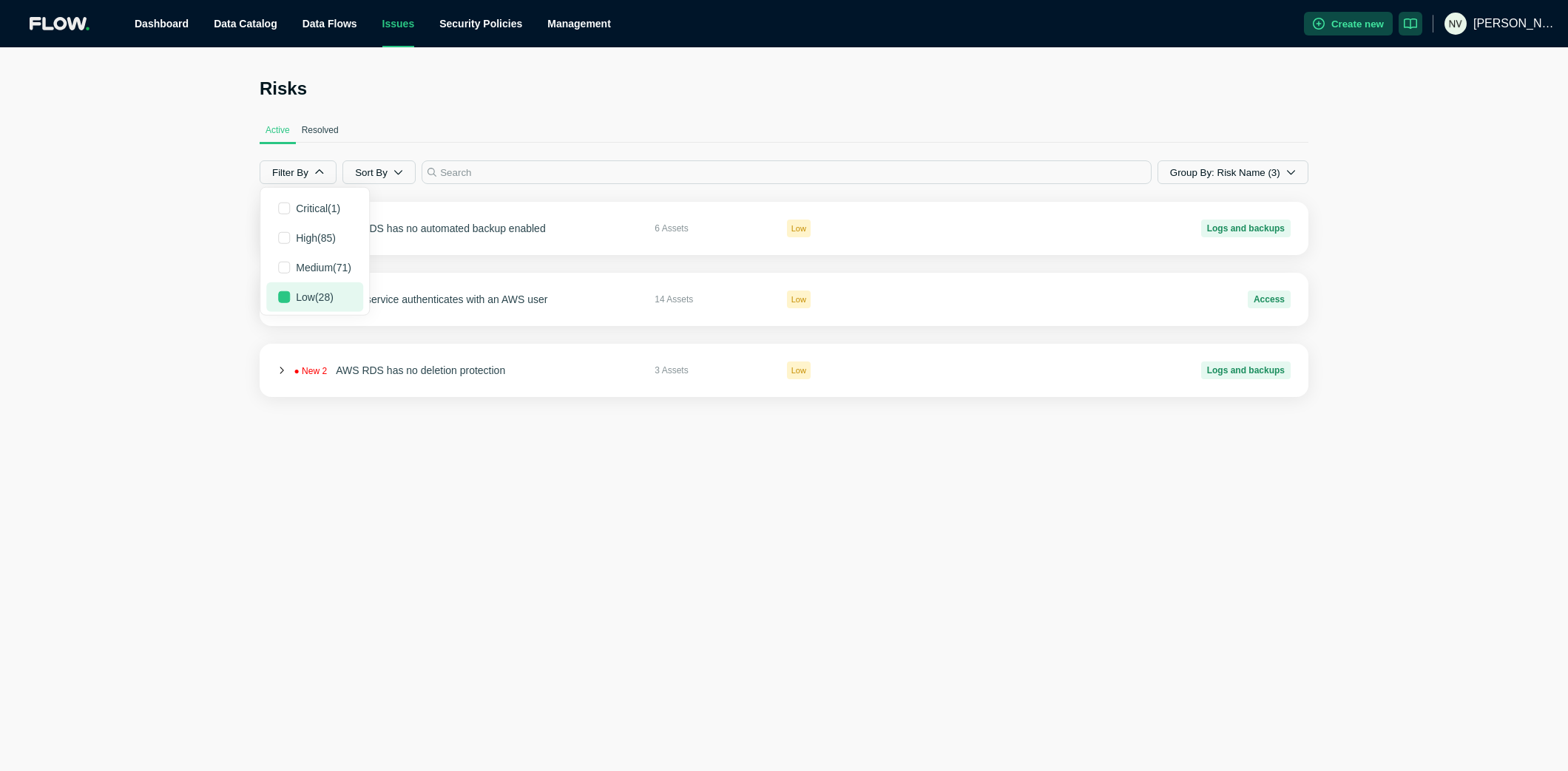
click at [294, 292] on button "Low ( 28 )" at bounding box center [315, 297] width 97 height 30
checkbox input "true"
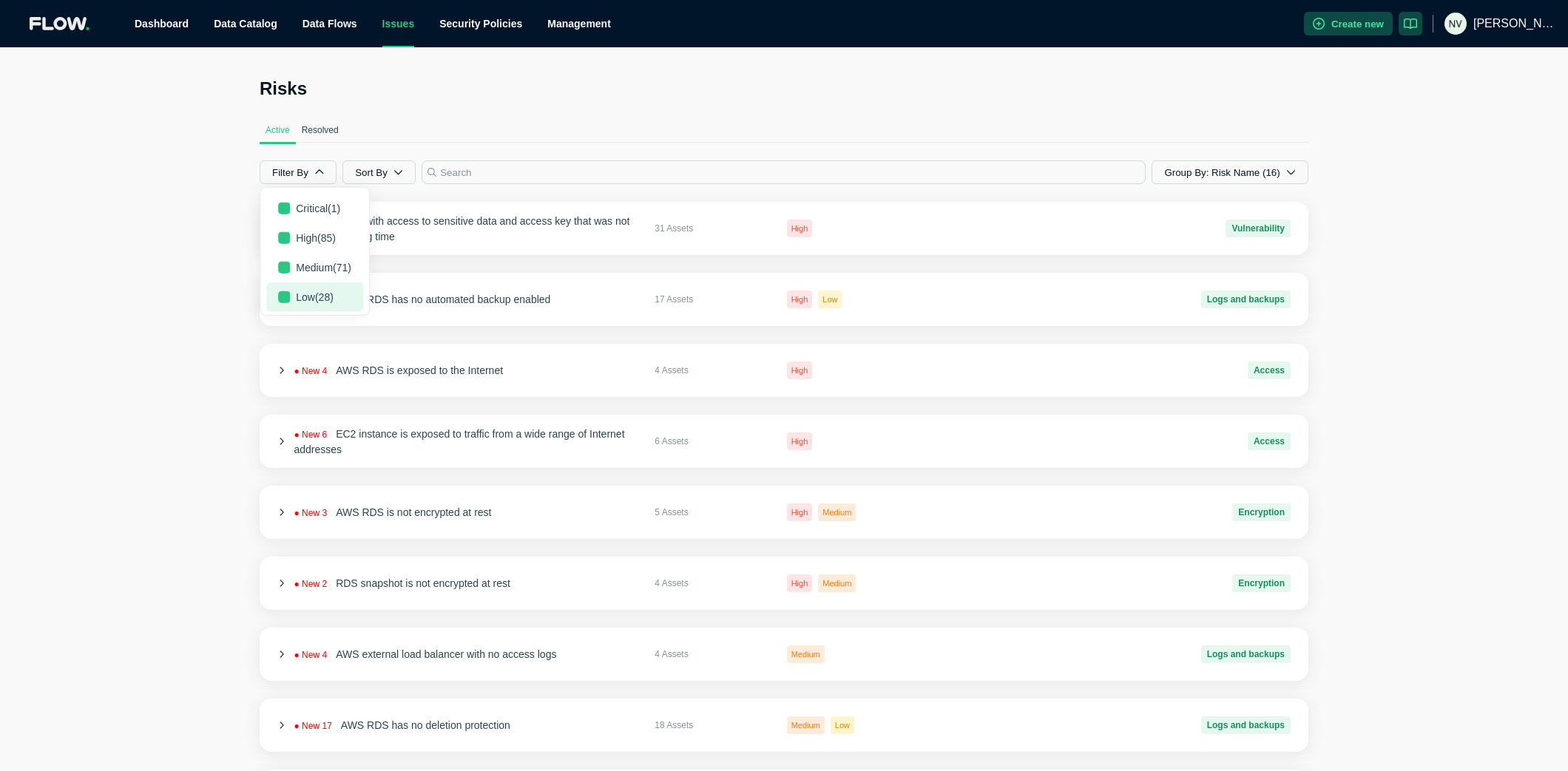
click at [293, 290] on button "Low ( 28 )" at bounding box center [315, 297] width 97 height 30
checkbox input "false"
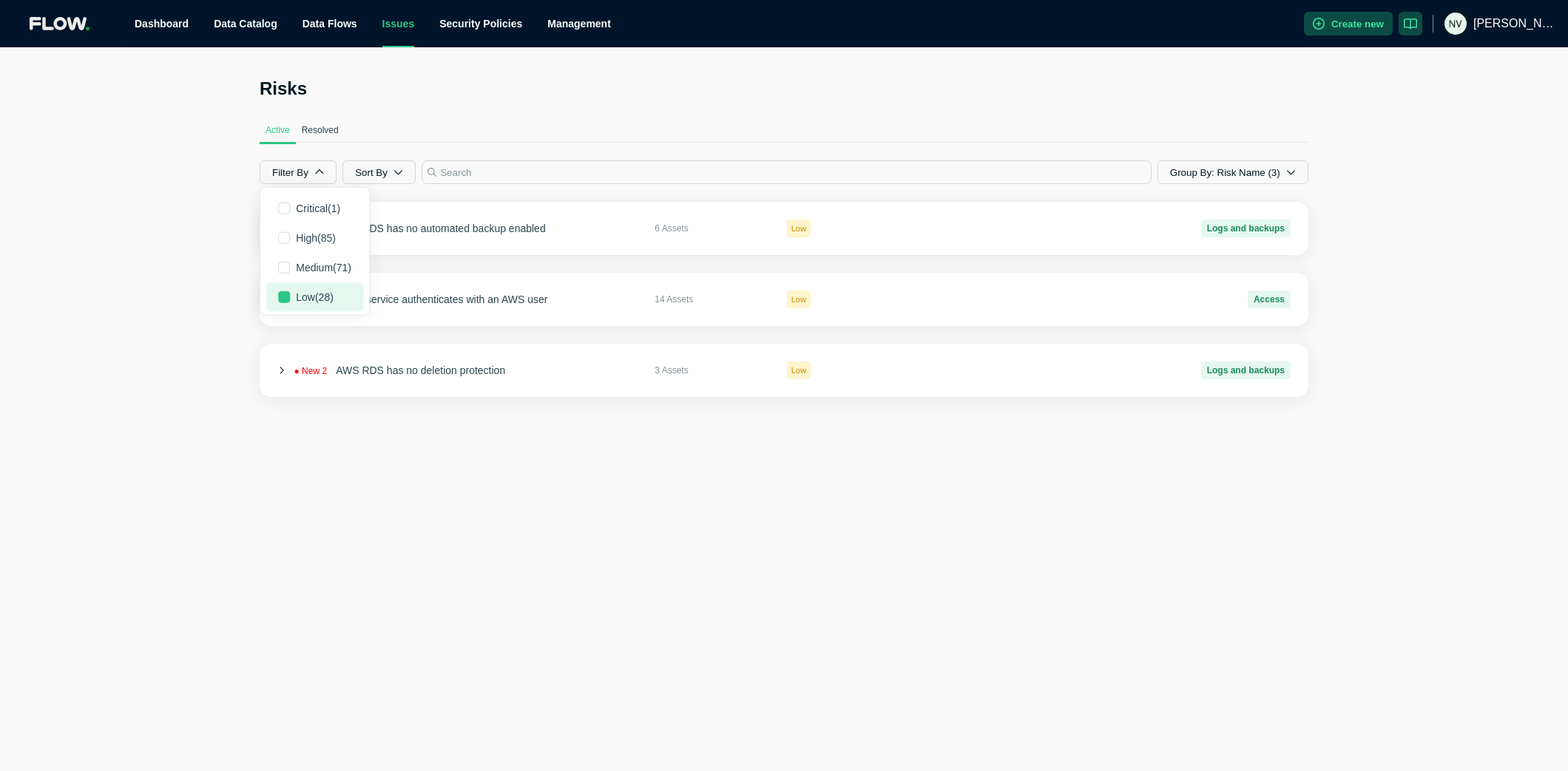
click at [290, 290] on button "Low ( 28 )" at bounding box center [315, 297] width 97 height 30
checkbox input "true"
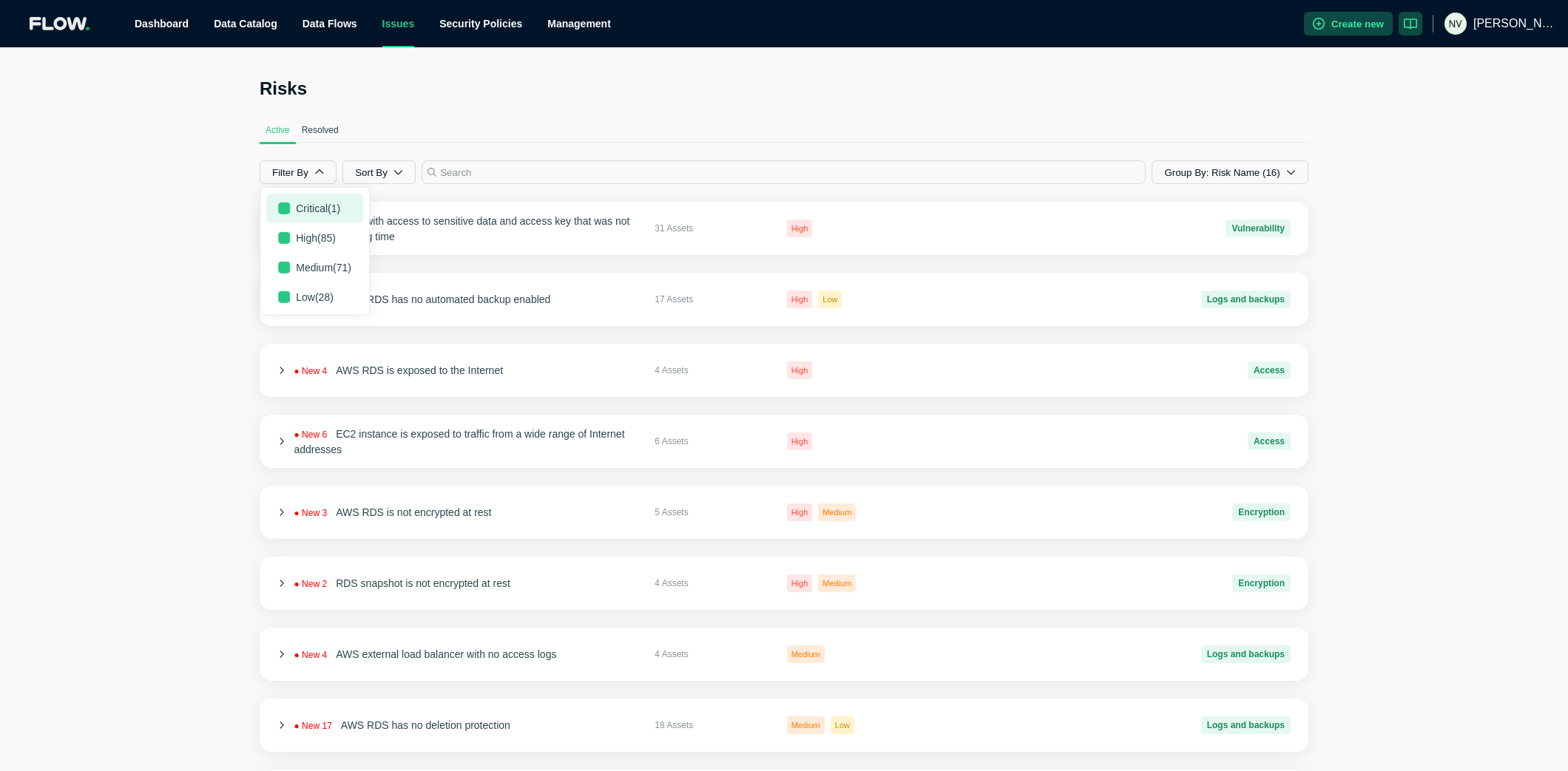
click at [321, 202] on span "Critical ( 1 )" at bounding box center [318, 208] width 44 height 15
checkbox input "false"
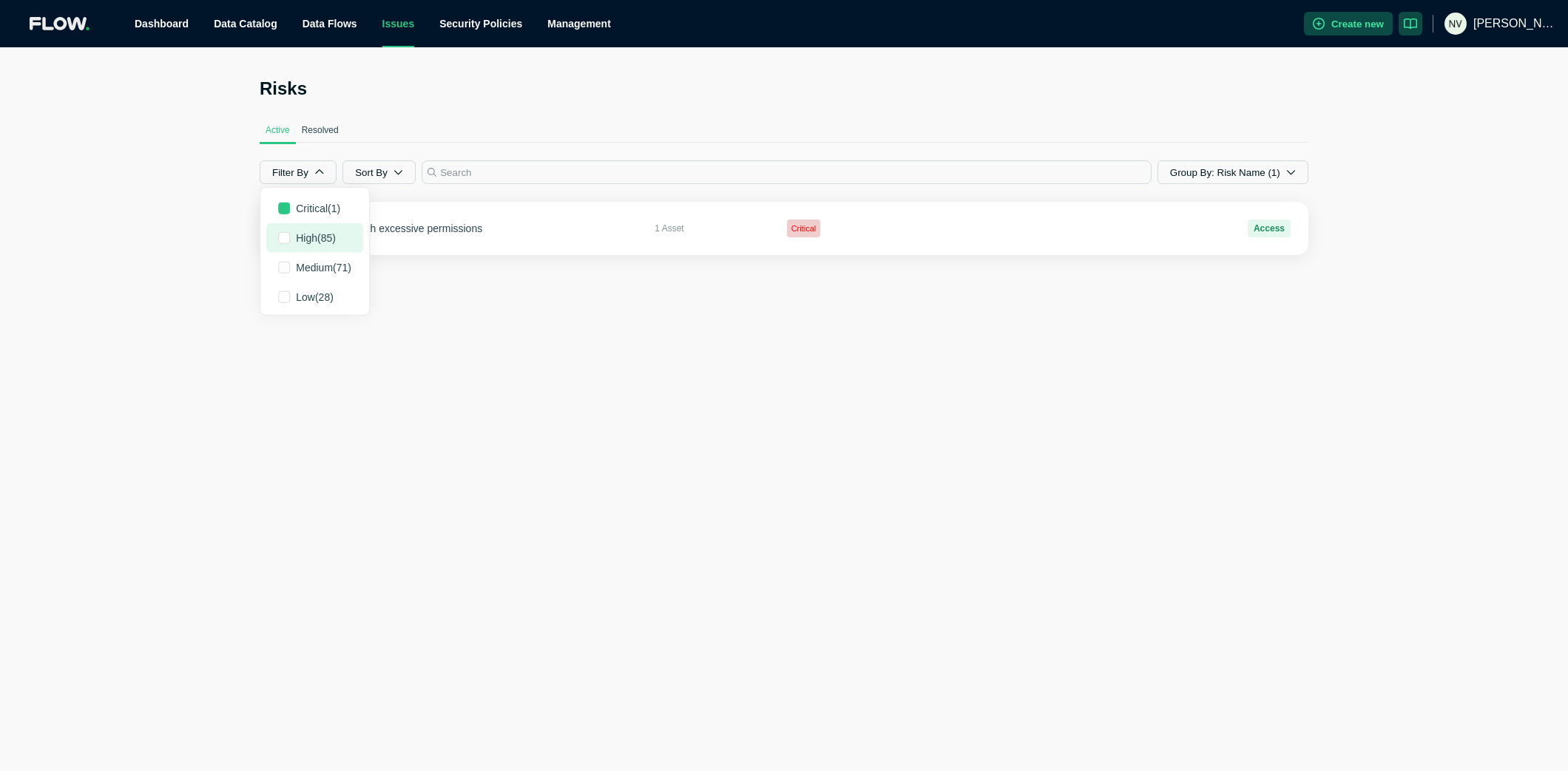
click at [318, 240] on span "High ( 85 )" at bounding box center [315, 237] width 40 height 15
checkbox input "true"
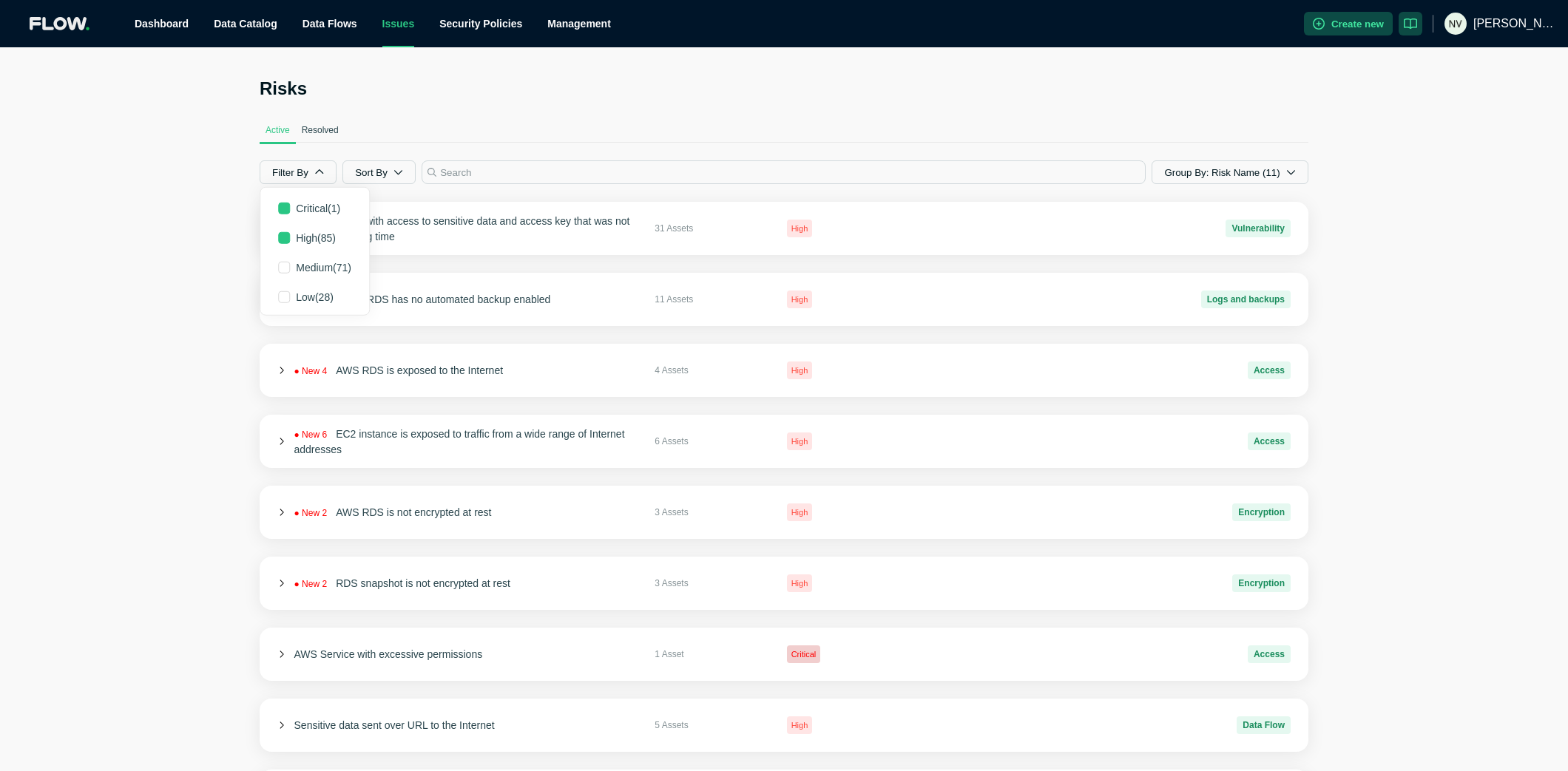
click at [111, 218] on div "Risks Active Resolved Filter By Critical ( 1 ) High ( 85 ) Medium ( 71 ) Low ( …" at bounding box center [784, 506] width 1568 height 918
click at [410, 182] on button "Sort By" at bounding box center [379, 172] width 73 height 24
click at [391, 294] on span "Last Seen" at bounding box center [382, 297] width 40 height 11
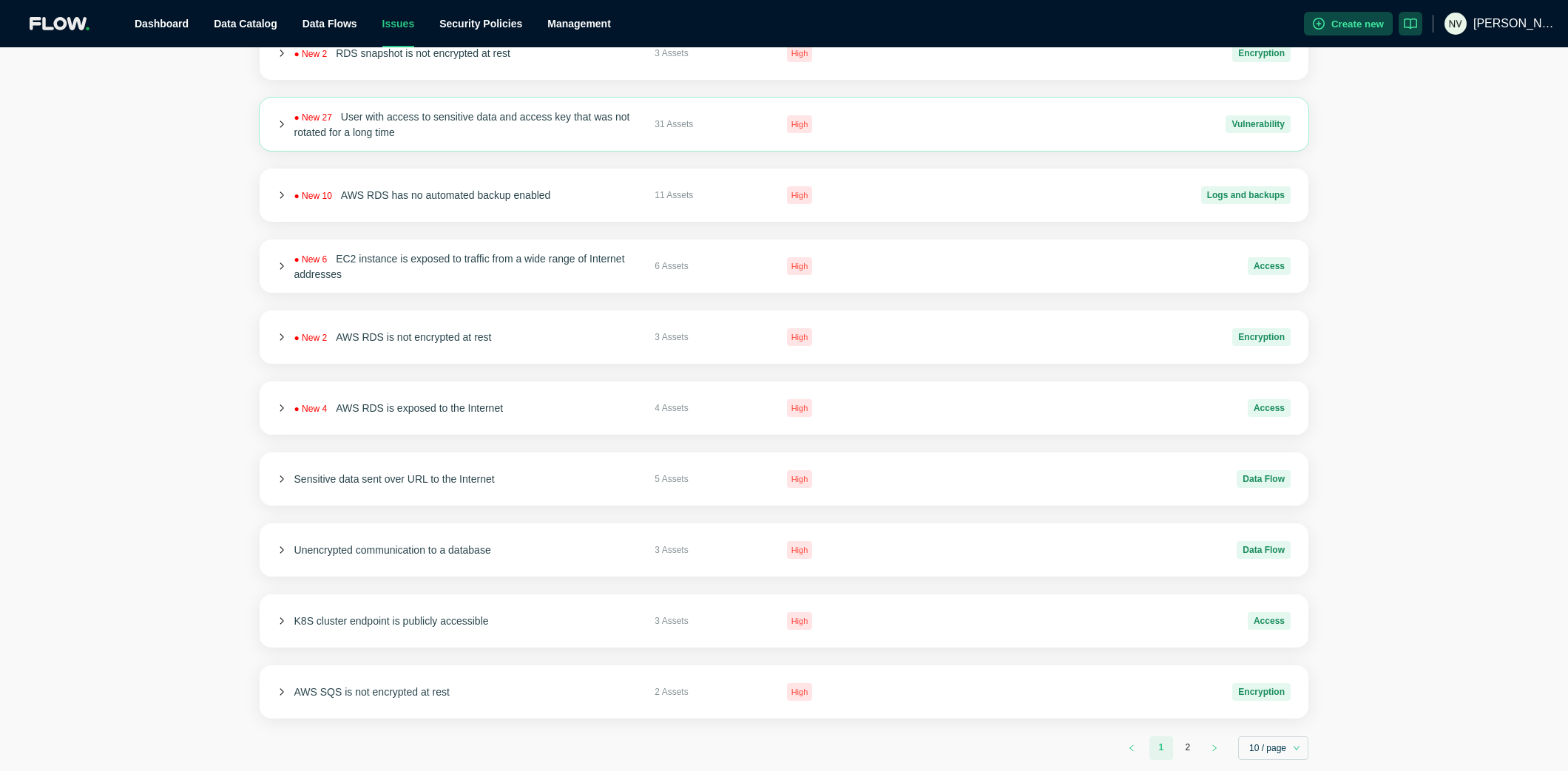
scroll to position [193, 0]
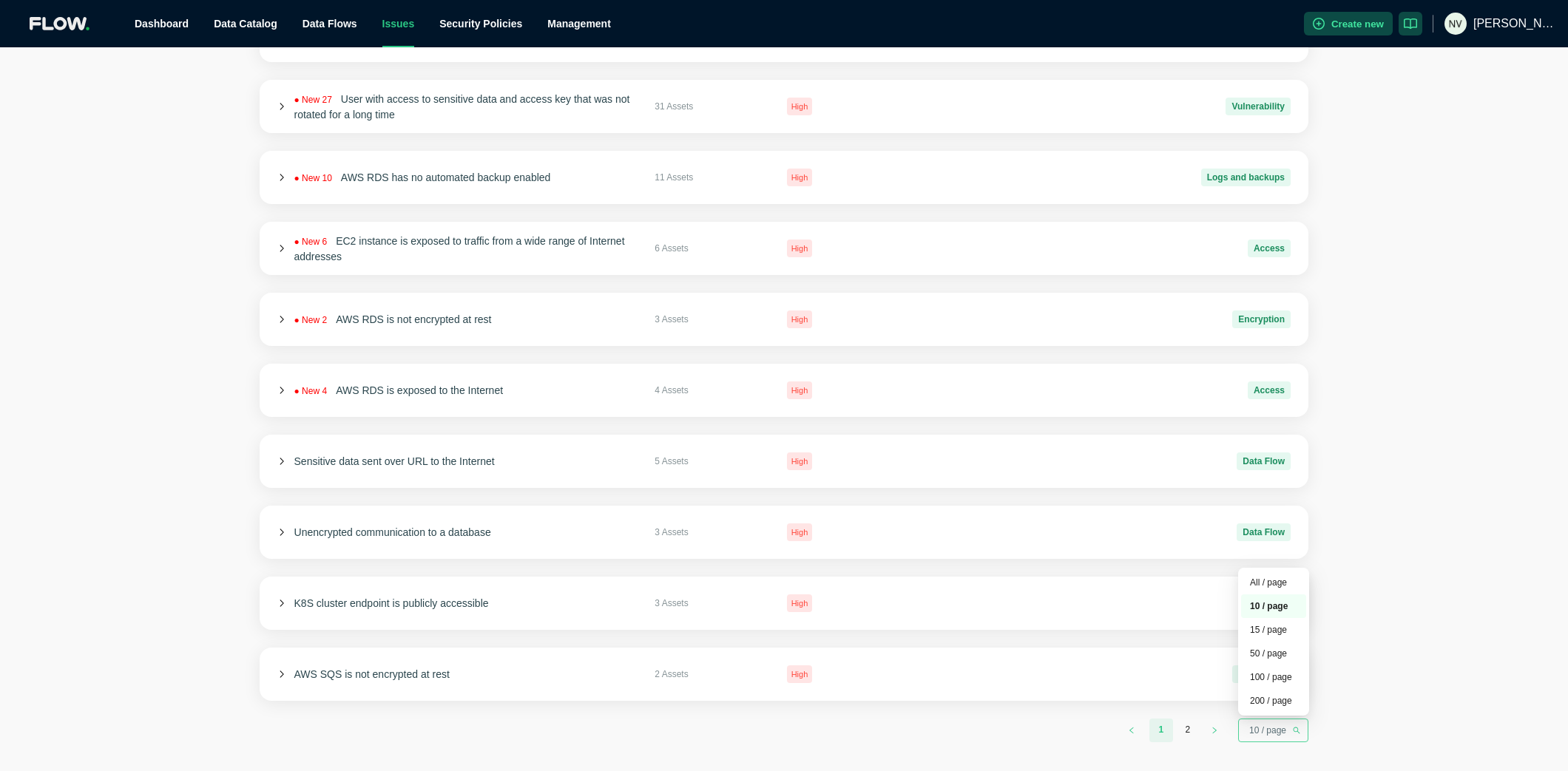
click at [1254, 617] on span "10 / page" at bounding box center [1273, 730] width 48 height 22
click at [1254, 617] on div "100 / page" at bounding box center [1273, 677] width 65 height 24
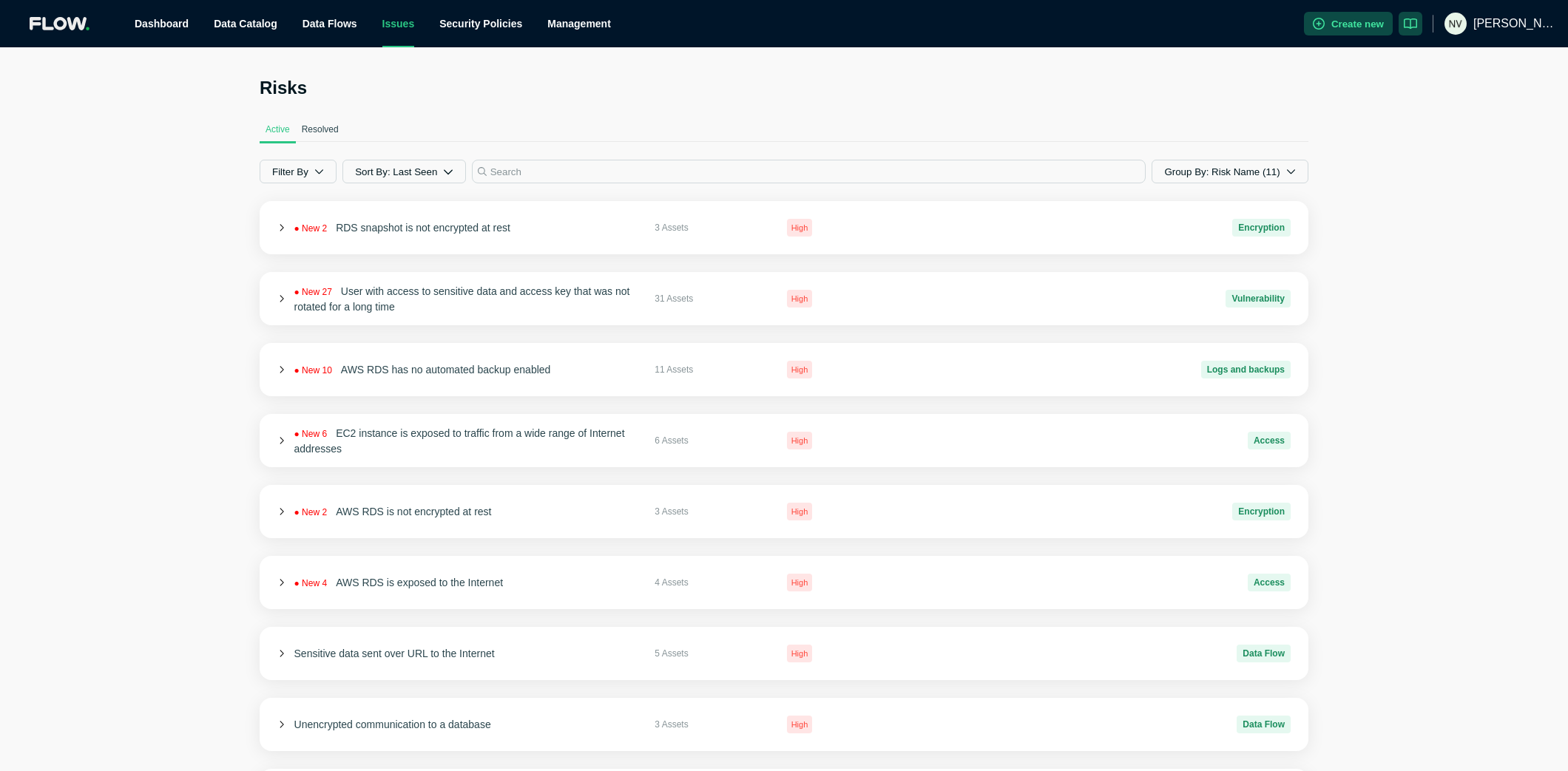
scroll to position [0, 0]
click at [274, 232] on div "● New 2 RDS snapshot is not encrypted at rest 3 Assets High Encryption" at bounding box center [784, 228] width 1049 height 53
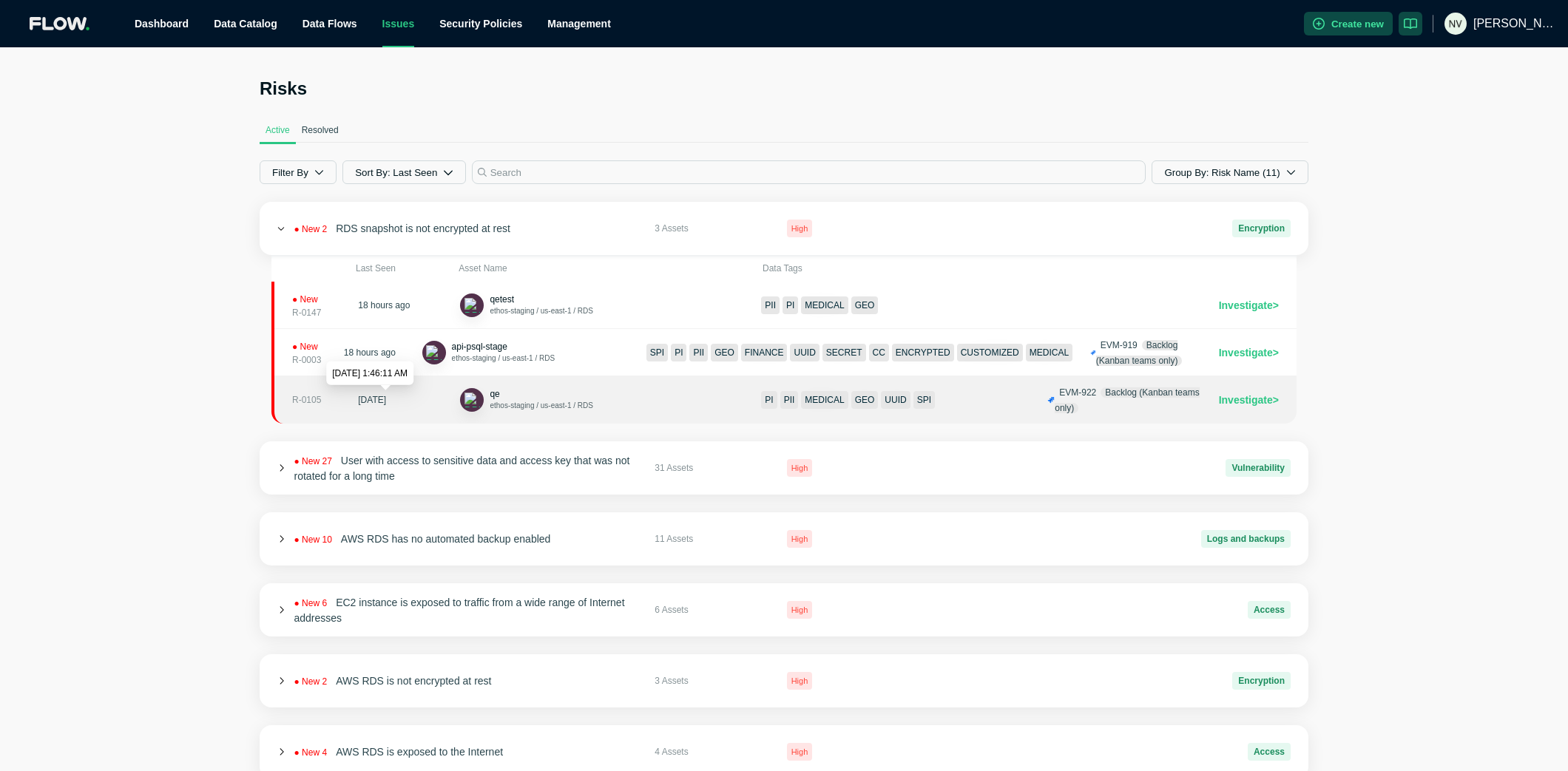
click at [386, 401] on div "[DATE]" at bounding box center [372, 399] width 28 height 15
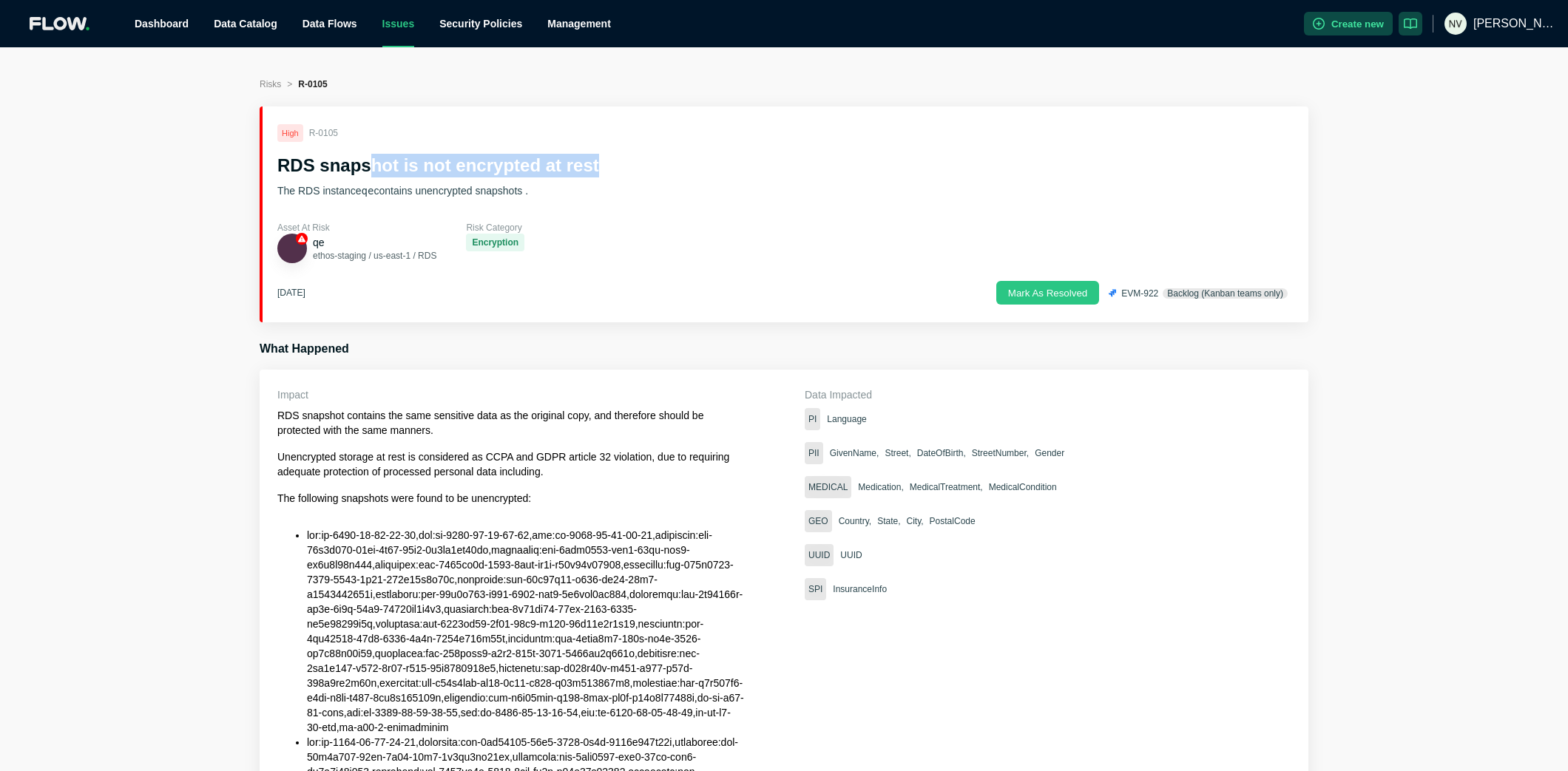
drag, startPoint x: 398, startPoint y: 165, endPoint x: 690, endPoint y: 172, distance: 292.1
click at [690, 172] on h2 "RDS snapshot is not encrypted at rest" at bounding box center [784, 165] width 1014 height 24
click at [1130, 292] on span "EVM-922" at bounding box center [1140, 294] width 37 height 11
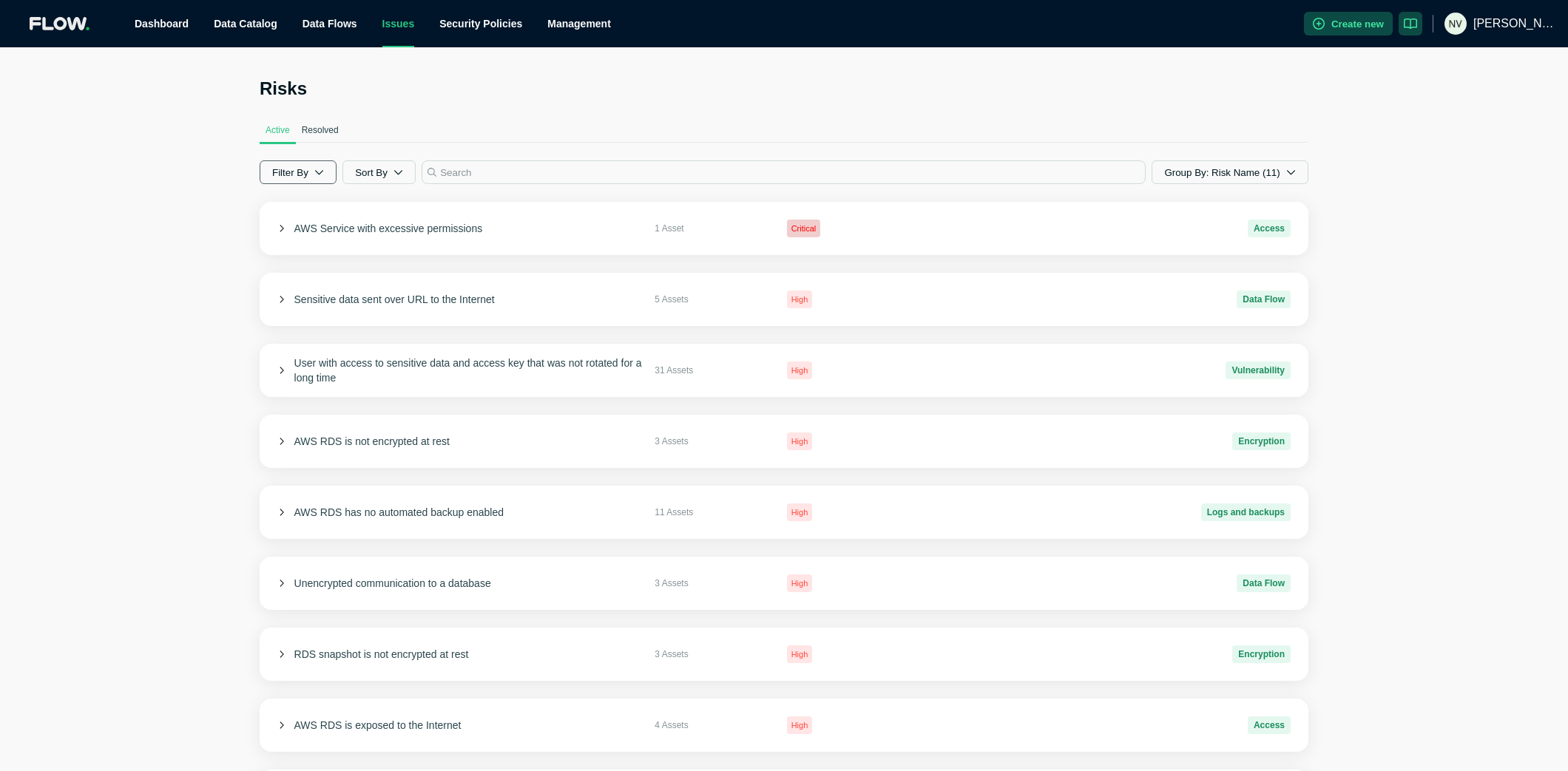
click at [315, 173] on icon "button" at bounding box center [319, 172] width 10 height 10
click at [187, 192] on div "Risks Active Resolved Filter By Sort By Group By: Risk Name (11) AWS Service wi…" at bounding box center [784, 506] width 1568 height 918
click at [277, 299] on icon at bounding box center [281, 299] width 8 height 8
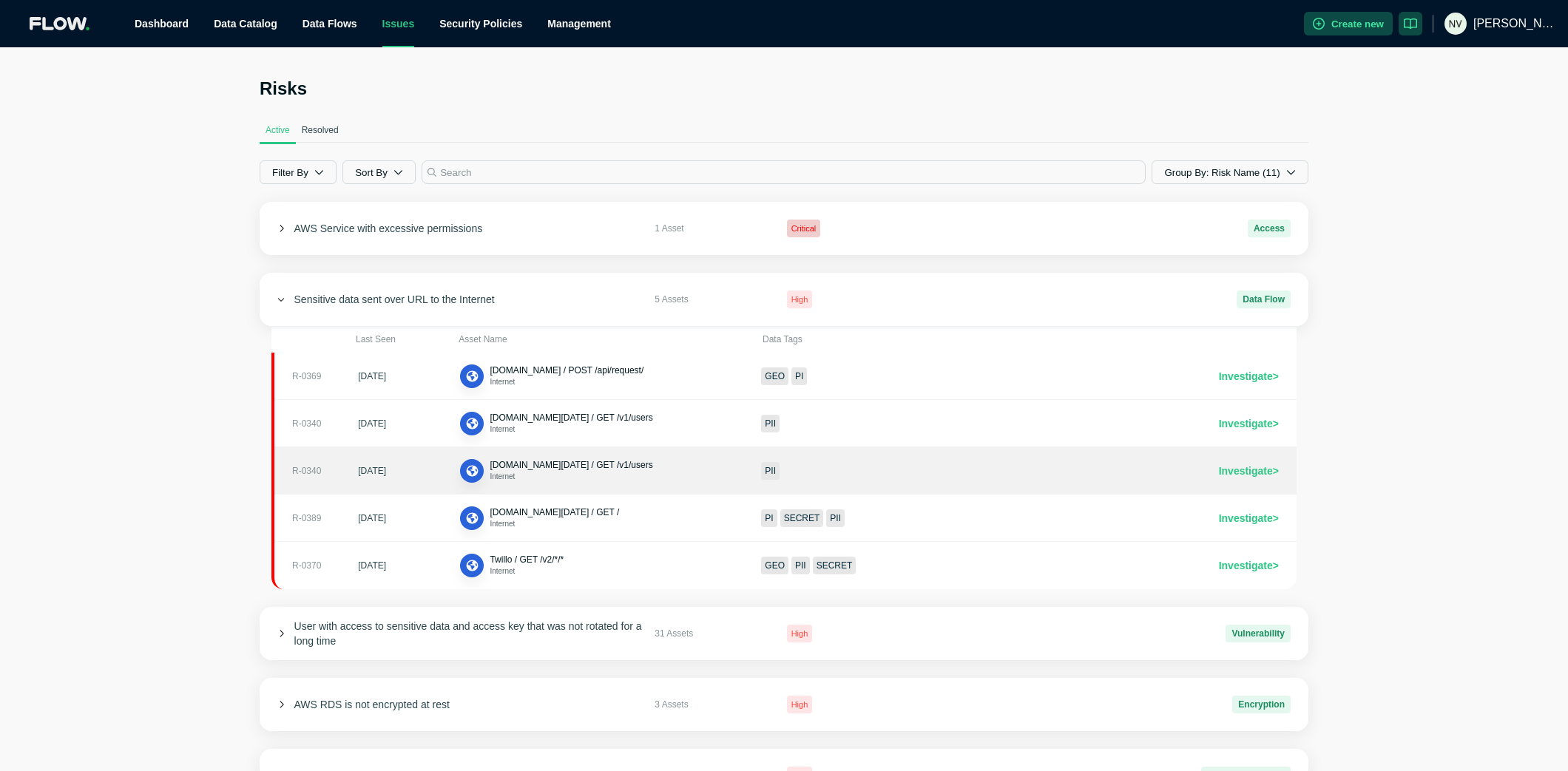
click at [309, 473] on div "R-0340" at bounding box center [319, 470] width 54 height 11
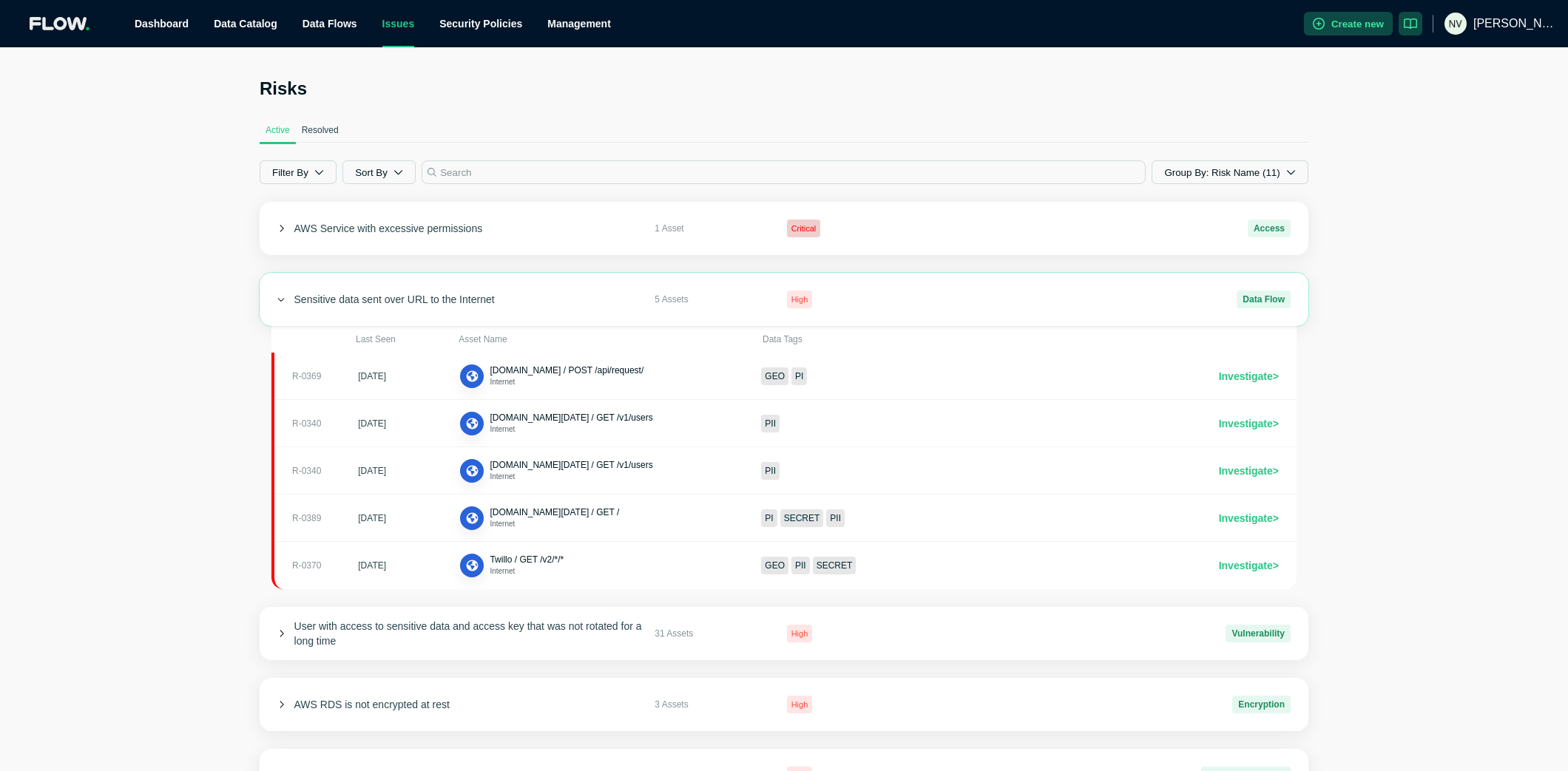
click at [274, 298] on div "Sensitive data sent over URL to the Internet 5 Assets High Data Flow" at bounding box center [784, 299] width 1049 height 53
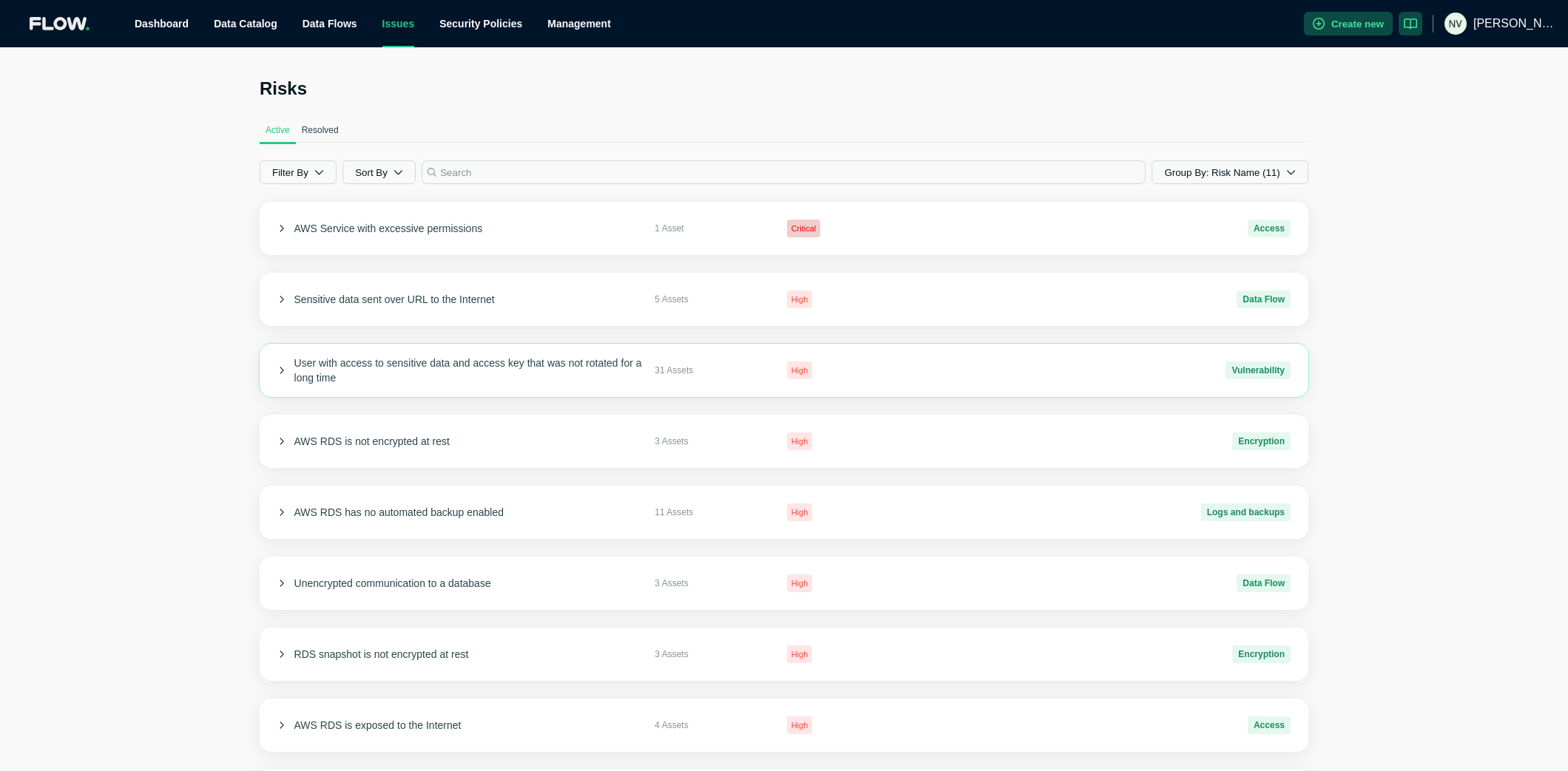
click at [277, 369] on icon at bounding box center [281, 370] width 8 height 8
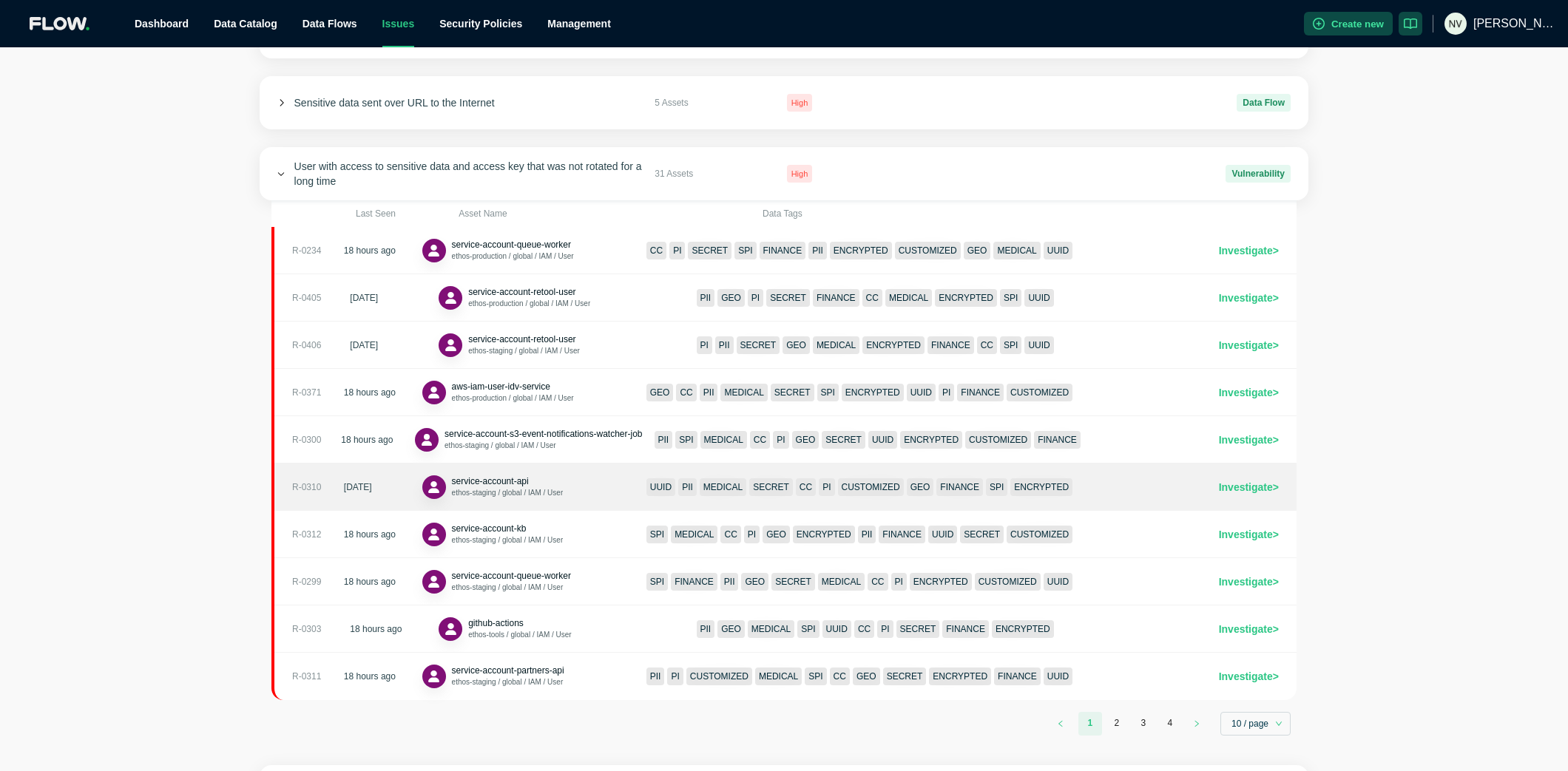
scroll to position [198, 0]
click at [308, 483] on div "R-0310" at bounding box center [312, 486] width 40 height 11
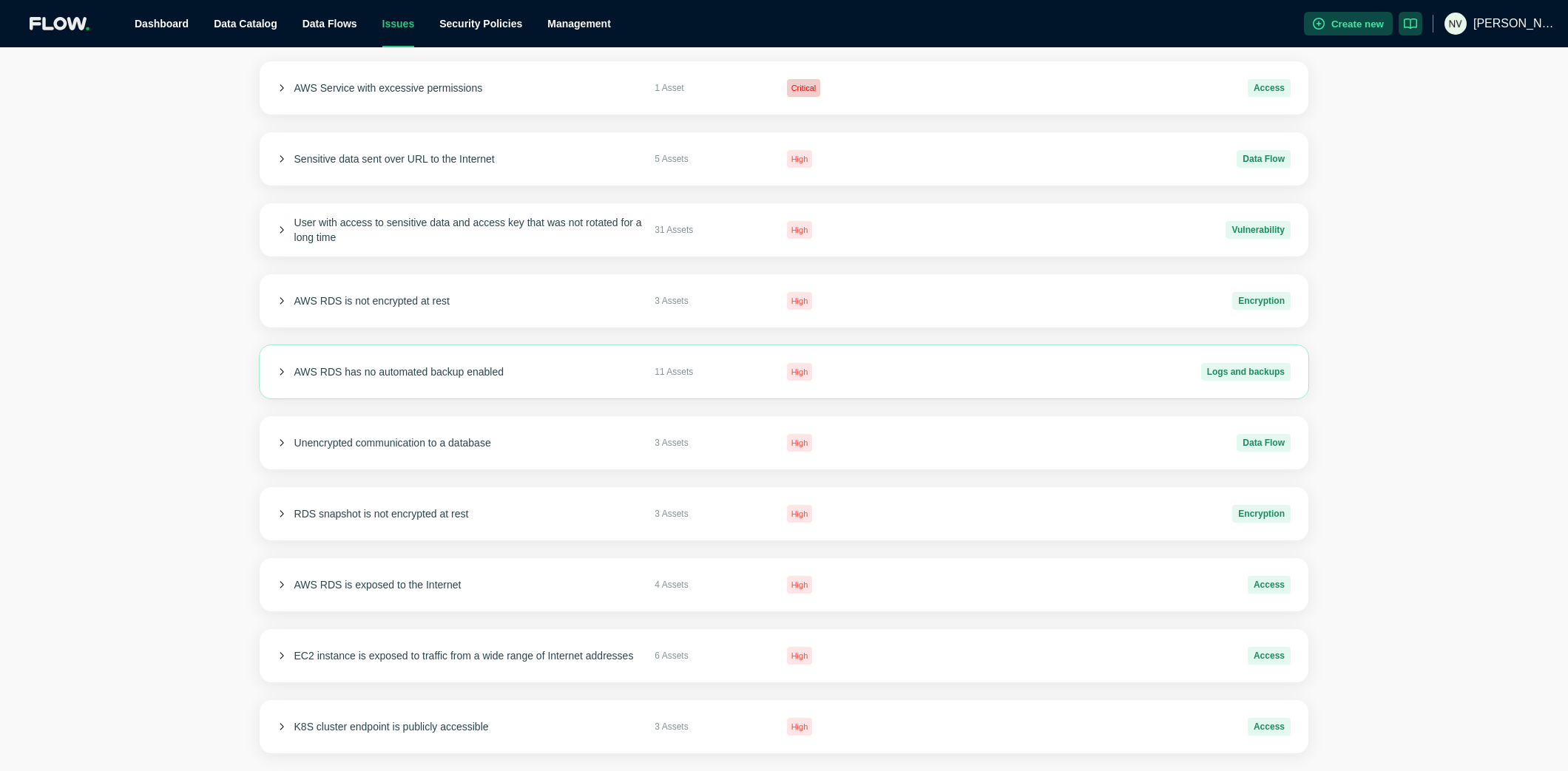
scroll to position [150, 0]
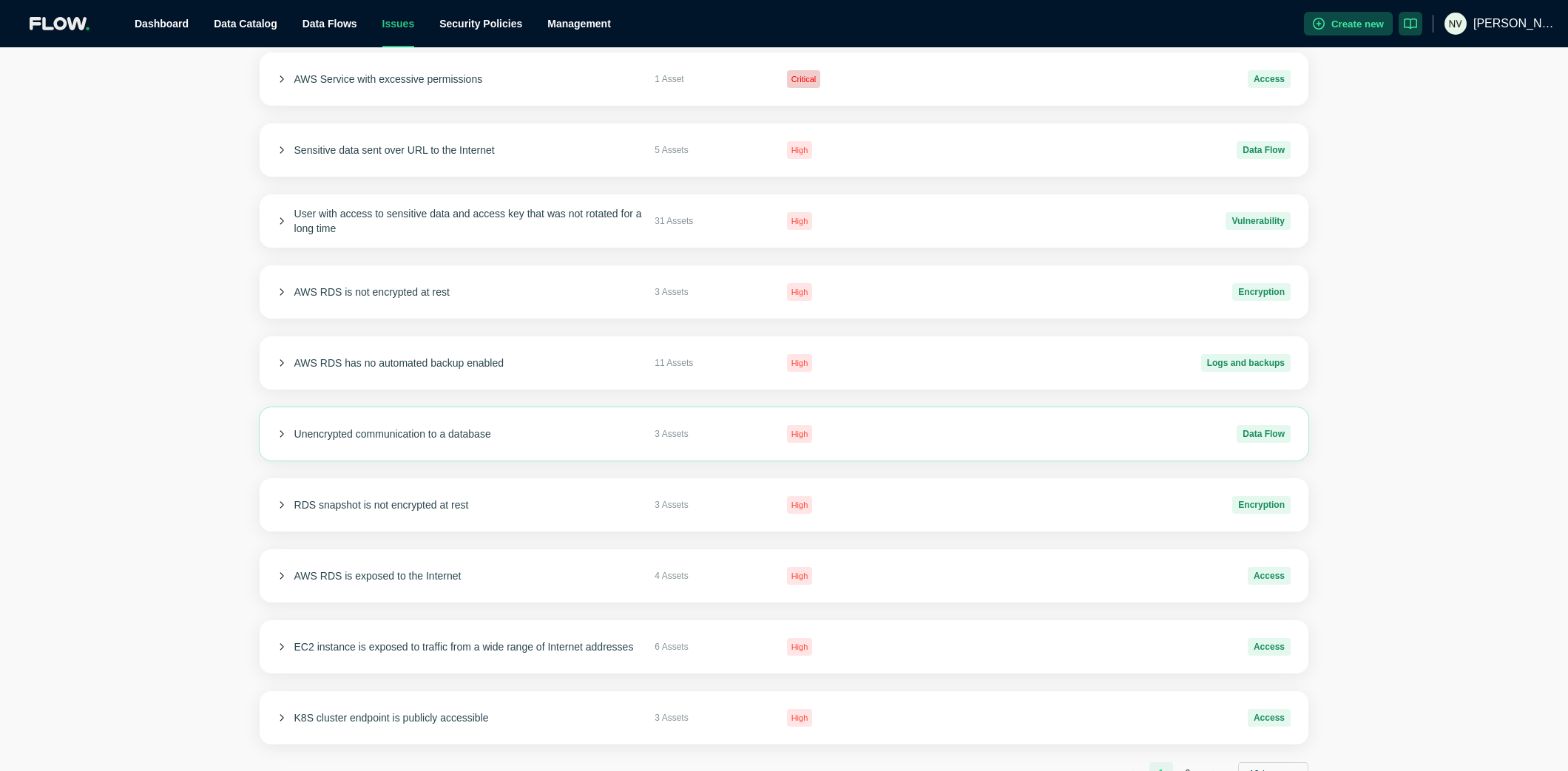
click at [287, 434] on div "Unencrypted communication to a database 3 Assets High Data Flow" at bounding box center [784, 434] width 1049 height 53
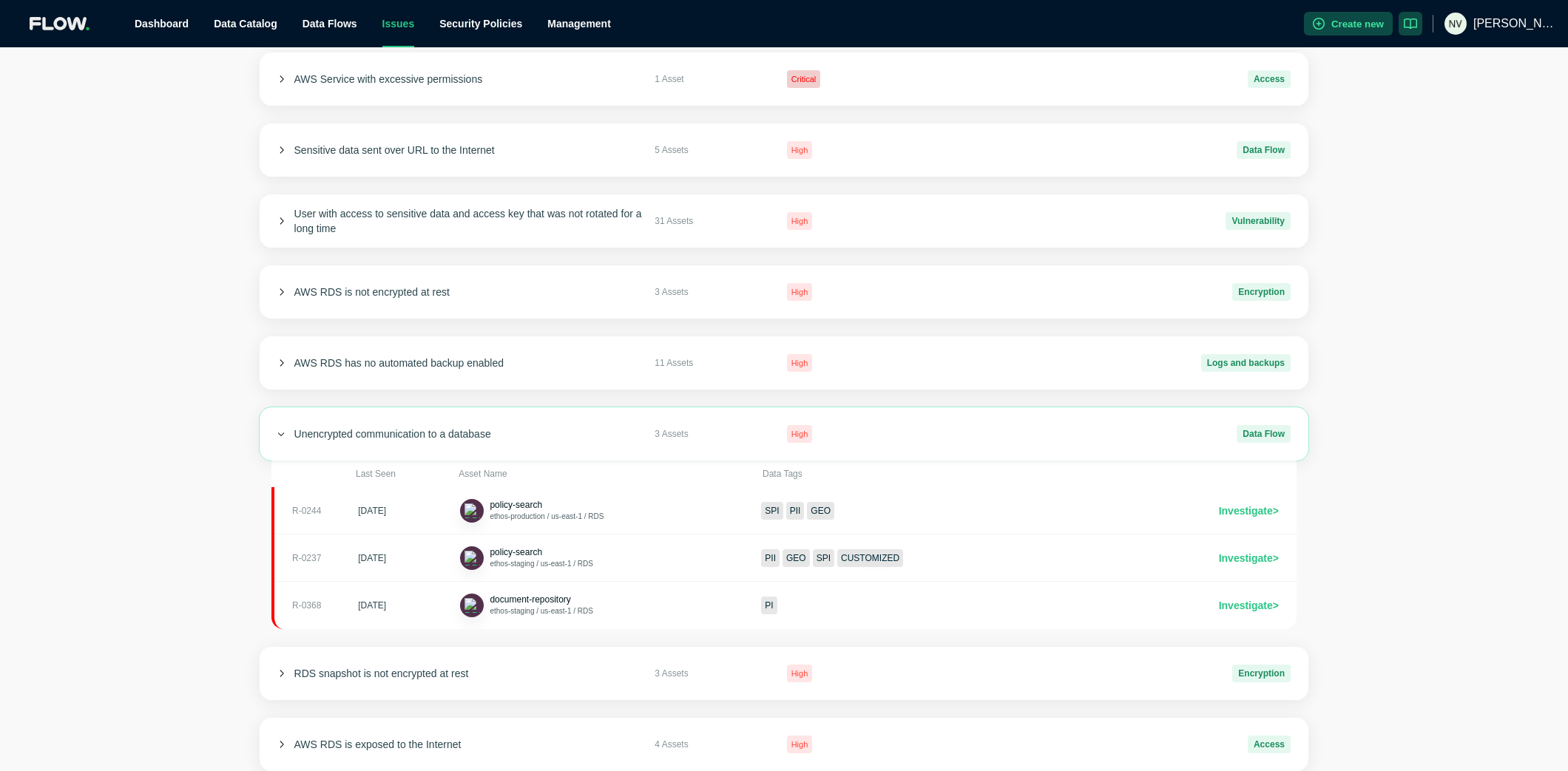
click at [283, 432] on icon at bounding box center [281, 434] width 8 height 8
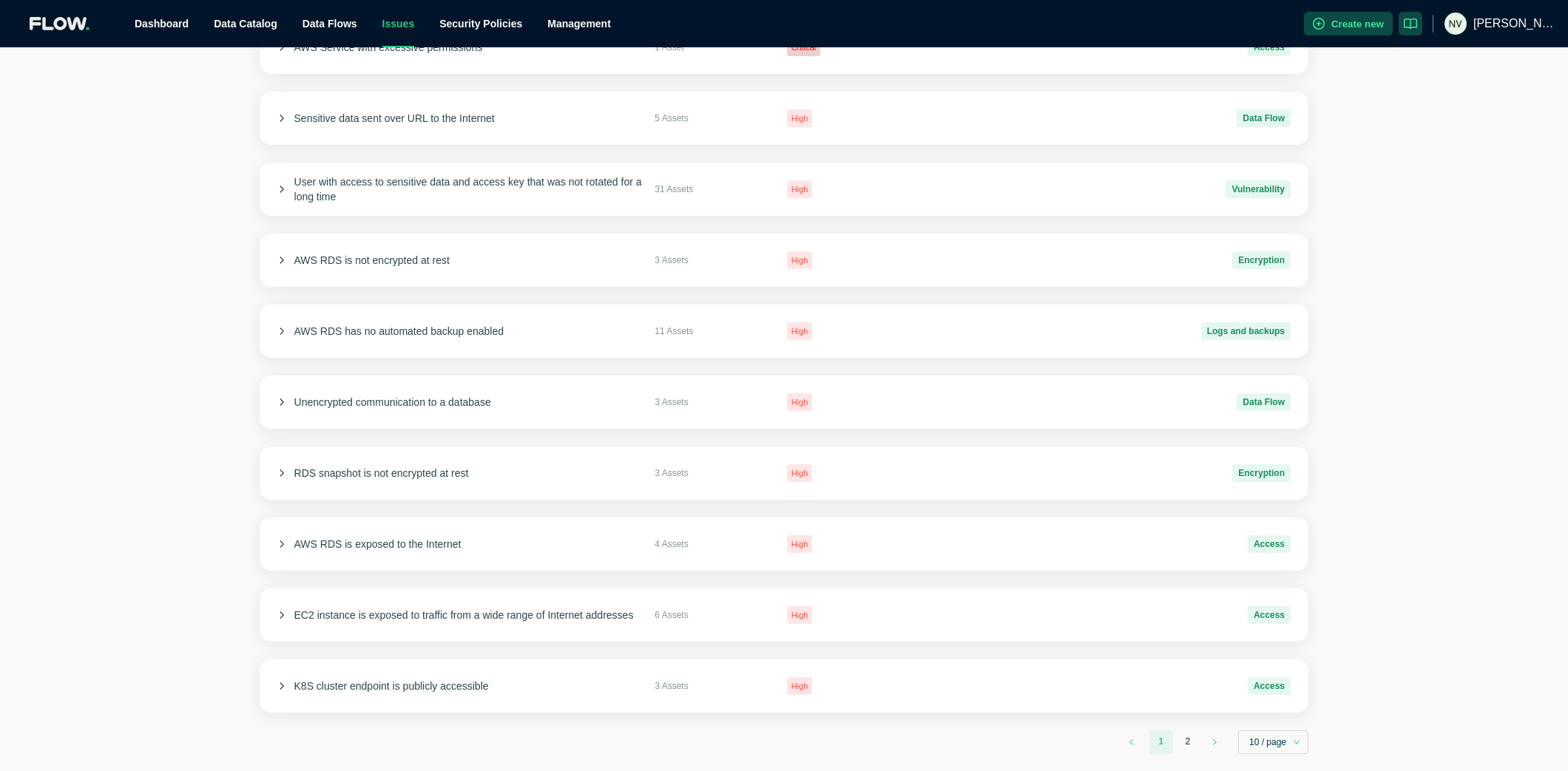
scroll to position [193, 0]
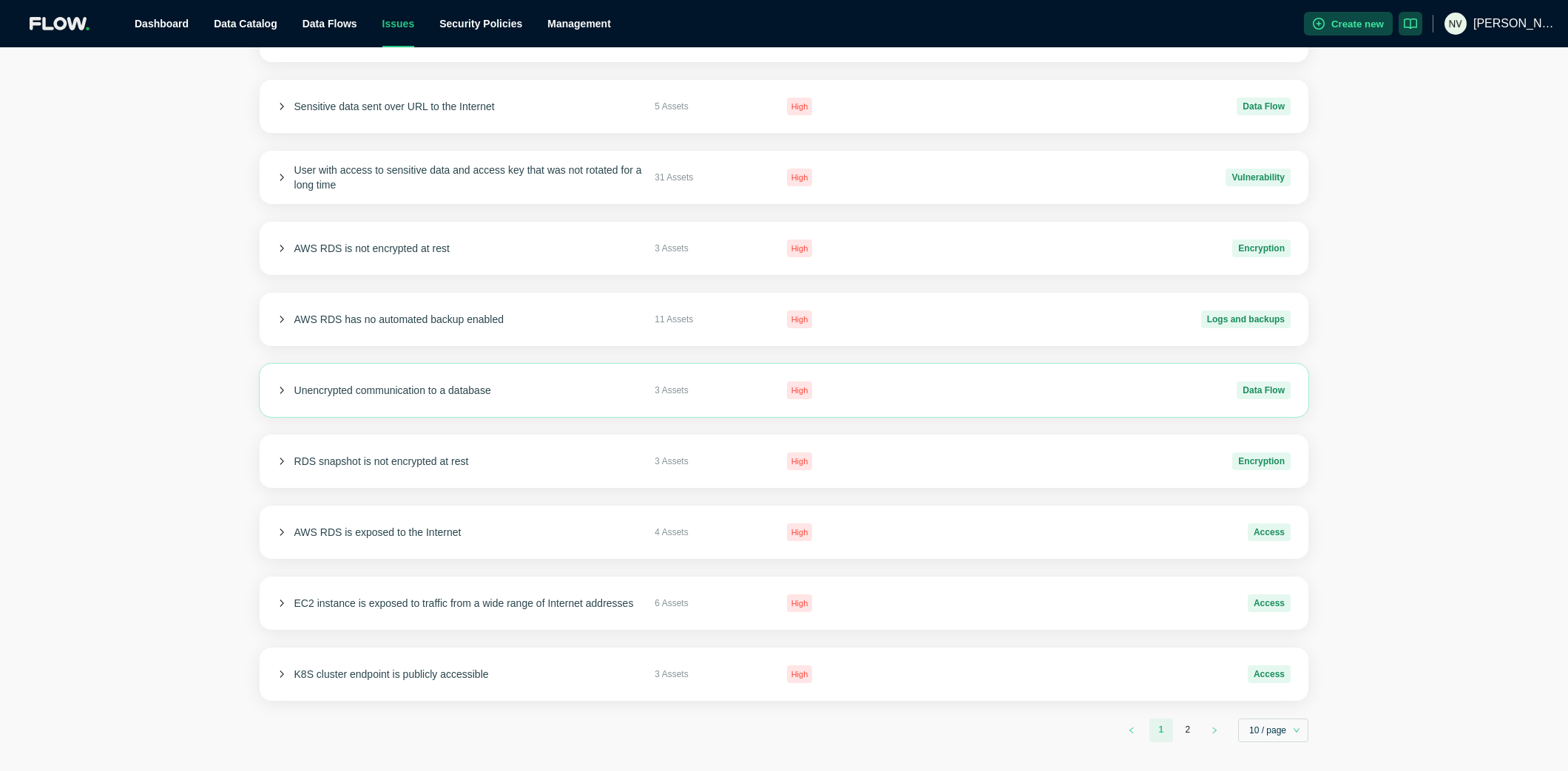
click at [279, 389] on icon at bounding box center [281, 391] width 8 height 8
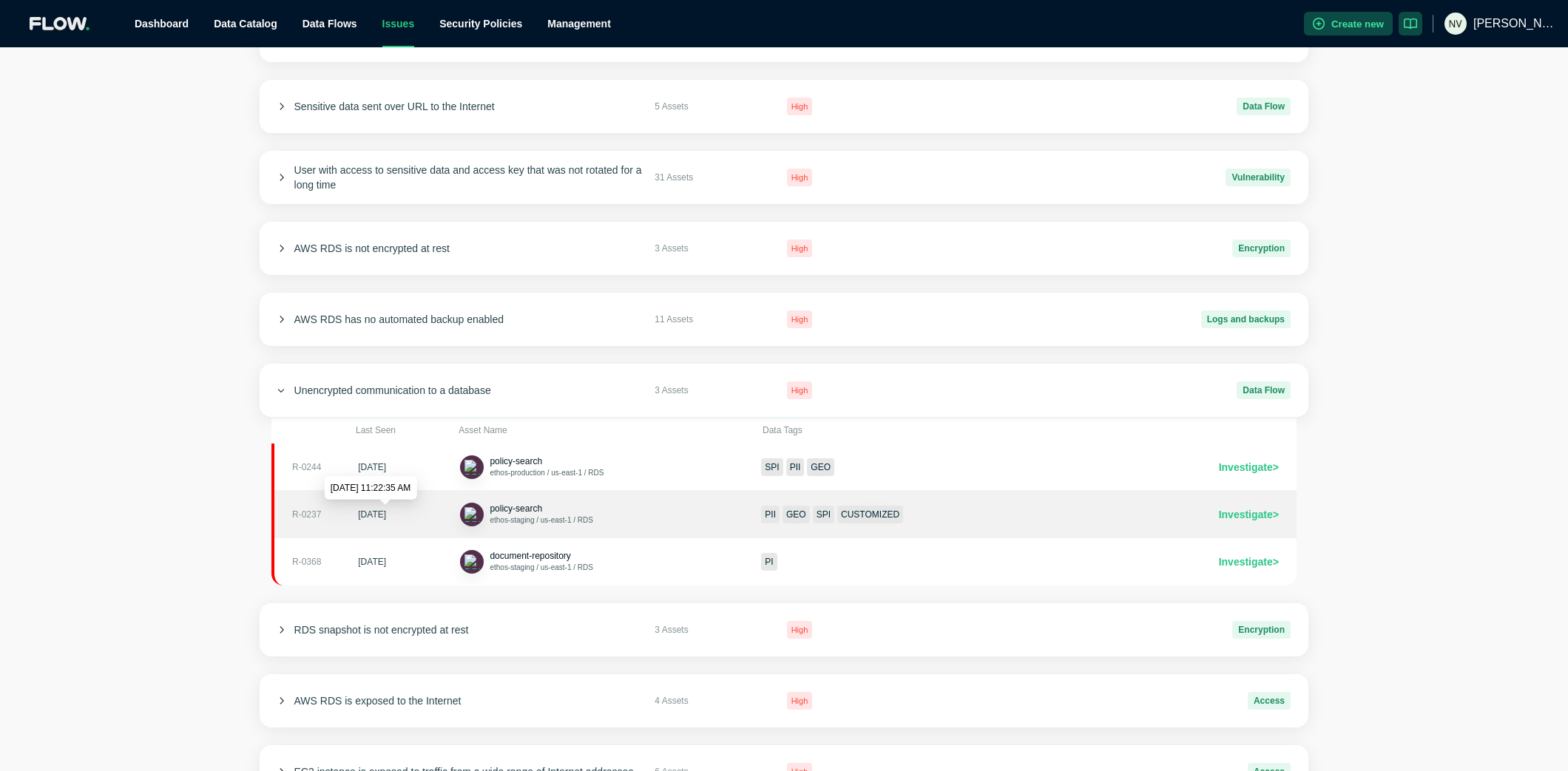
click at [380, 515] on div "[DATE]" at bounding box center [372, 514] width 28 height 15
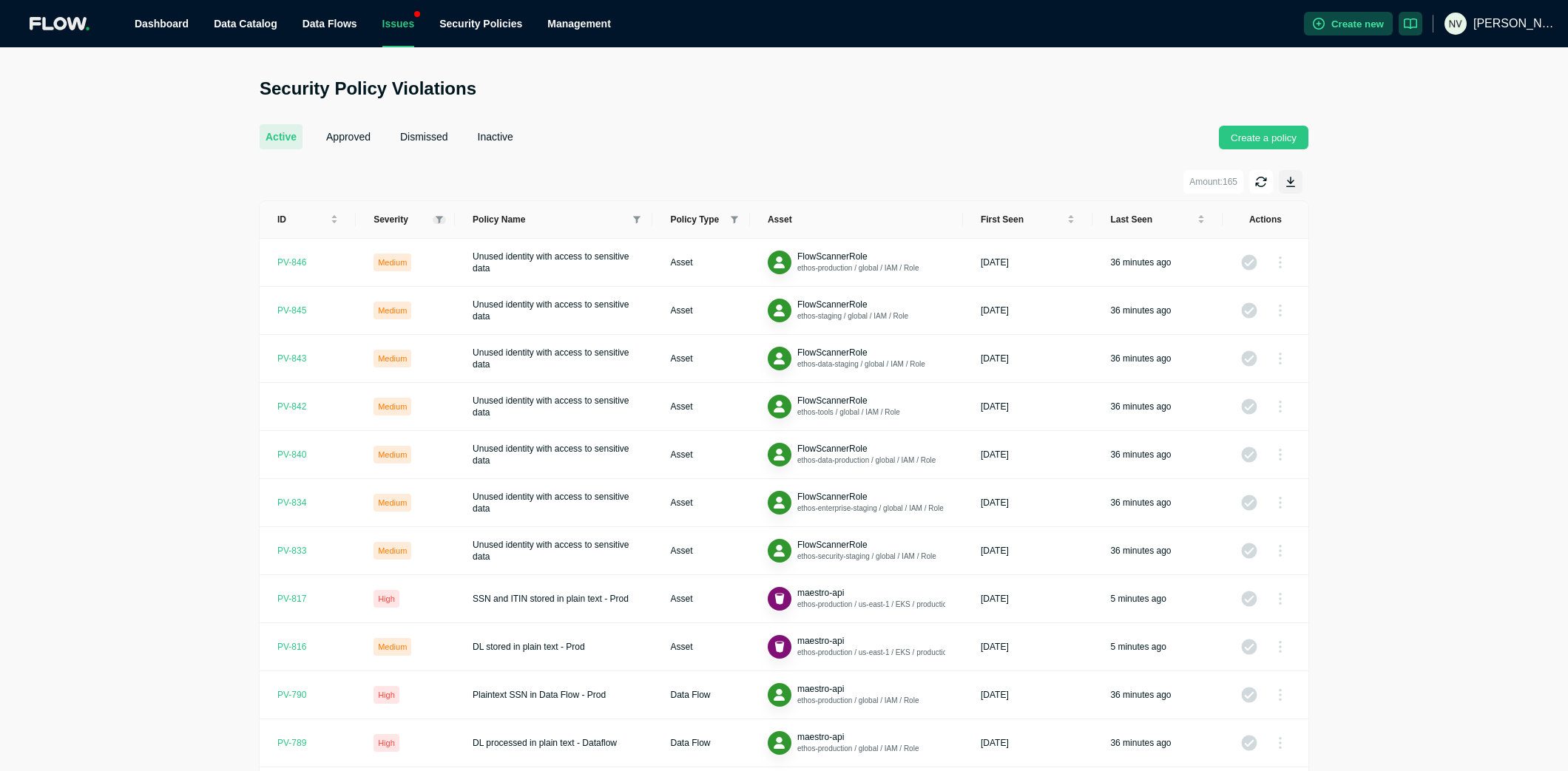
click at [441, 220] on icon at bounding box center [440, 220] width 8 height 8
drag, startPoint x: 407, startPoint y: 266, endPoint x: 400, endPoint y: 240, distance: 26.9
click at [407, 266] on span "High" at bounding box center [399, 272] width 24 height 11
checkbox input "true"
click at [401, 237] on span "Critical" at bounding box center [401, 243] width 65 height 18
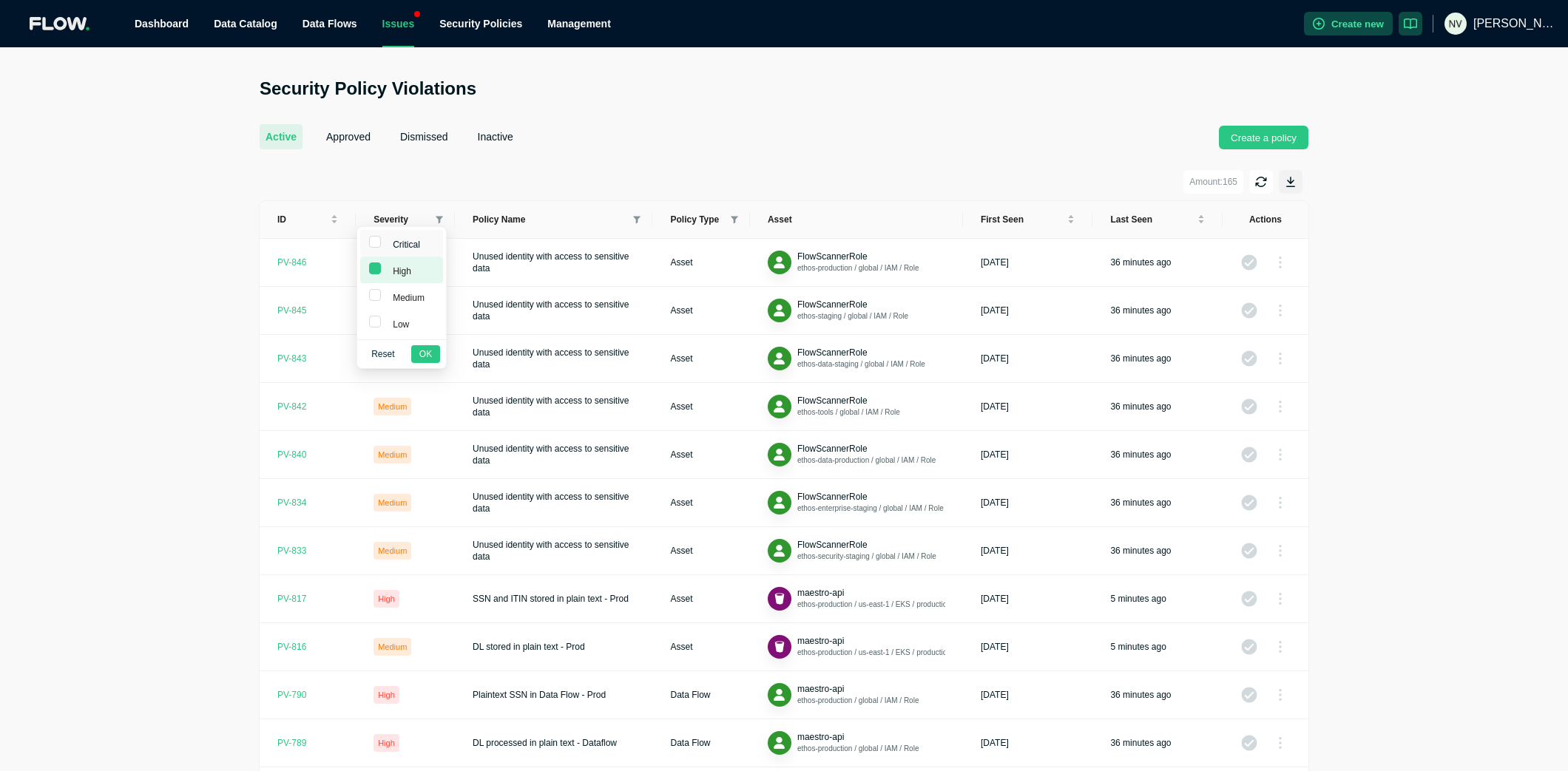
checkbox input "true"
click at [434, 355] on button "OK" at bounding box center [426, 353] width 29 height 18
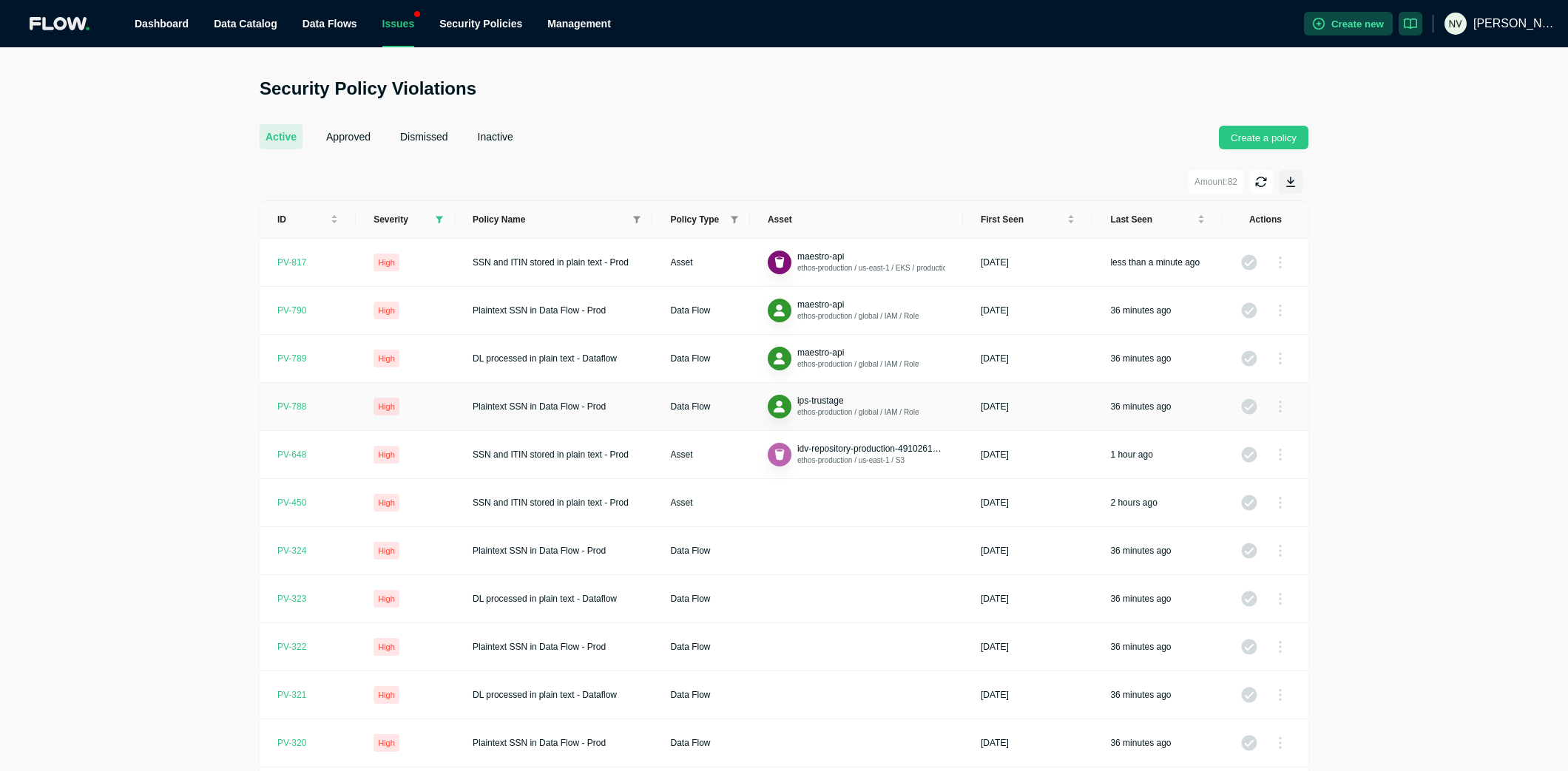
scroll to position [238, 0]
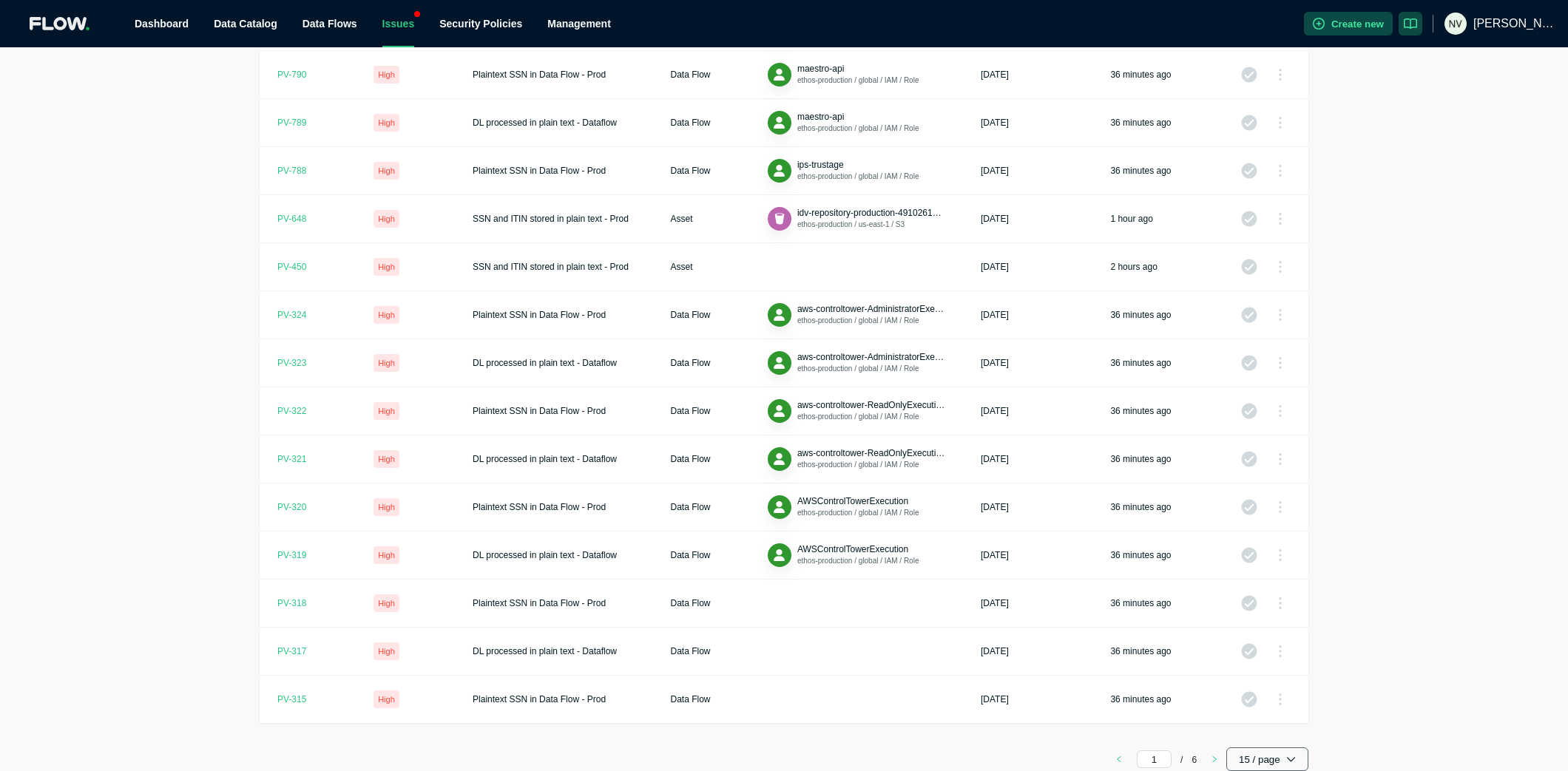
drag, startPoint x: 1281, startPoint y: 761, endPoint x: 1280, endPoint y: 753, distance: 8.1
click at [1281, 761] on button "15 / page" at bounding box center [1268, 759] width 82 height 24
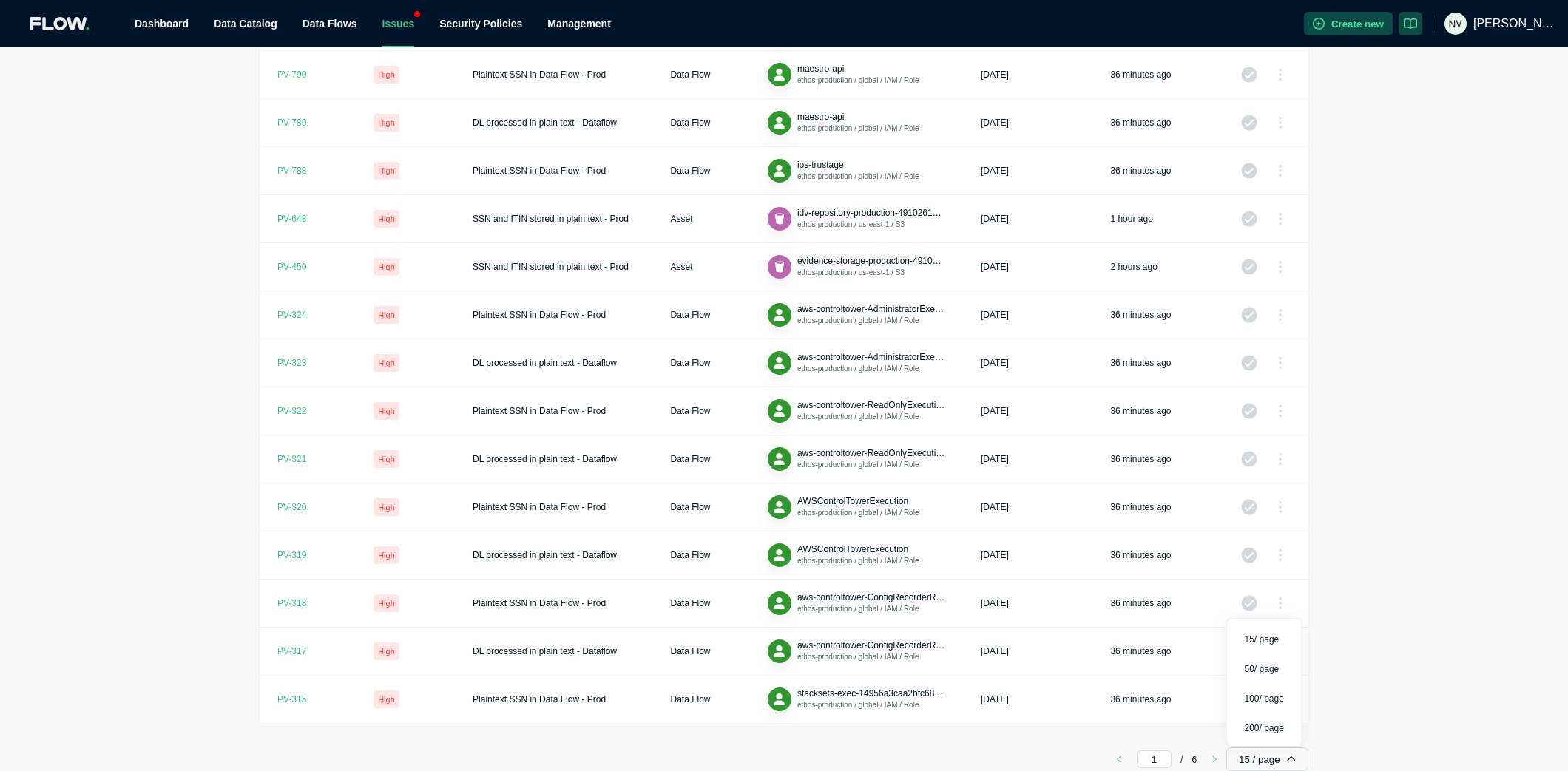
click at [1270, 724] on span "200 / page" at bounding box center [1264, 727] width 39 height 11
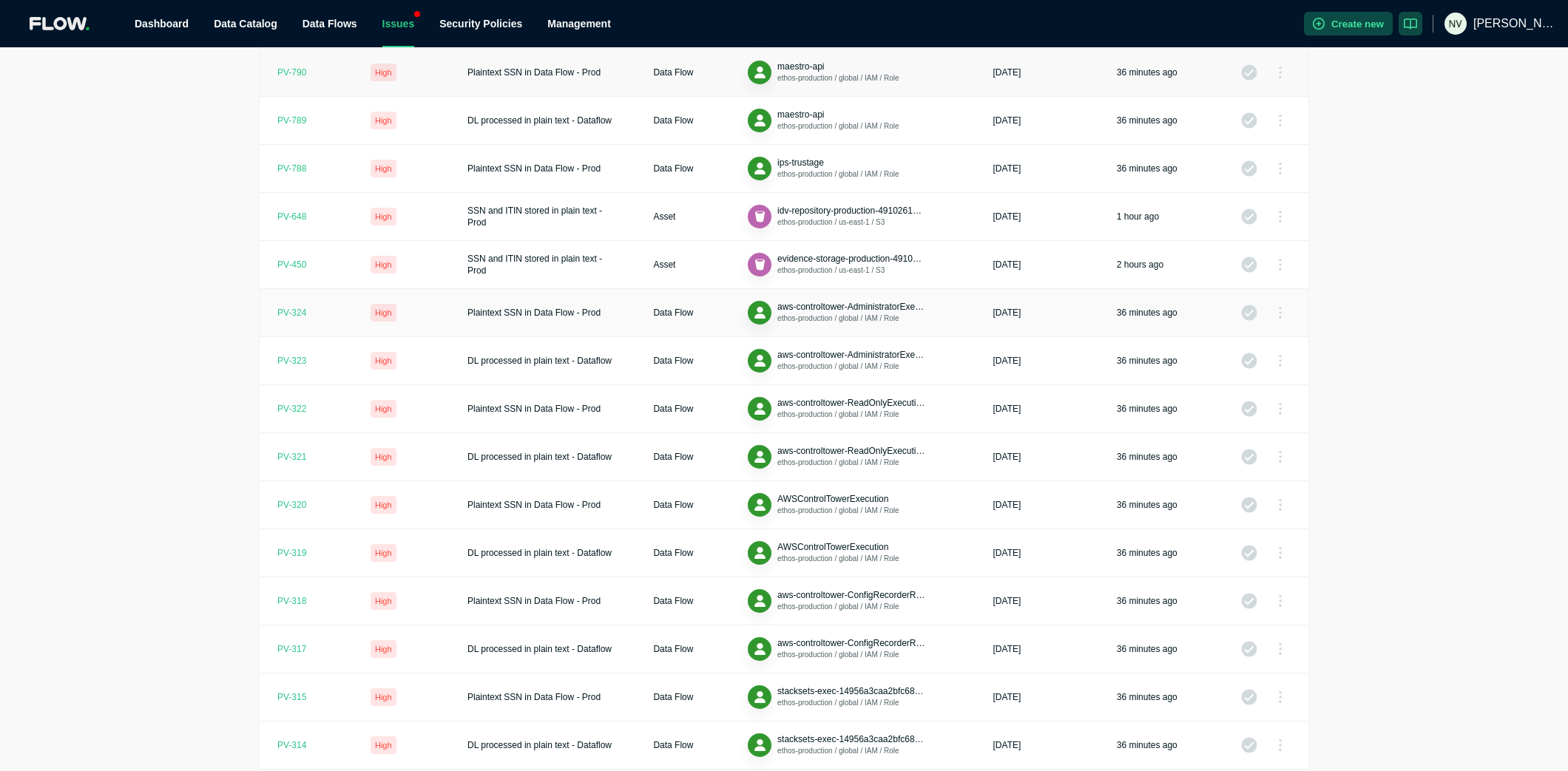
scroll to position [0, 0]
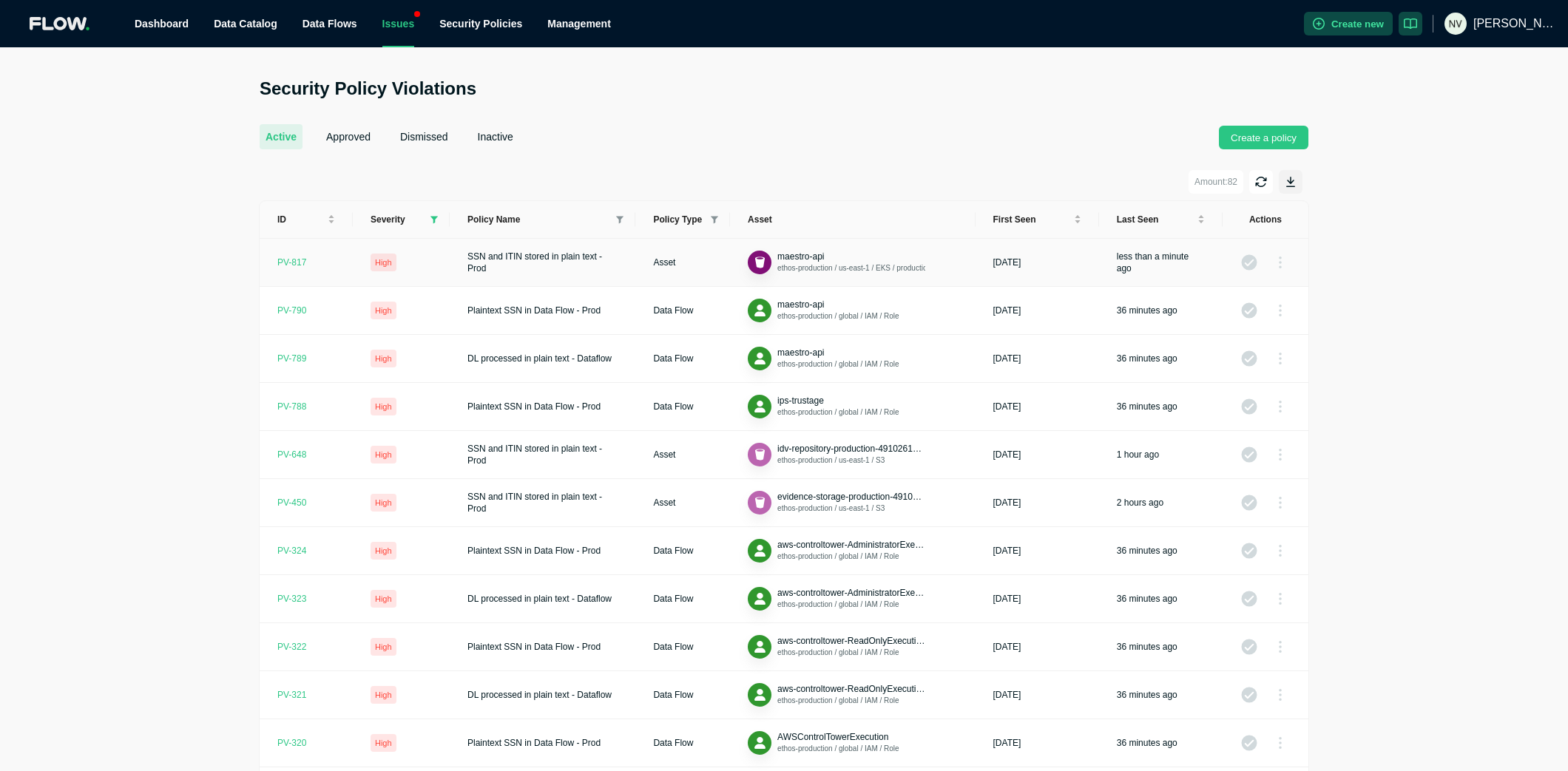
click at [290, 263] on div "PV- 817" at bounding box center [292, 262] width 29 height 11
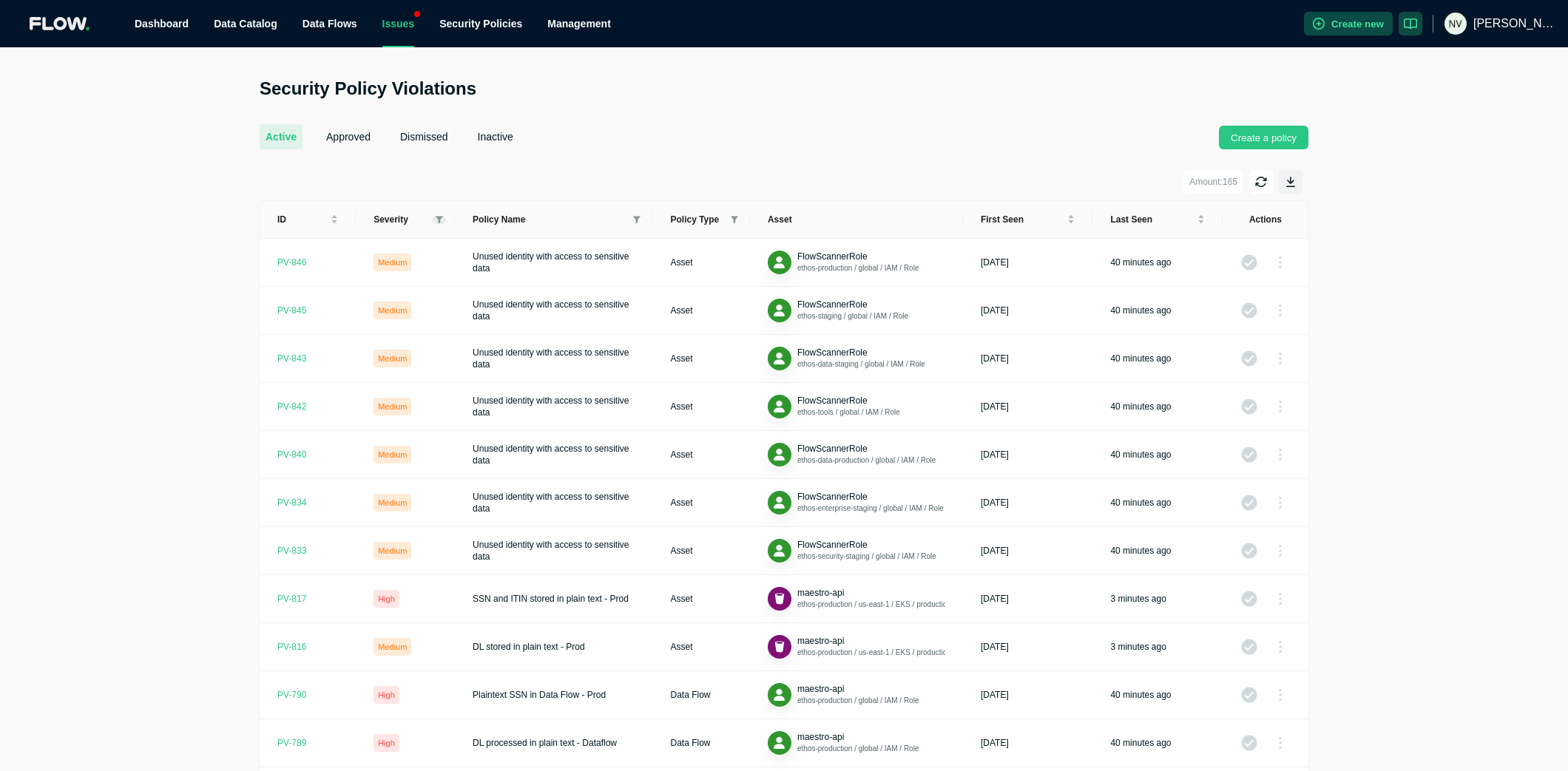
click at [434, 218] on span at bounding box center [439, 220] width 13 height 8
drag, startPoint x: 396, startPoint y: 268, endPoint x: 396, endPoint y: 244, distance: 24.0
click at [396, 266] on span "High" at bounding box center [399, 272] width 24 height 11
checkbox input "true"
click at [396, 240] on span "Critical" at bounding box center [404, 245] width 34 height 11
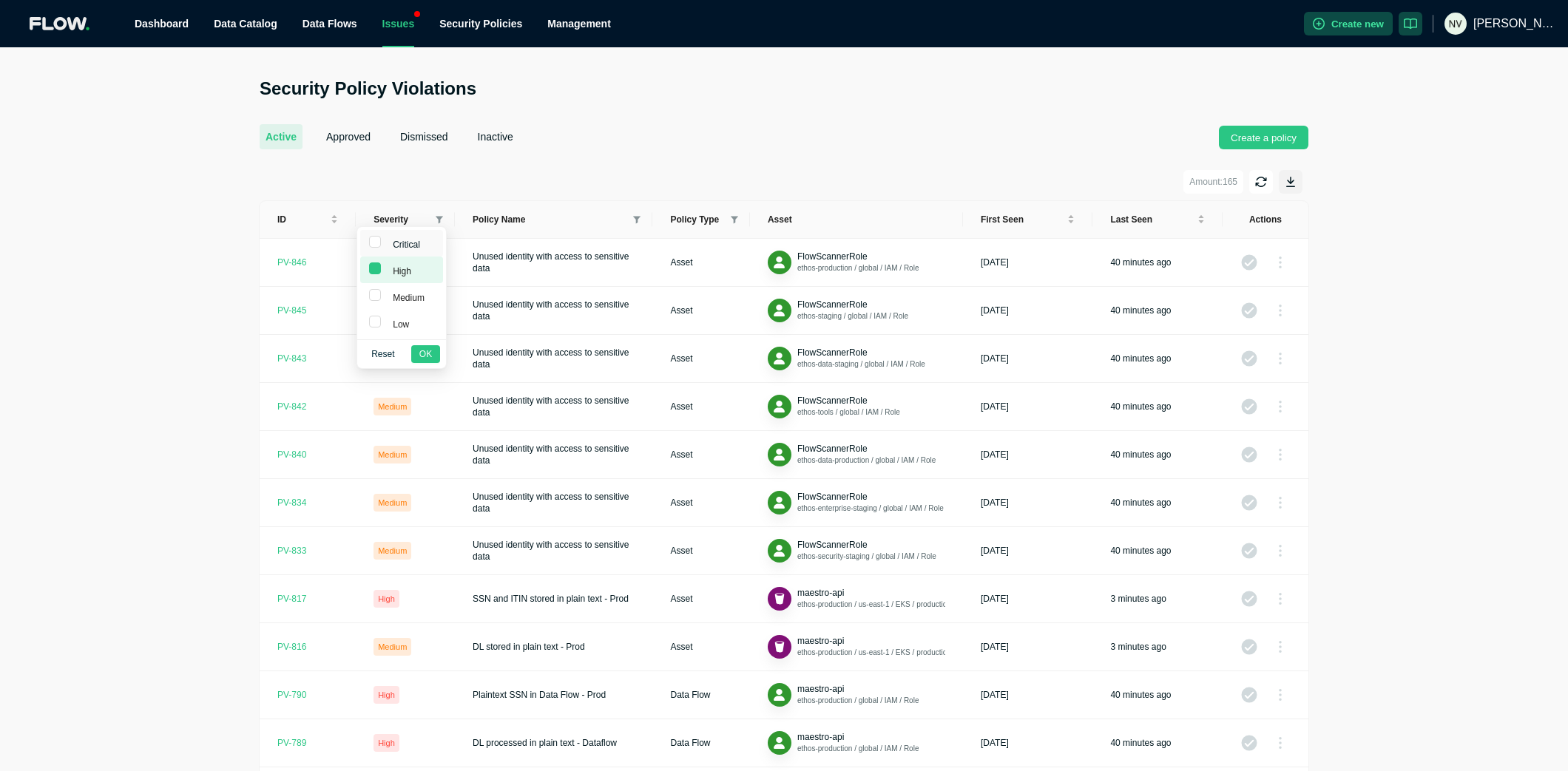
checkbox input "true"
click at [428, 349] on span "OK" at bounding box center [425, 353] width 12 height 15
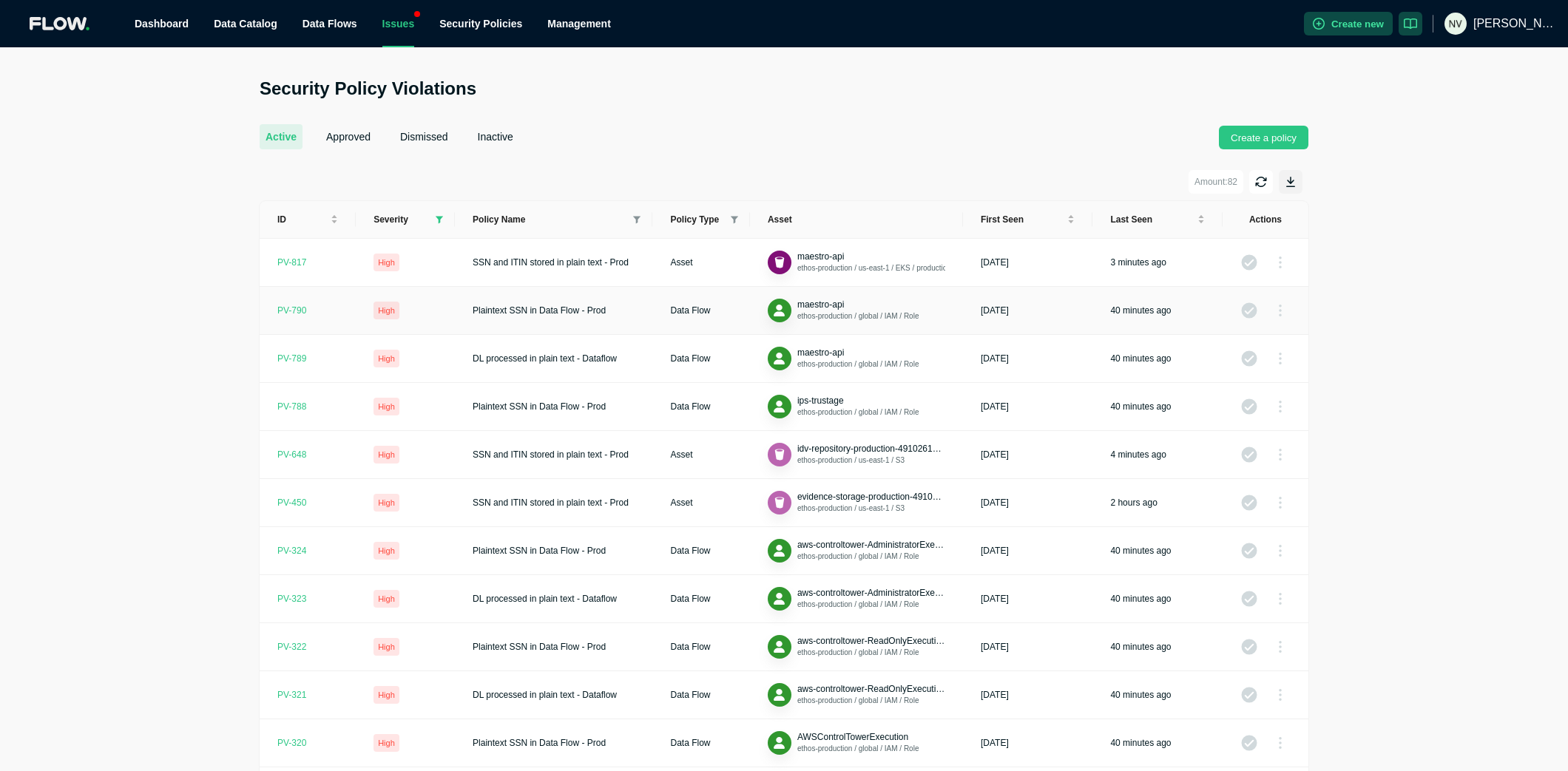
click at [561, 315] on span "Plaintext SSN in Data Flow - Prod" at bounding box center [539, 311] width 133 height 11
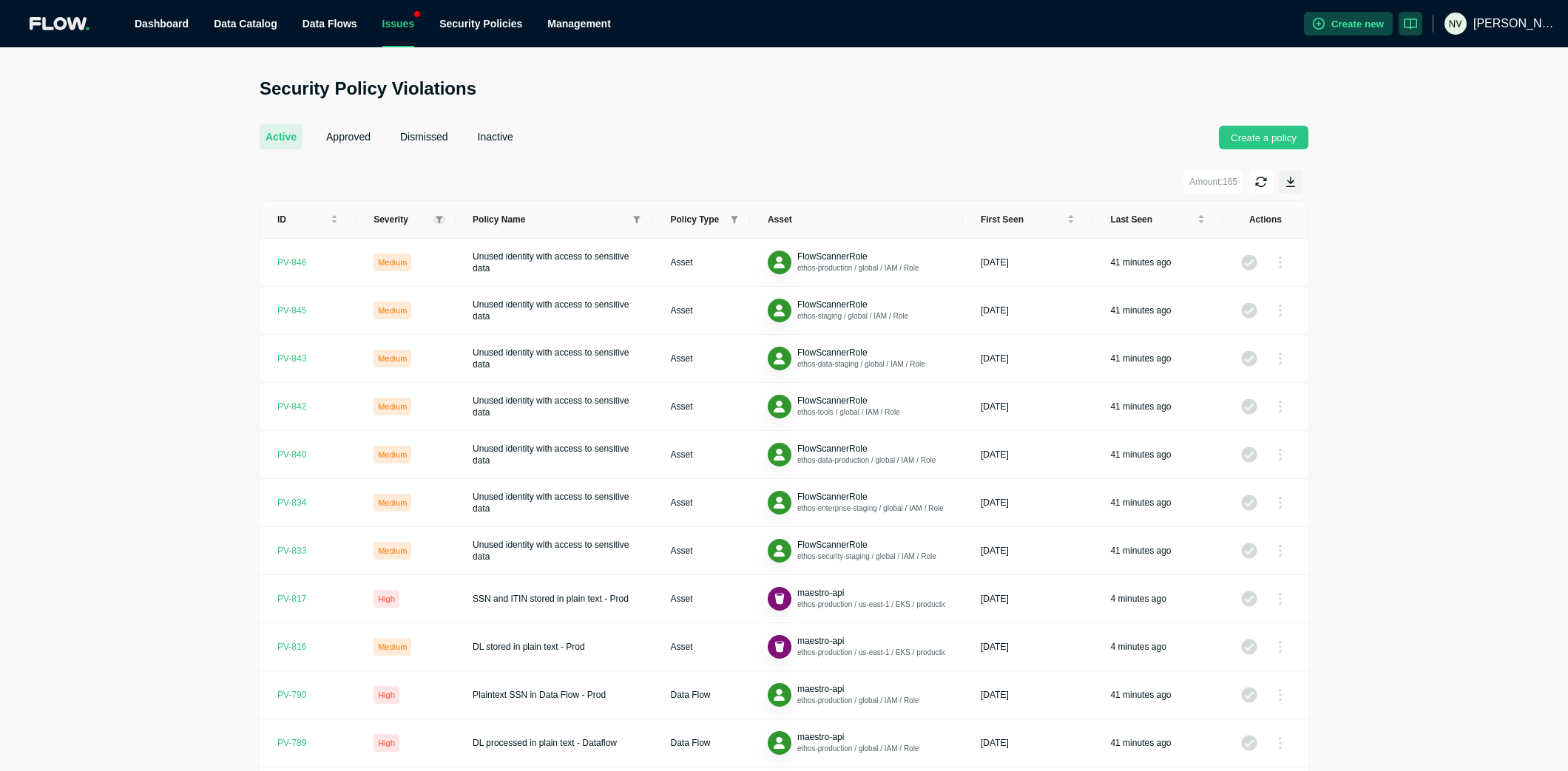
click at [436, 216] on icon at bounding box center [440, 220] width 8 height 8
click at [399, 266] on span "High" at bounding box center [399, 272] width 24 height 11
checkbox input "true"
drag, startPoint x: 402, startPoint y: 239, endPoint x: 417, endPoint y: 285, distance: 48.4
click at [404, 245] on span "Critical" at bounding box center [404, 245] width 34 height 11
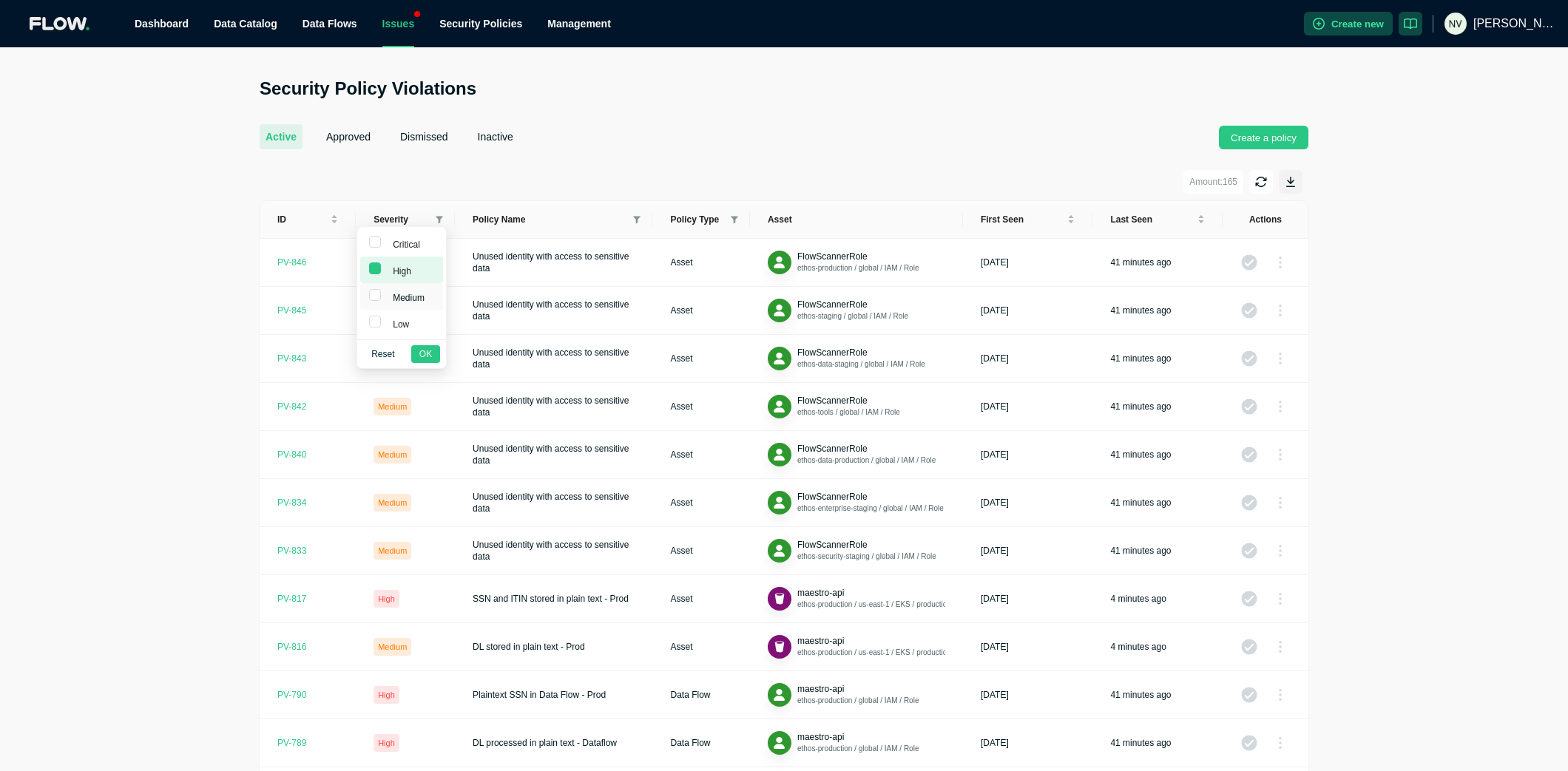
checkbox input "true"
click at [424, 351] on span "OK" at bounding box center [425, 353] width 12 height 15
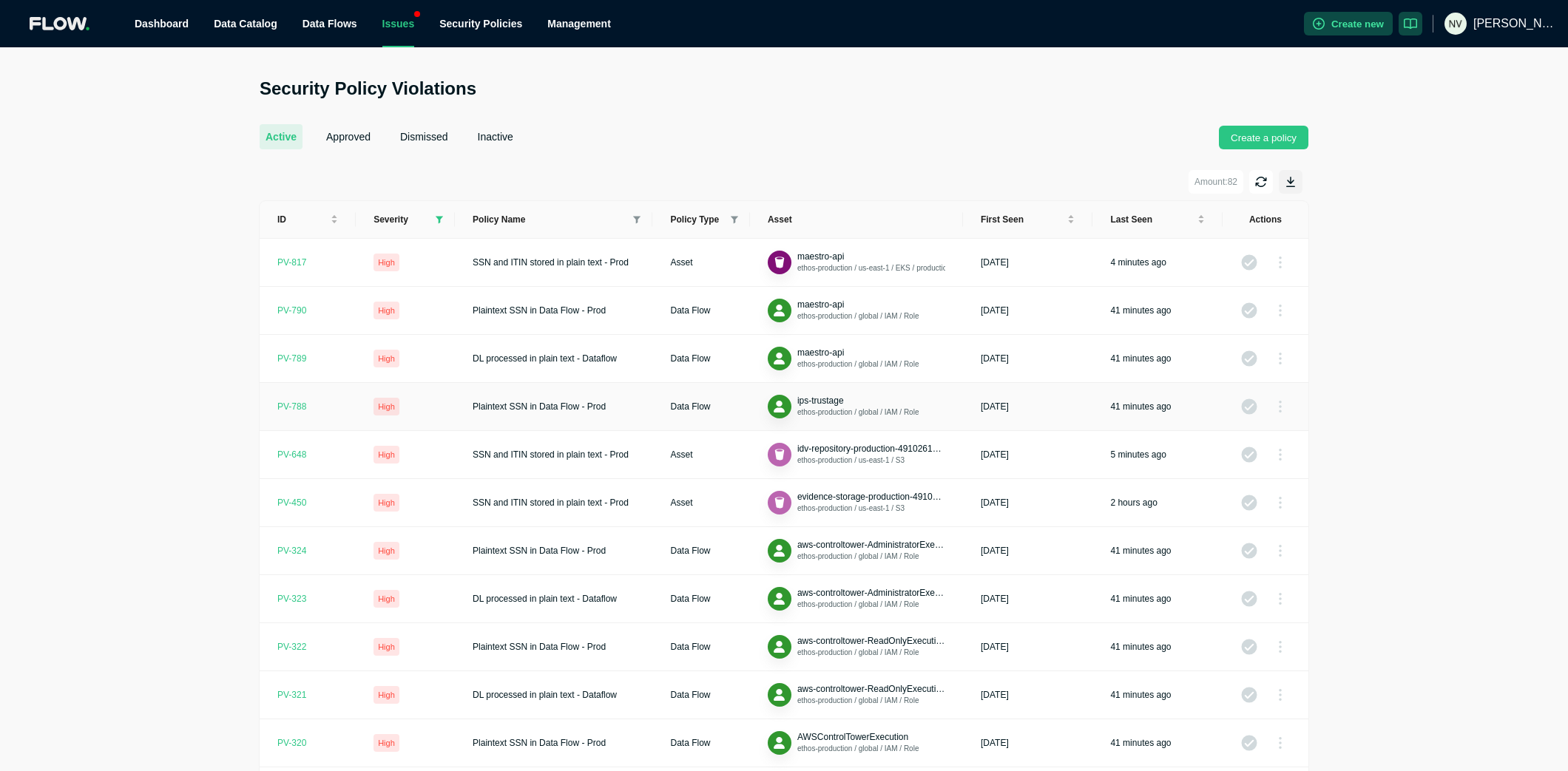
click at [289, 402] on div "PV- 788" at bounding box center [292, 406] width 29 height 11
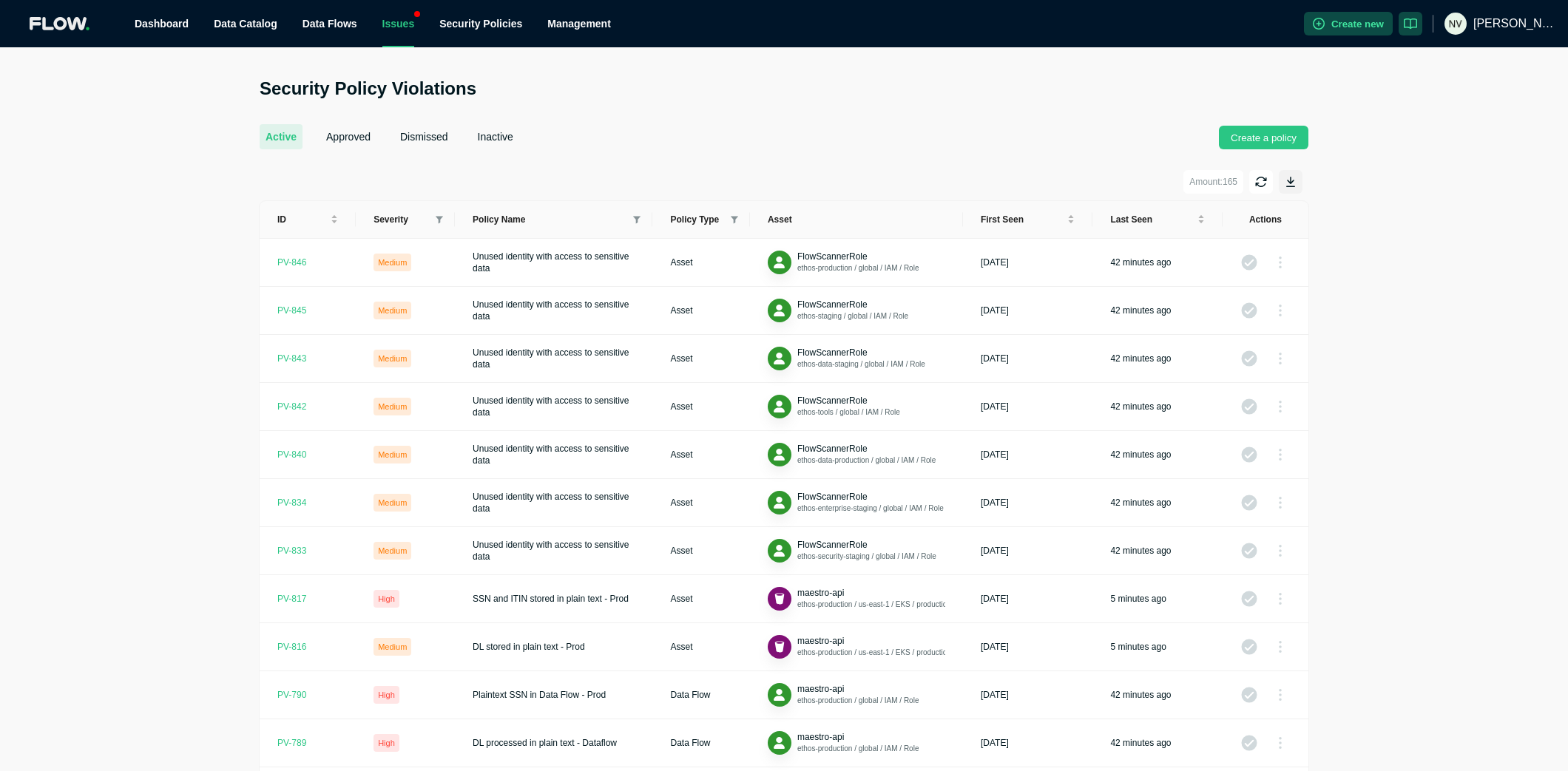
click at [430, 216] on div "Severity" at bounding box center [405, 219] width 63 height 11
click at [437, 216] on icon at bounding box center [440, 220] width 8 height 8
click at [403, 269] on span "High" at bounding box center [399, 272] width 24 height 11
checkbox input "true"
click at [397, 242] on span "Critical" at bounding box center [404, 245] width 34 height 11
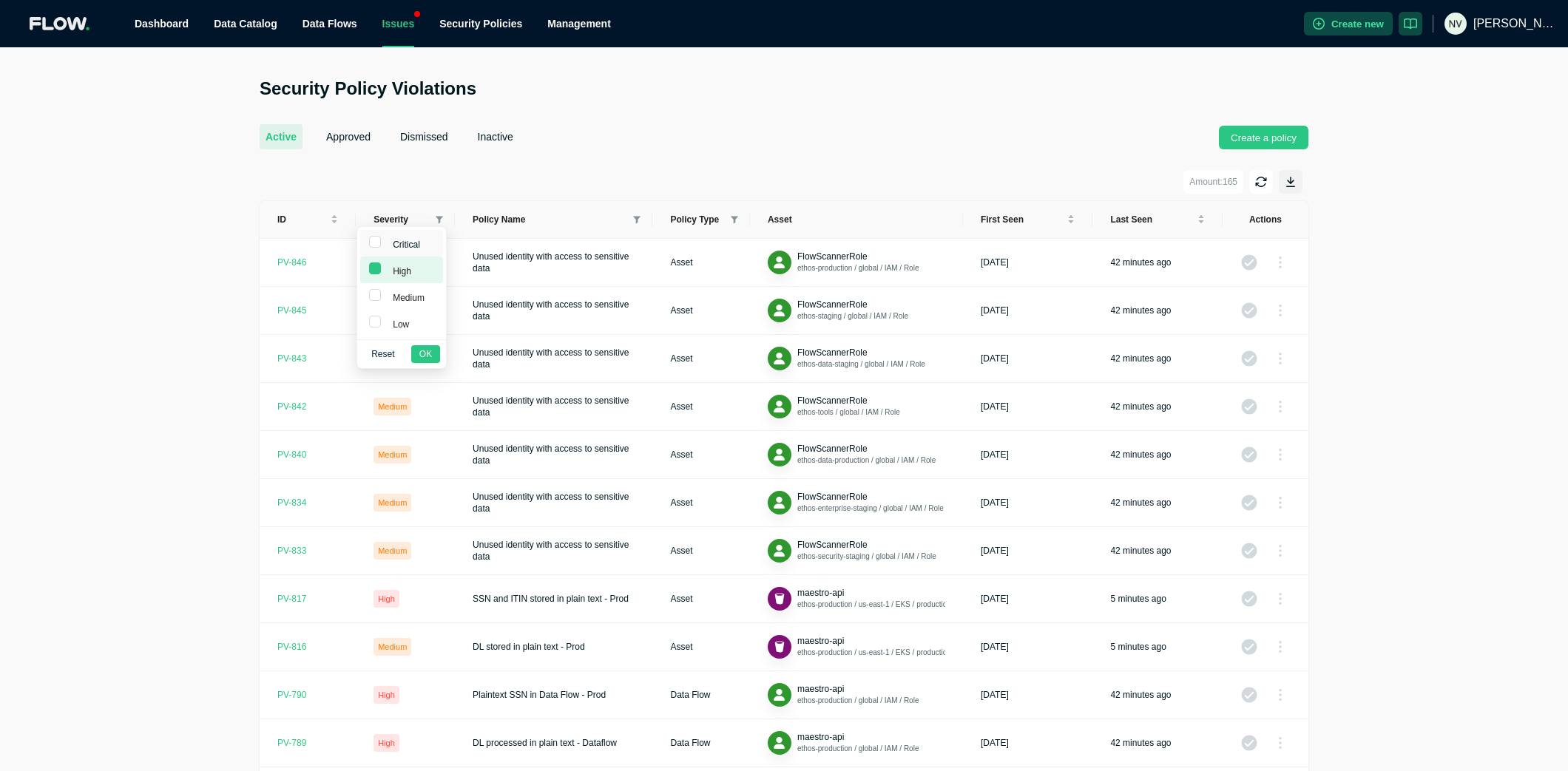
checkbox input "true"
click at [419, 348] on span "OK" at bounding box center [425, 353] width 12 height 15
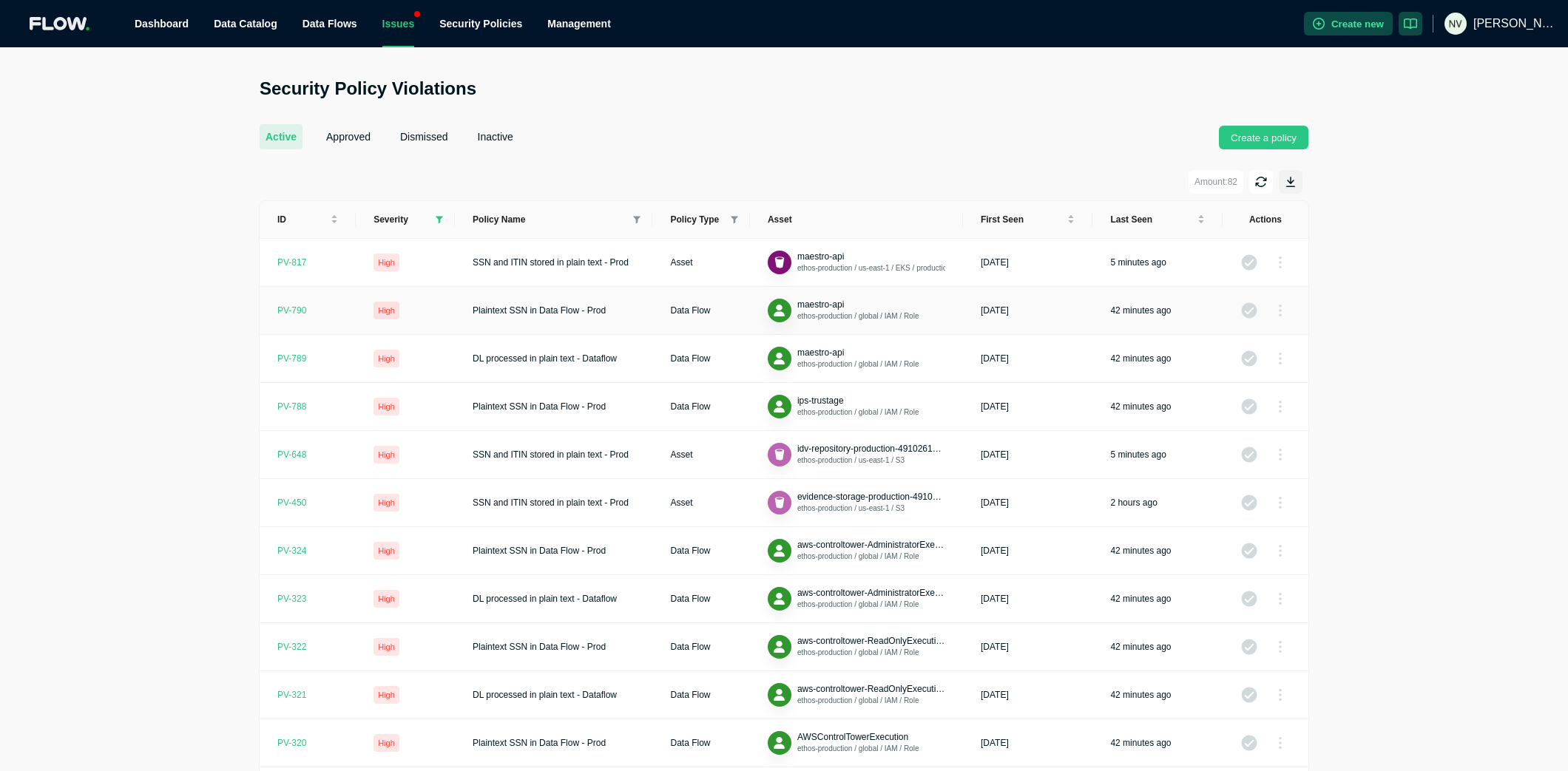
click at [293, 306] on div "PV- 790" at bounding box center [292, 310] width 29 height 11
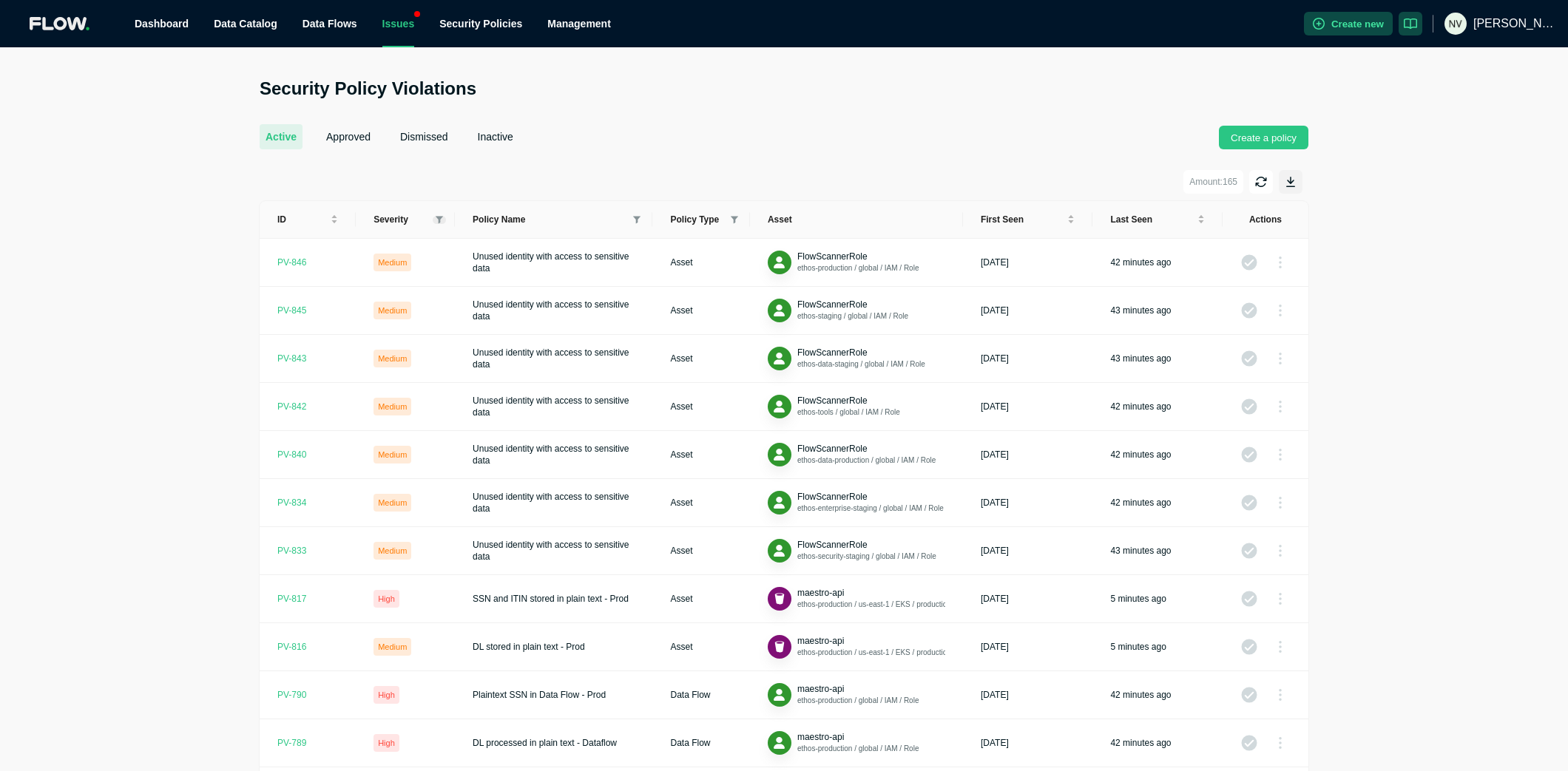
click at [438, 216] on icon at bounding box center [440, 220] width 8 height 8
drag, startPoint x: 422, startPoint y: 252, endPoint x: 405, endPoint y: 258, distance: 18.0
click at [422, 252] on li "Critical" at bounding box center [402, 243] width 82 height 27
checkbox input "true"
click at [398, 262] on span "High" at bounding box center [401, 269] width 65 height 18
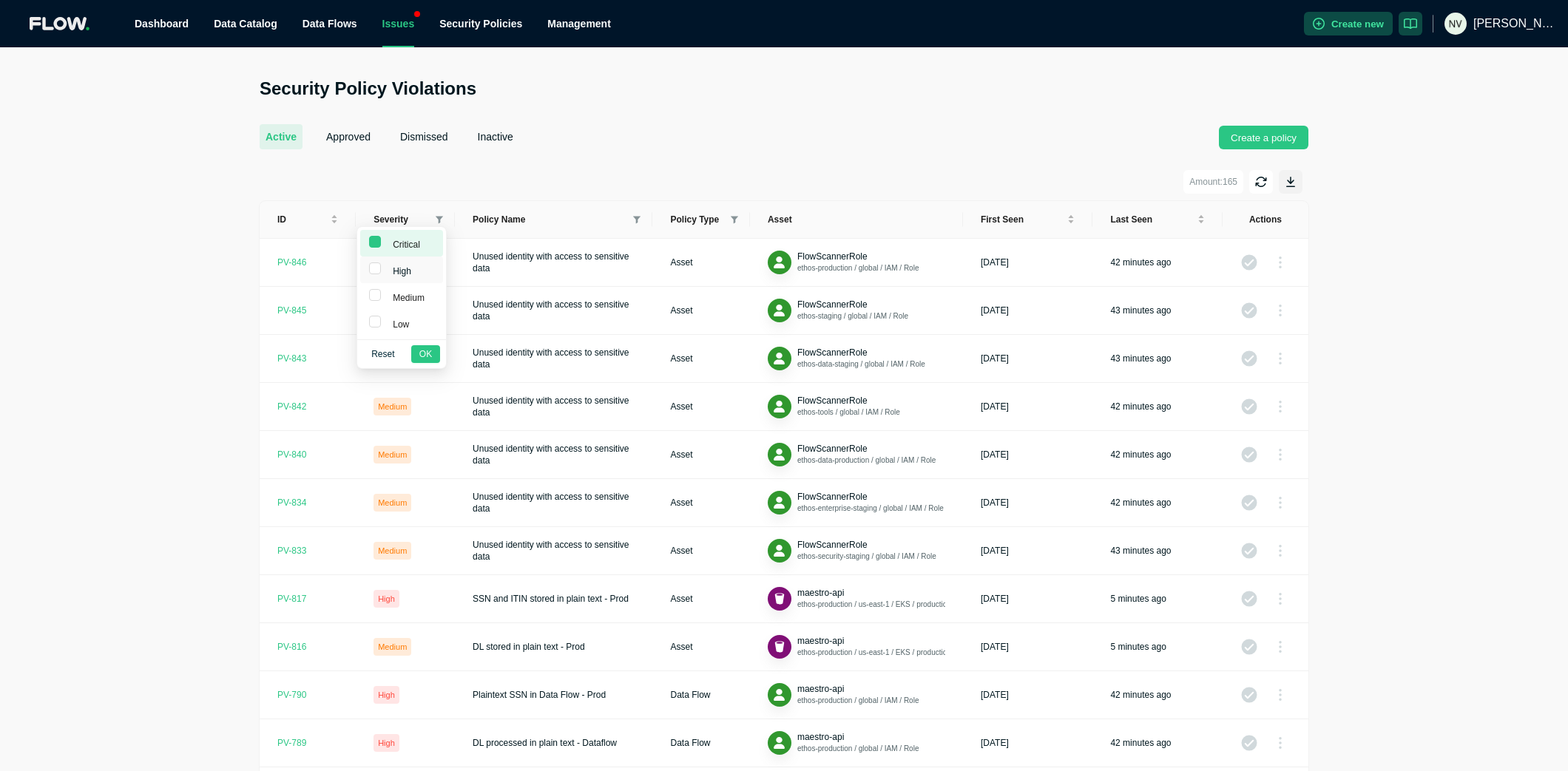
checkbox input "true"
click at [420, 349] on span "OK" at bounding box center [425, 353] width 12 height 15
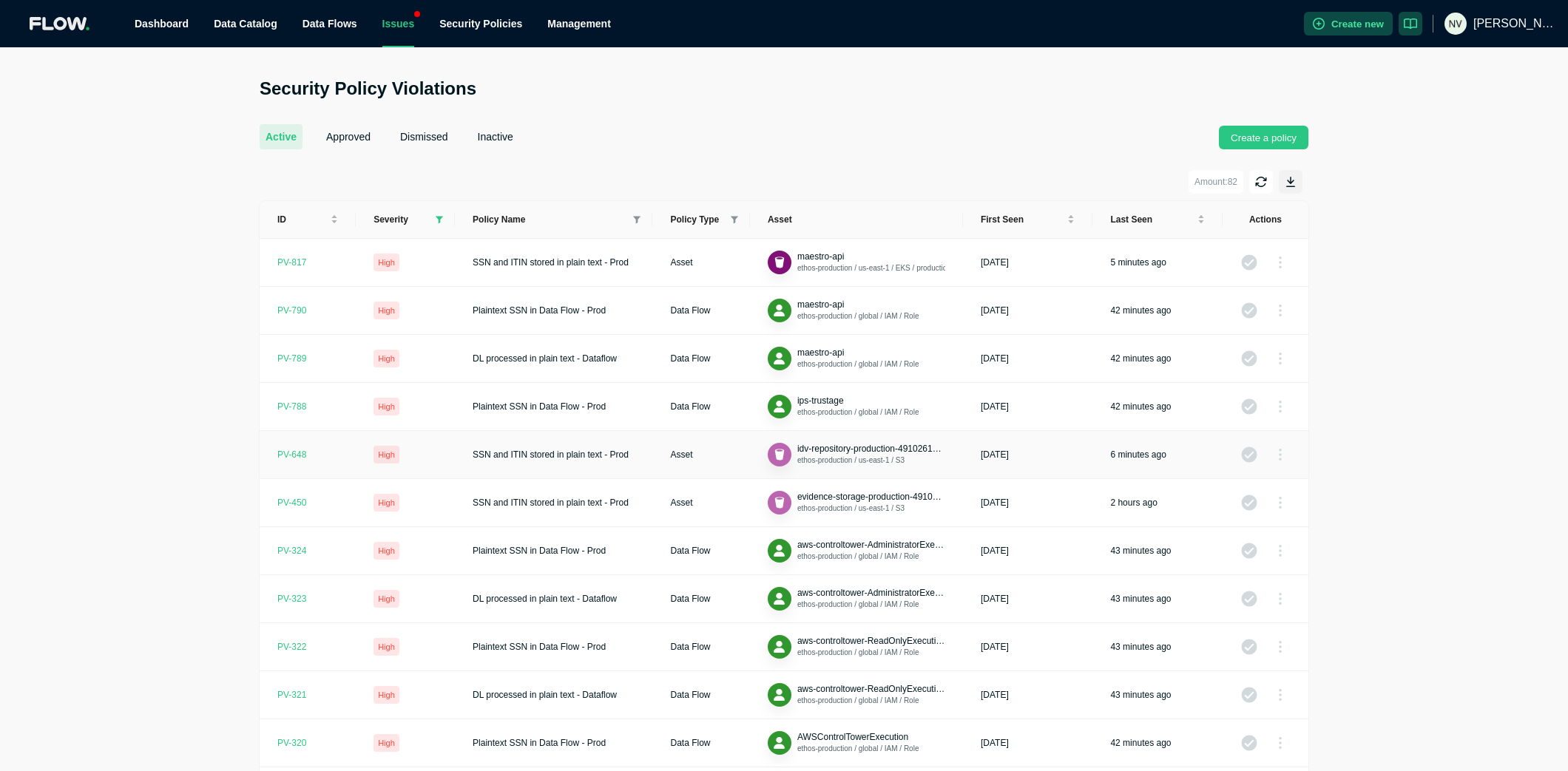
click at [561, 452] on span "SSN and ITIN stored in plain text - Prod" at bounding box center [551, 455] width 156 height 11
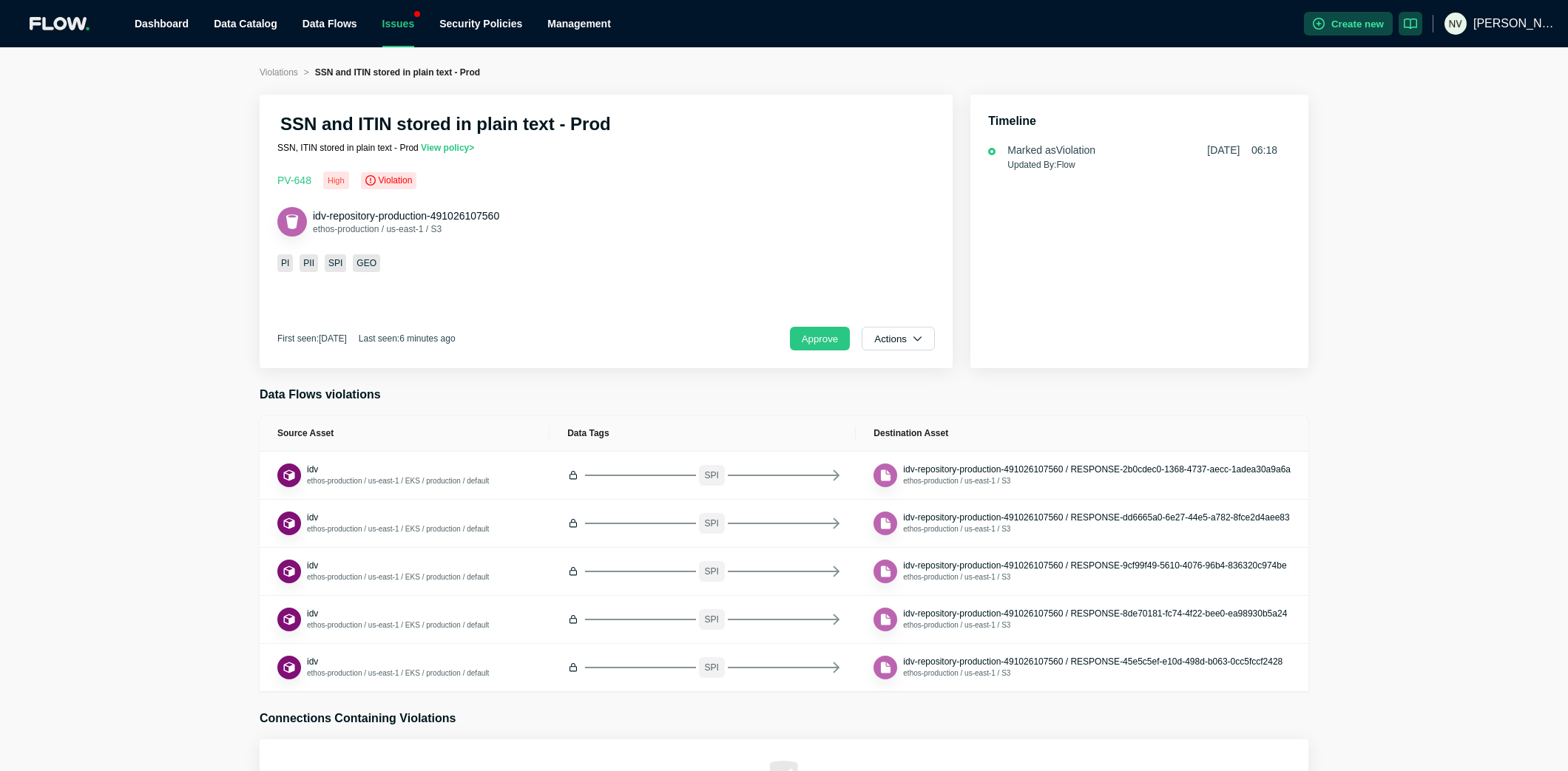
click at [726, 138] on div "SSN and ITIN stored in plain text - Prod SSN, ITIN stored in plain text - Prod …" at bounding box center [606, 231] width 693 height 273
click at [821, 344] on button "Approve" at bounding box center [820, 338] width 60 height 24
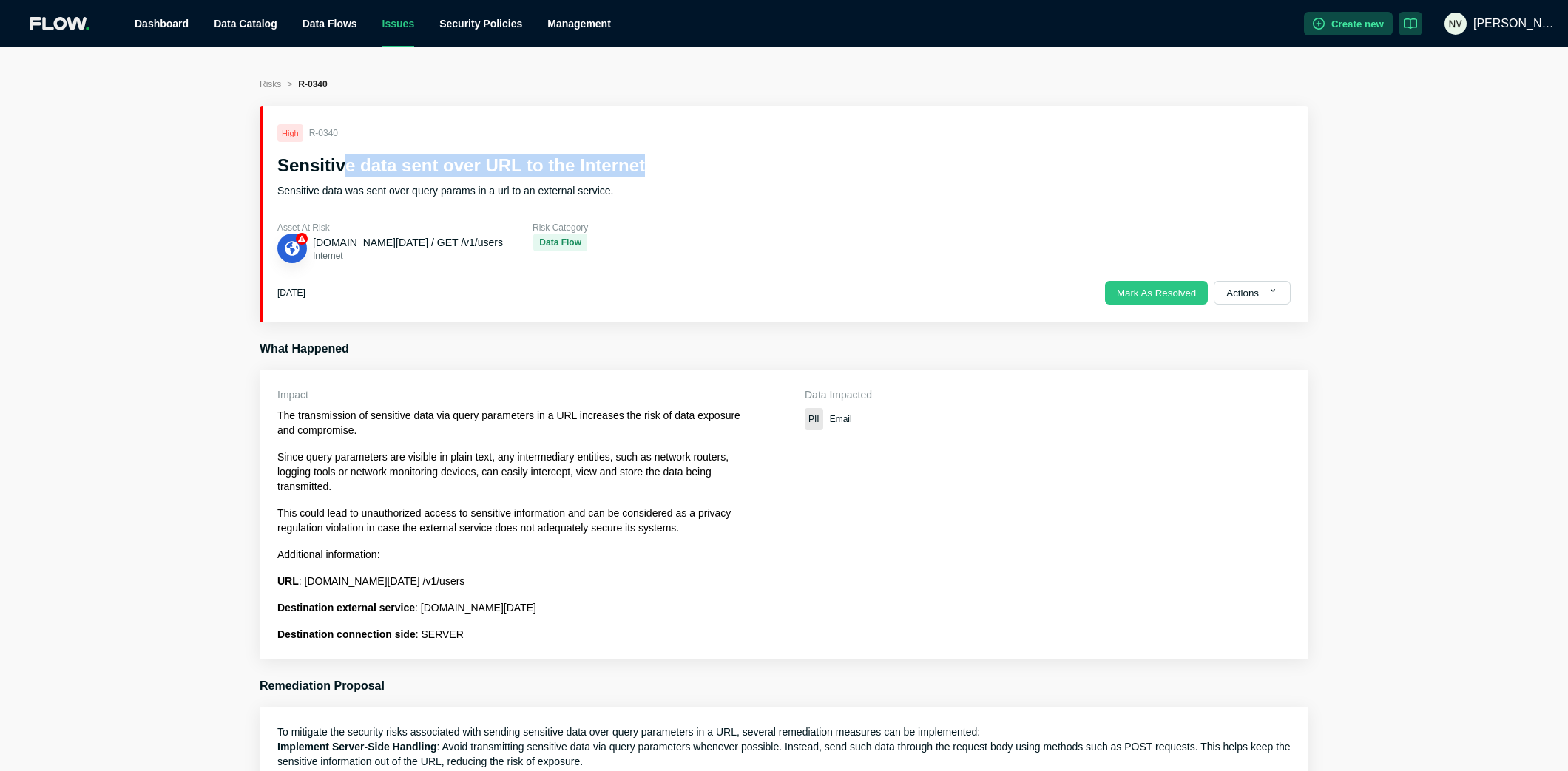
drag, startPoint x: 354, startPoint y: 167, endPoint x: 674, endPoint y: 179, distance: 320.2
click at [666, 170] on h2 "Sensitive data sent over URL to the Internet" at bounding box center [784, 165] width 1014 height 24
click at [667, 184] on p "Sensitive data was sent over query params in a url to an external service." at bounding box center [581, 190] width 608 height 15
drag, startPoint x: 665, startPoint y: 165, endPoint x: 281, endPoint y: 161, distance: 384.0
click at [281, 161] on h2 "Sensitive data sent over URL to the Internet" at bounding box center [784, 165] width 1014 height 24
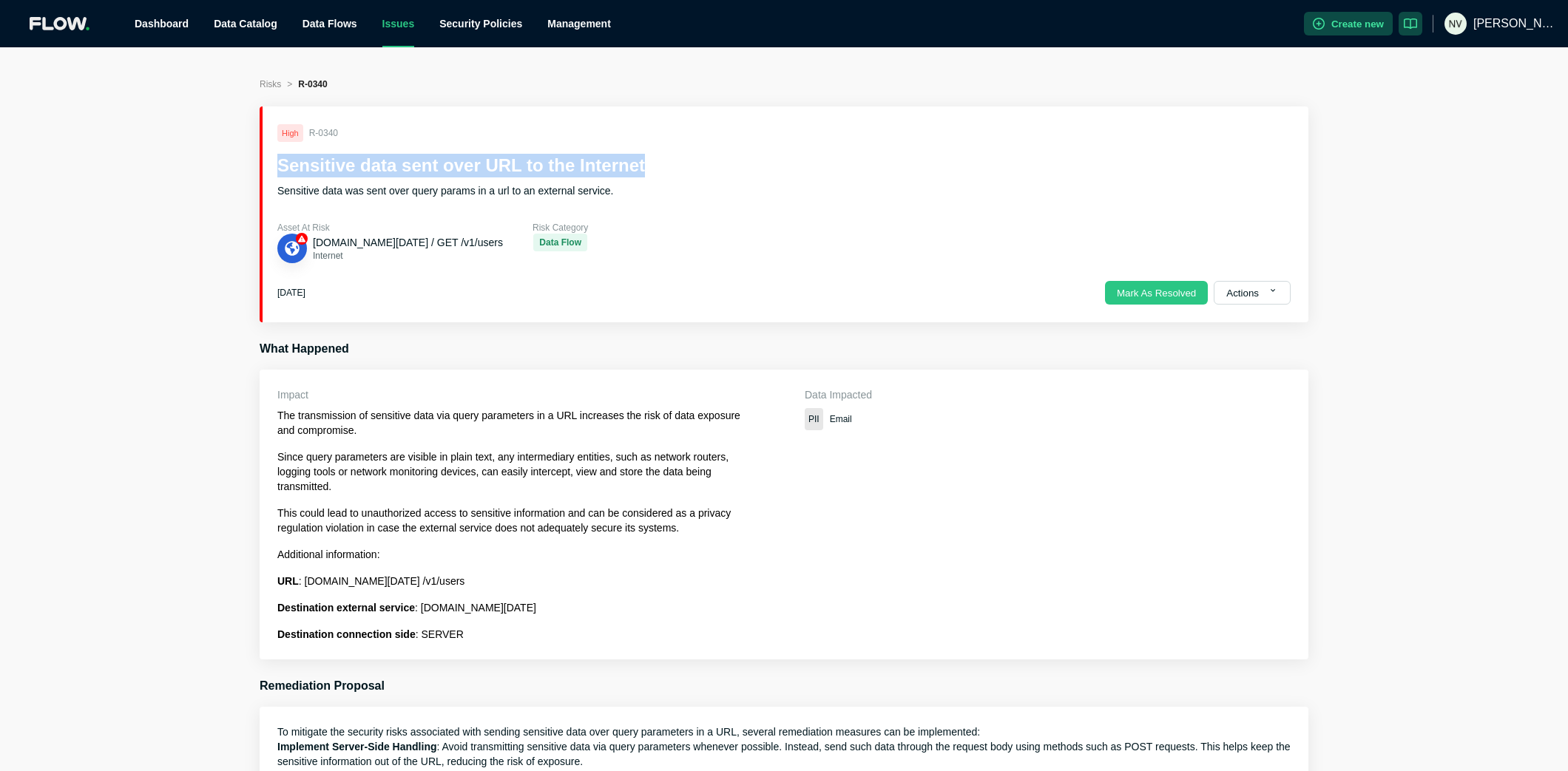
copy h2 "Sensitive data sent over URL to the Internet"
